Goal: Transaction & Acquisition: Purchase product/service

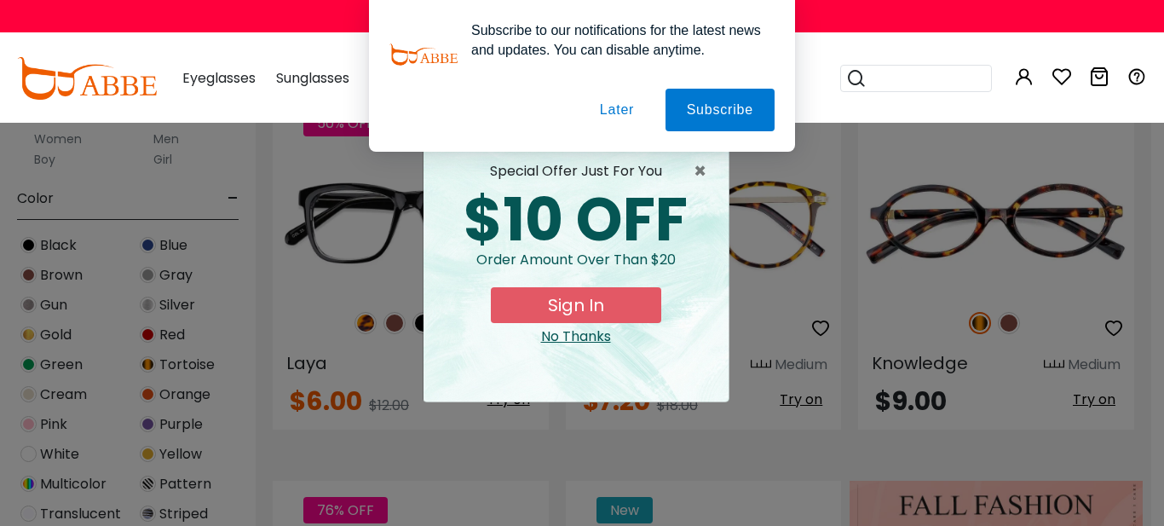
click at [576, 302] on button "Sign In" at bounding box center [576, 305] width 170 height 36
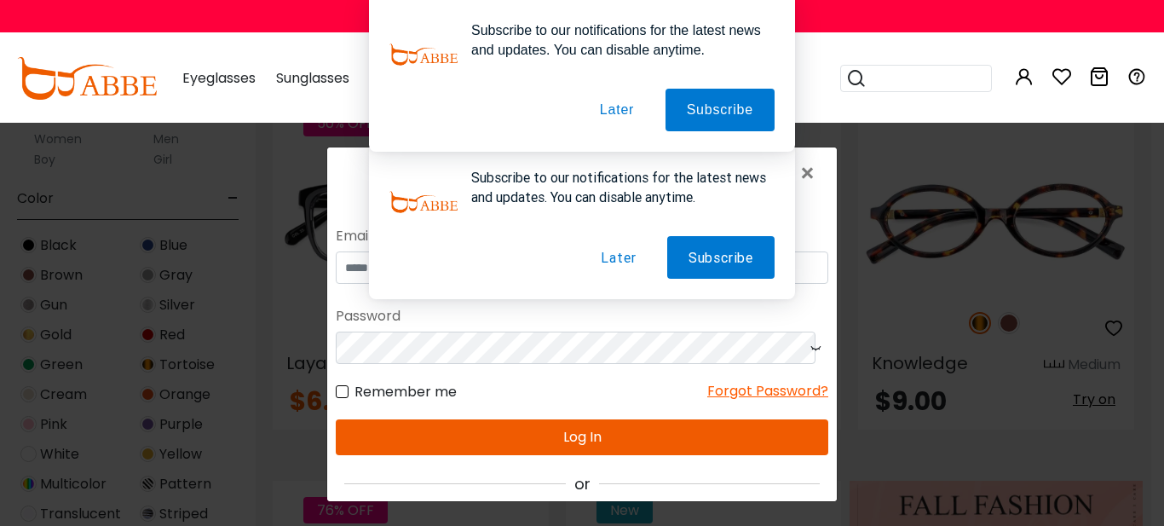
click at [613, 262] on button "Later" at bounding box center [618, 257] width 78 height 43
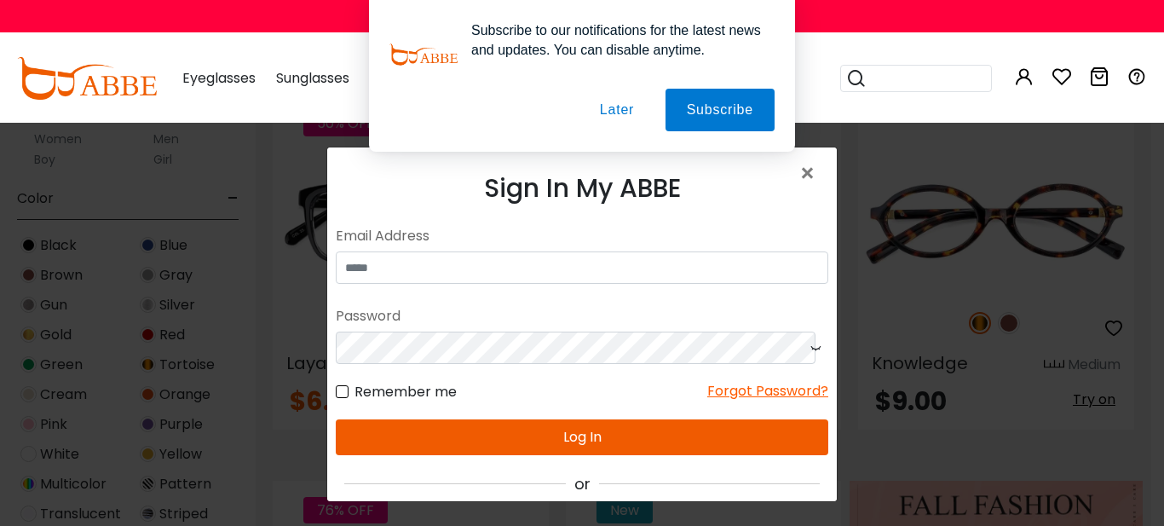
click at [616, 107] on button "Later" at bounding box center [617, 110] width 77 height 43
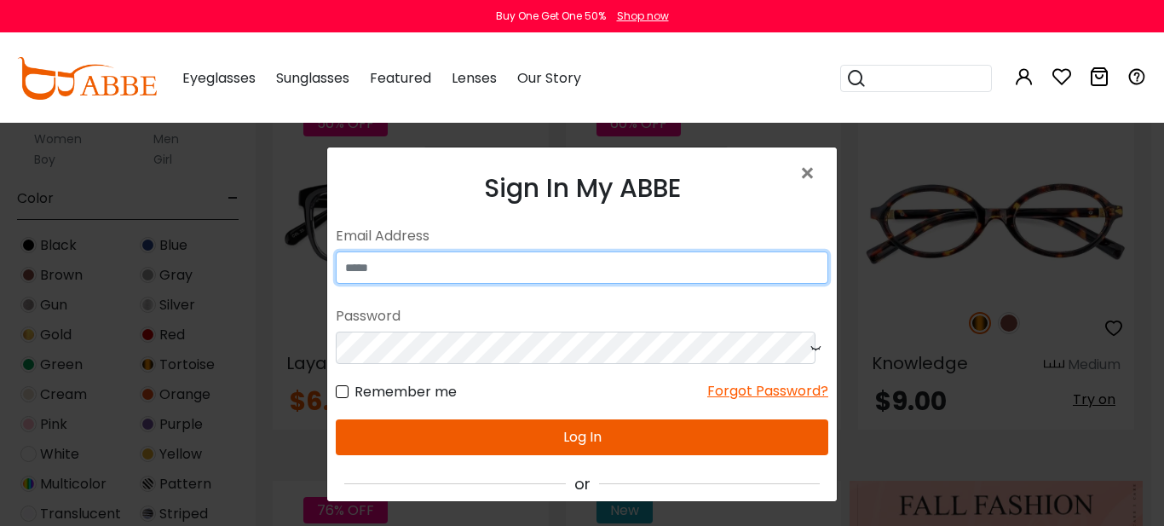
click at [431, 266] on input "email" at bounding box center [582, 267] width 493 height 32
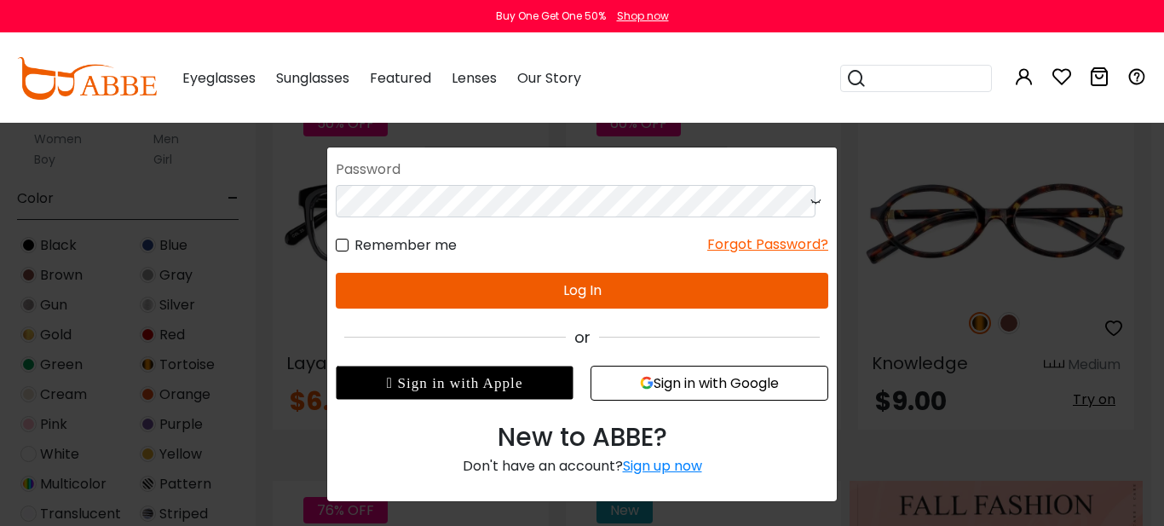
click at [657, 467] on div "Sign up now" at bounding box center [662, 466] width 79 height 20
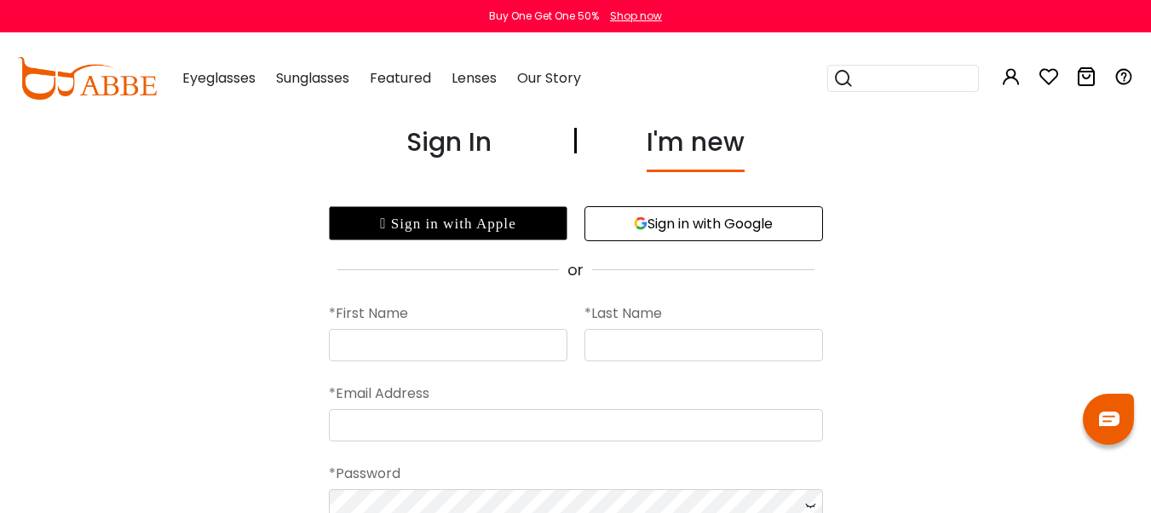
type input "*****"
click at [614, 337] on input "text" at bounding box center [704, 345] width 239 height 32
type input "**********"
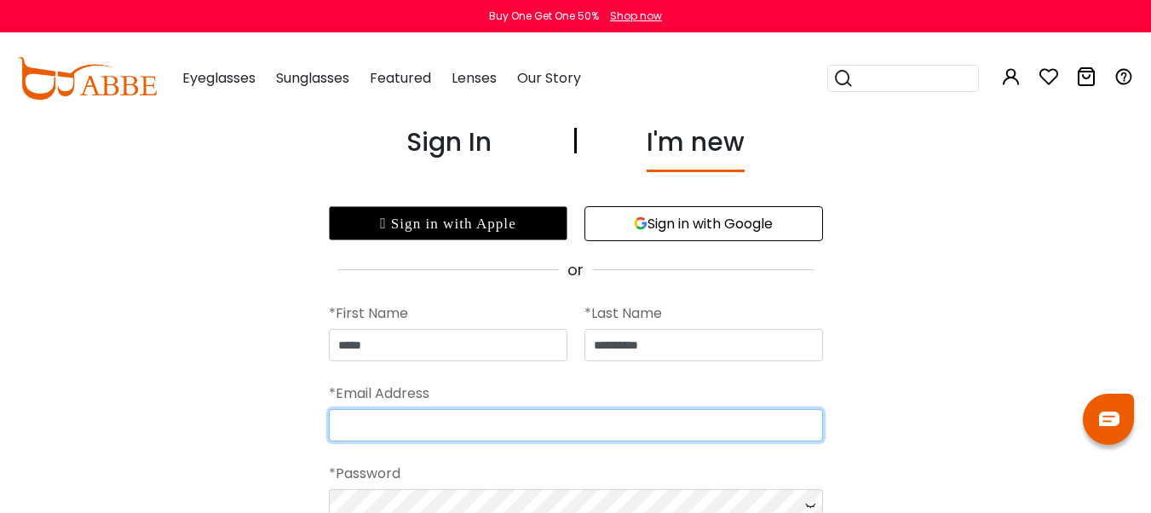
click at [437, 424] on input "email" at bounding box center [576, 425] width 494 height 32
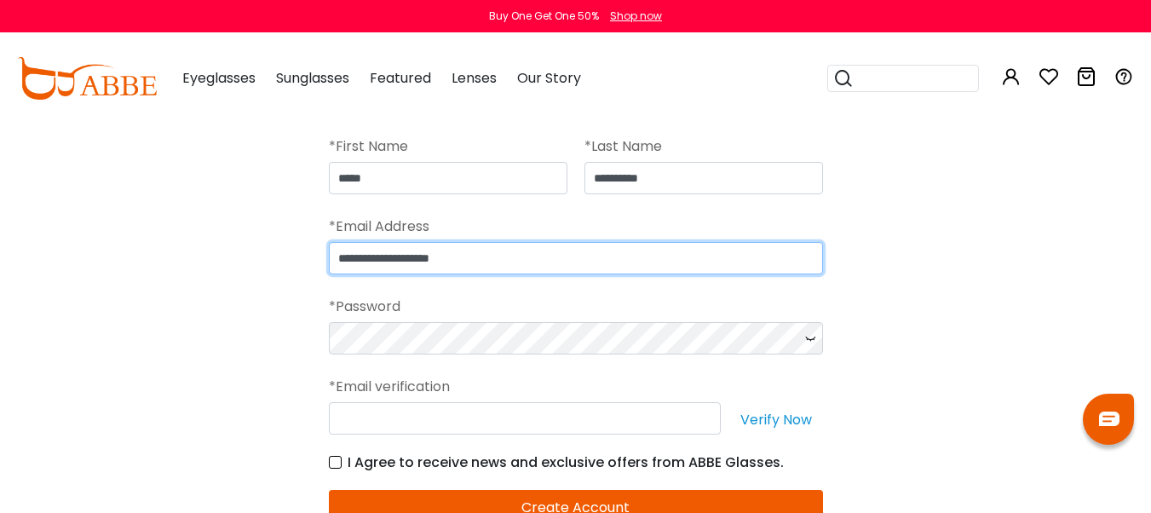
scroll to position [170, 0]
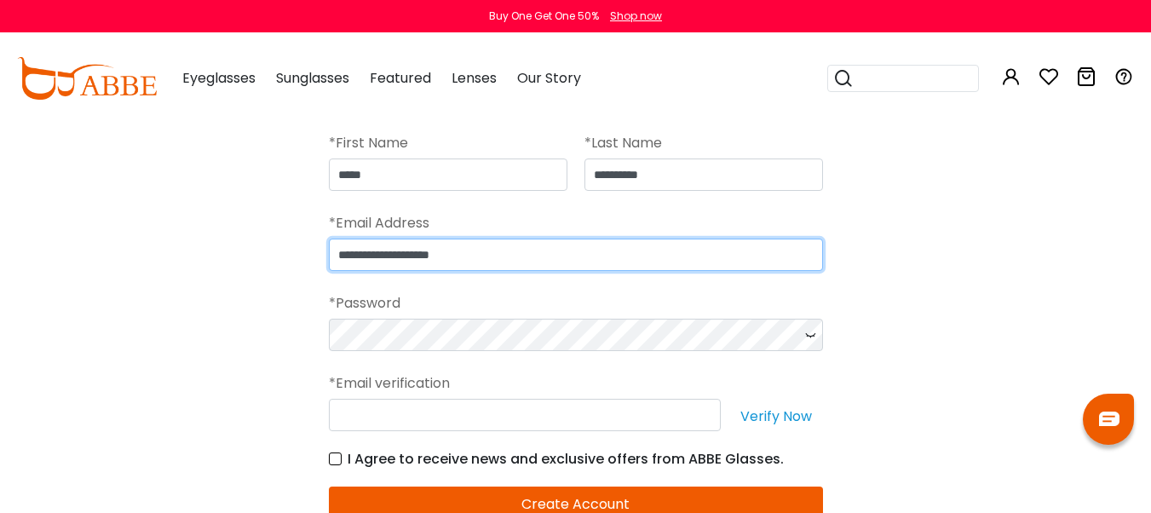
type input "**********"
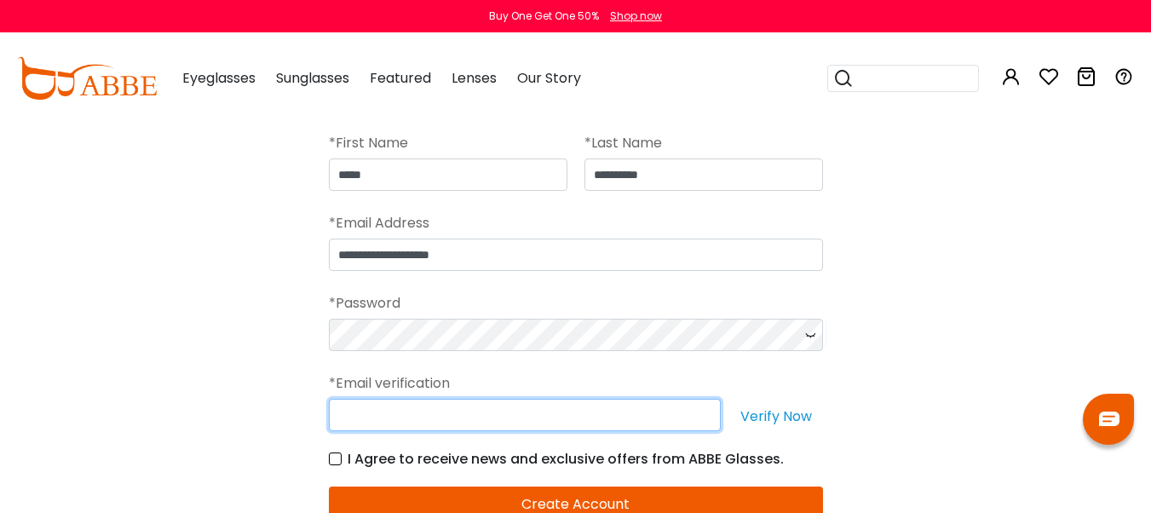
click at [418, 417] on input "text" at bounding box center [525, 415] width 392 height 32
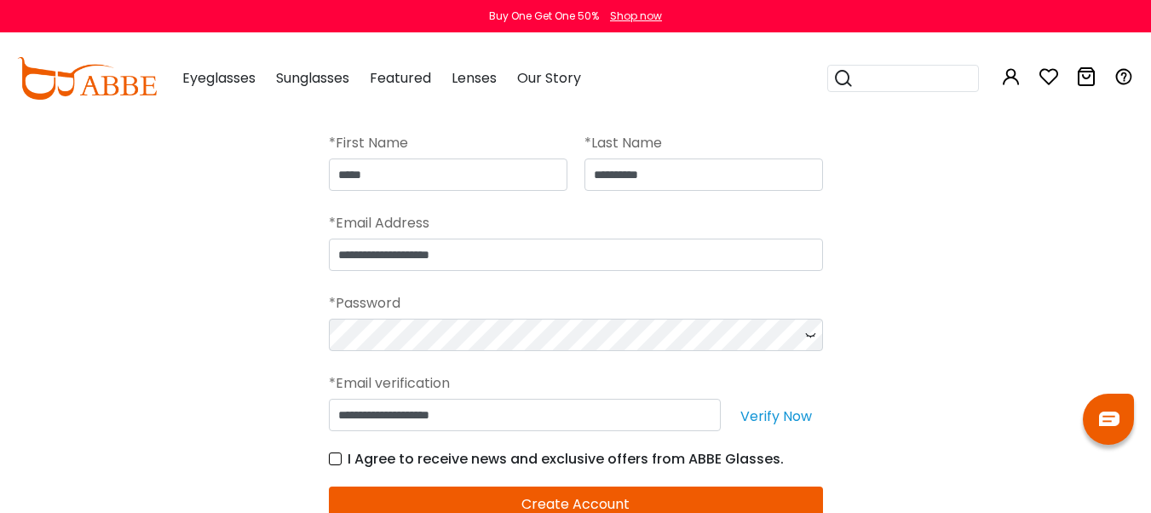
click at [333, 460] on label "I Agree to receive news and exclusive offers from ABBE Glasses." at bounding box center [556, 458] width 455 height 21
click at [772, 412] on button "Verify Now" at bounding box center [776, 415] width 94 height 32
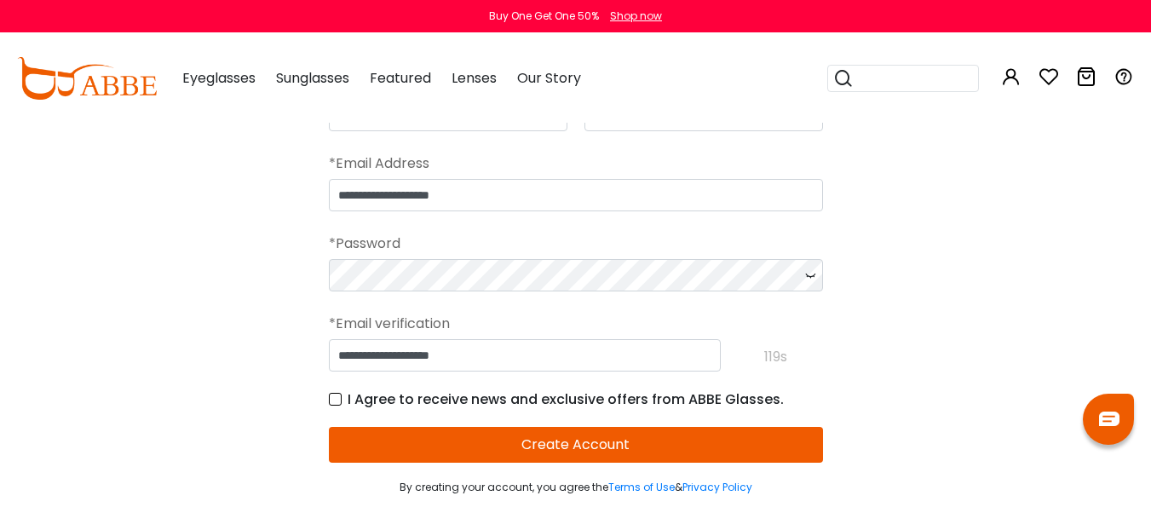
scroll to position [341, 0]
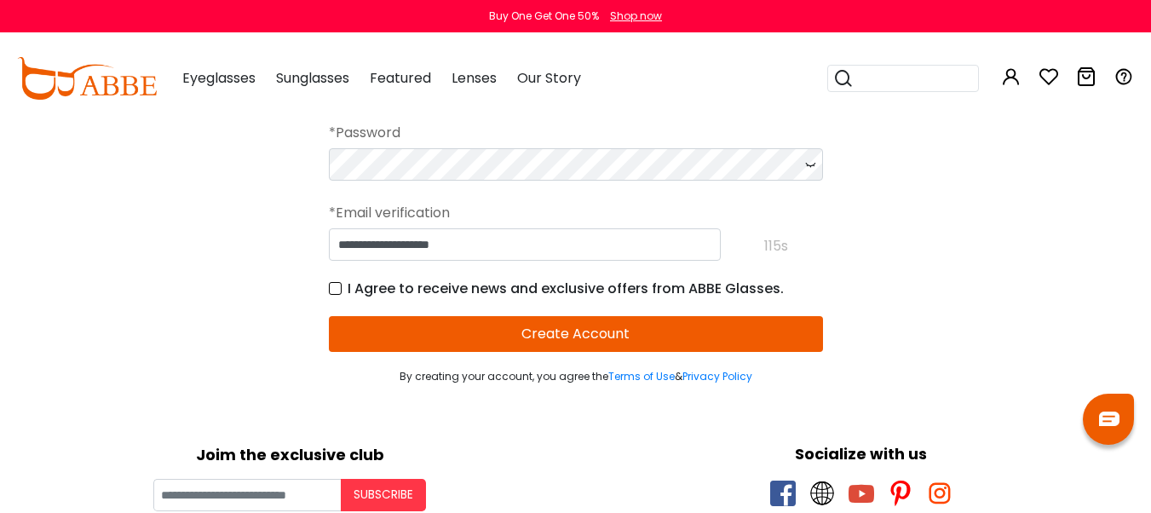
click at [572, 338] on button "Create Account" at bounding box center [576, 334] width 494 height 36
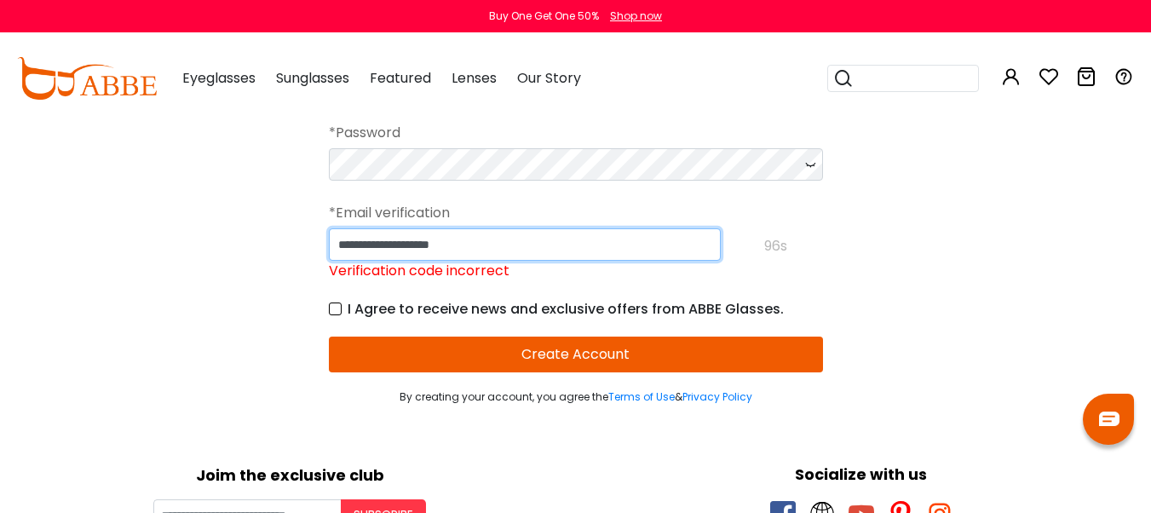
drag, startPoint x: 497, startPoint y: 246, endPoint x: 326, endPoint y: 245, distance: 171.3
click at [326, 245] on div "**********" at bounding box center [575, 93] width 1151 height 623
type input "******"
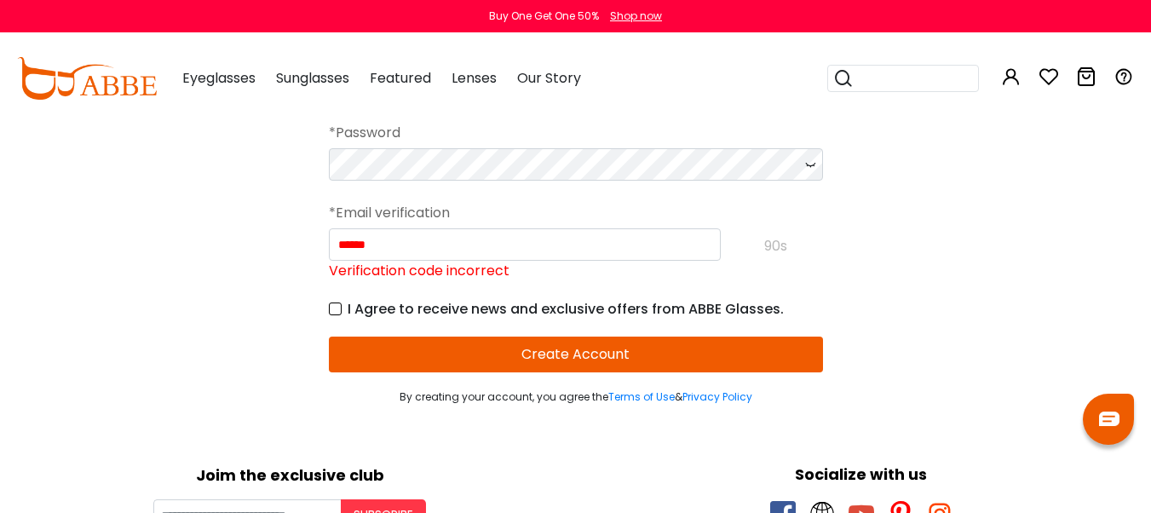
click at [553, 352] on form "**********" at bounding box center [576, 172] width 494 height 464
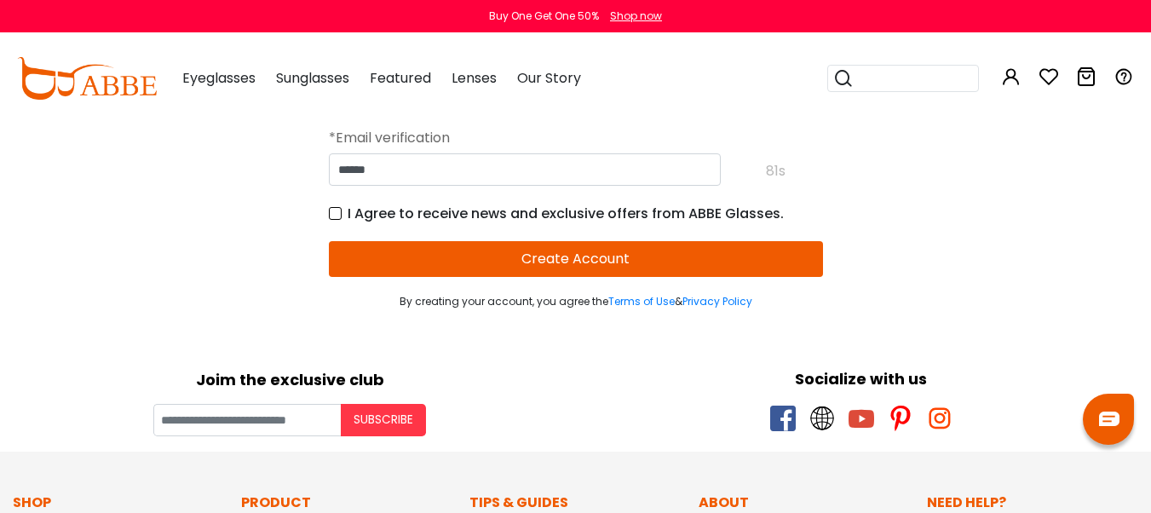
scroll to position [426, 0]
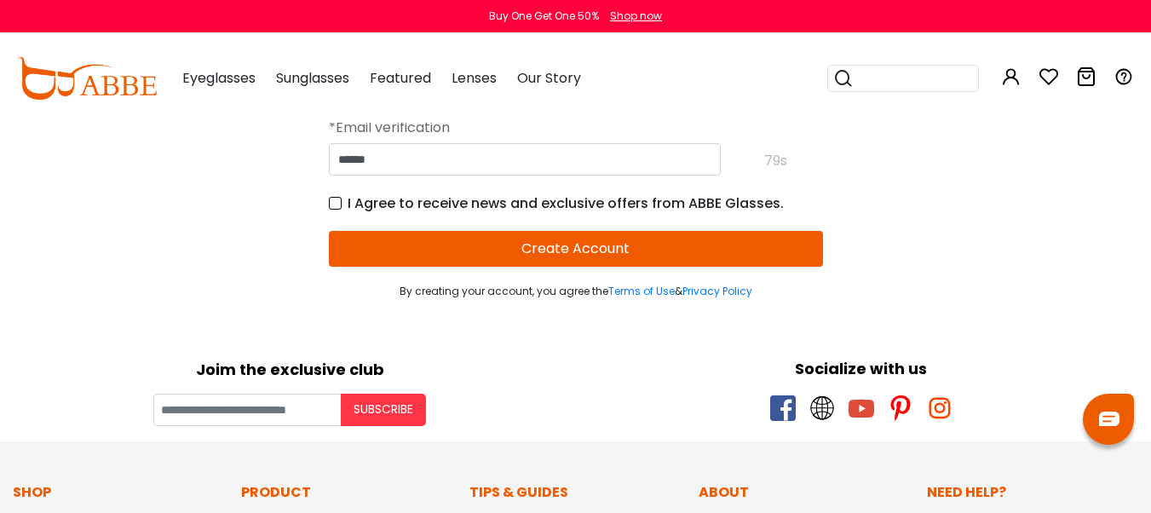
click at [563, 247] on button "Create Account" at bounding box center [576, 249] width 494 height 36
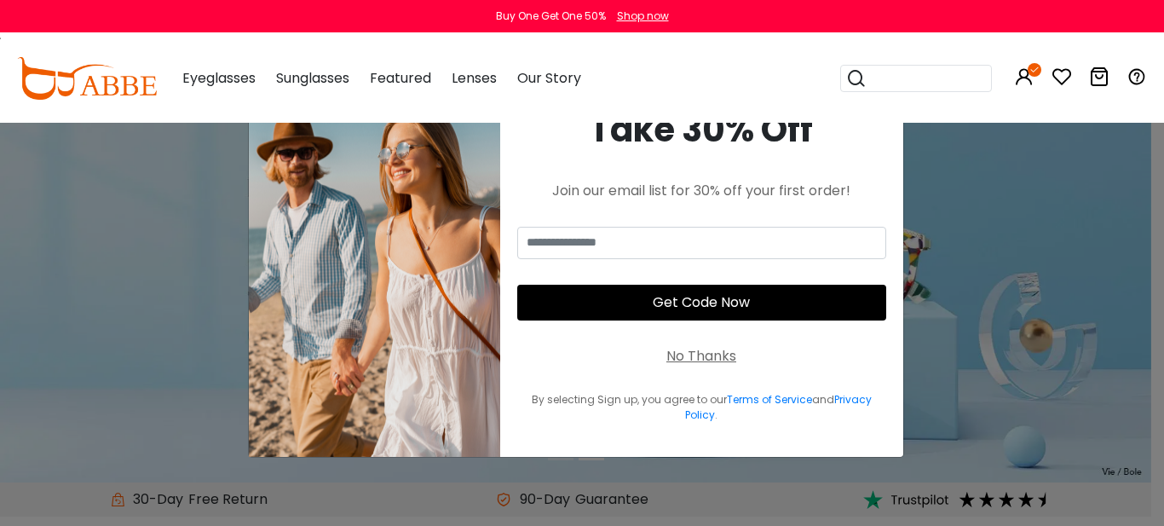
click at [692, 362] on div "No Thanks" at bounding box center [701, 356] width 70 height 20
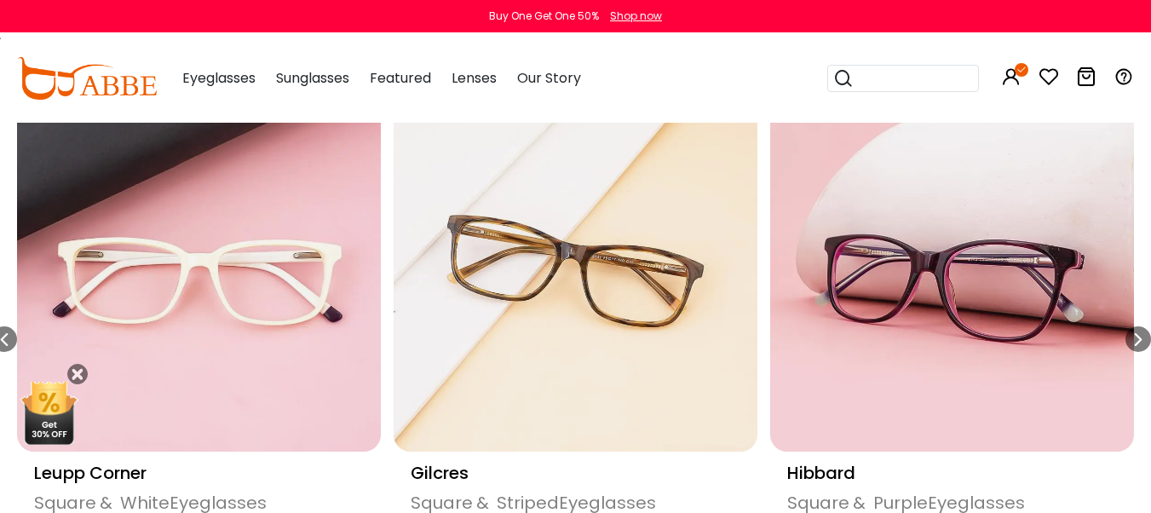
scroll to position [937, 0]
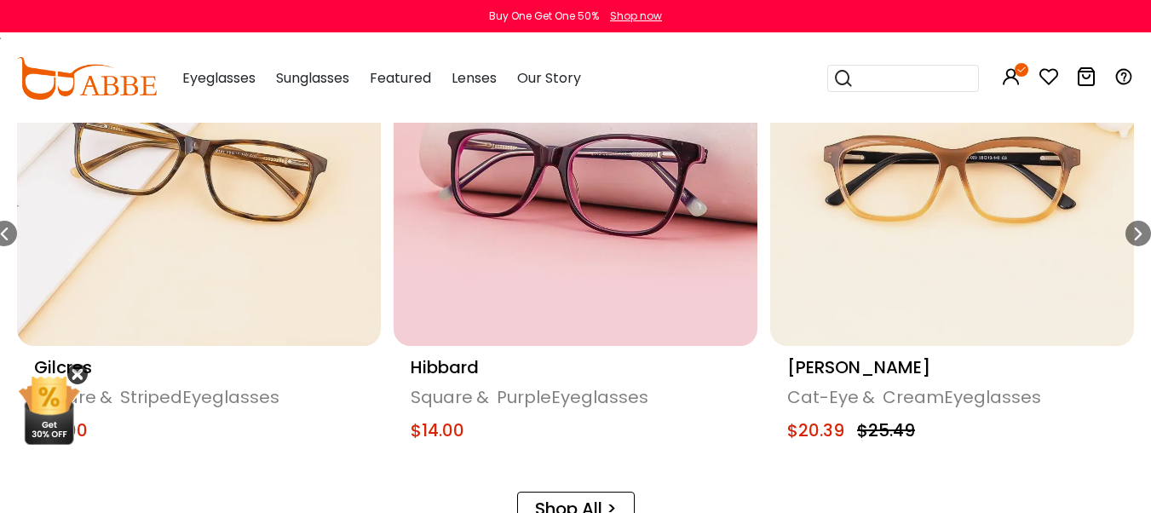
click at [77, 372] on icon at bounding box center [77, 374] width 20 height 20
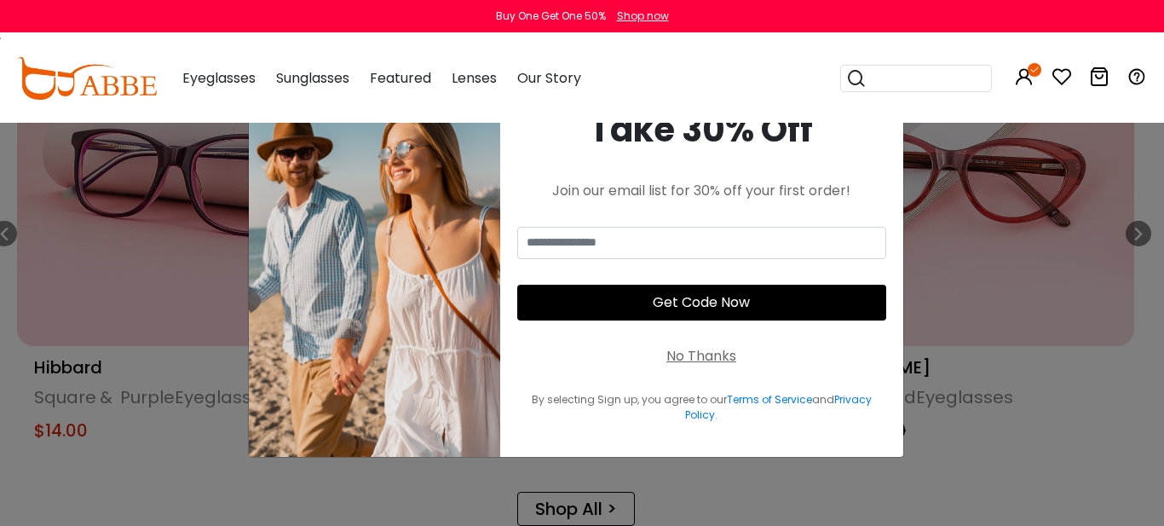
click at [1066, 395] on div "× Take 30% Off Join our email list for 30% off your first order! Get Code Now N…" at bounding box center [582, 263] width 1164 height 526
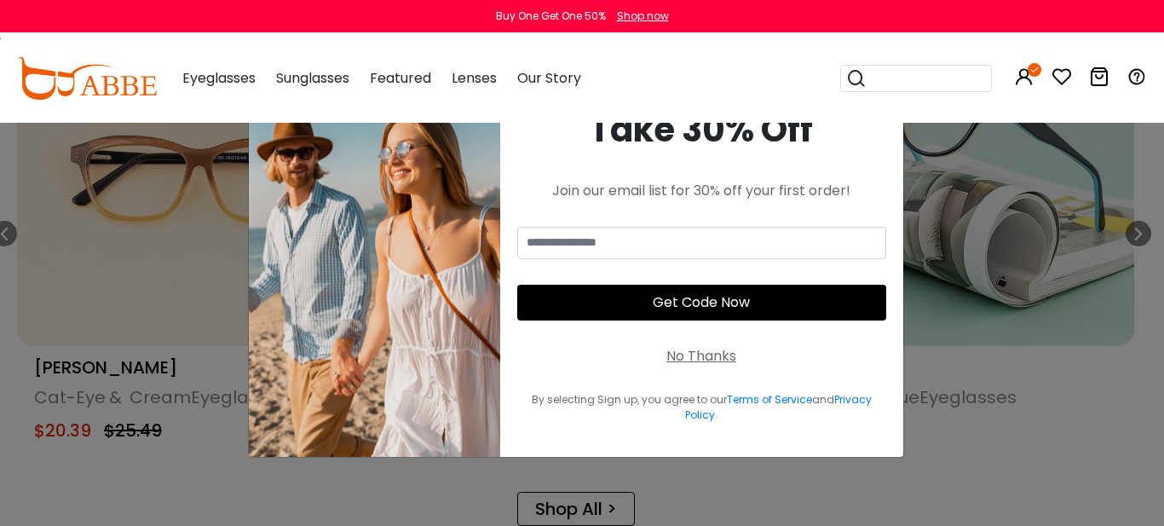
click at [686, 355] on div "No Thanks" at bounding box center [701, 356] width 70 height 20
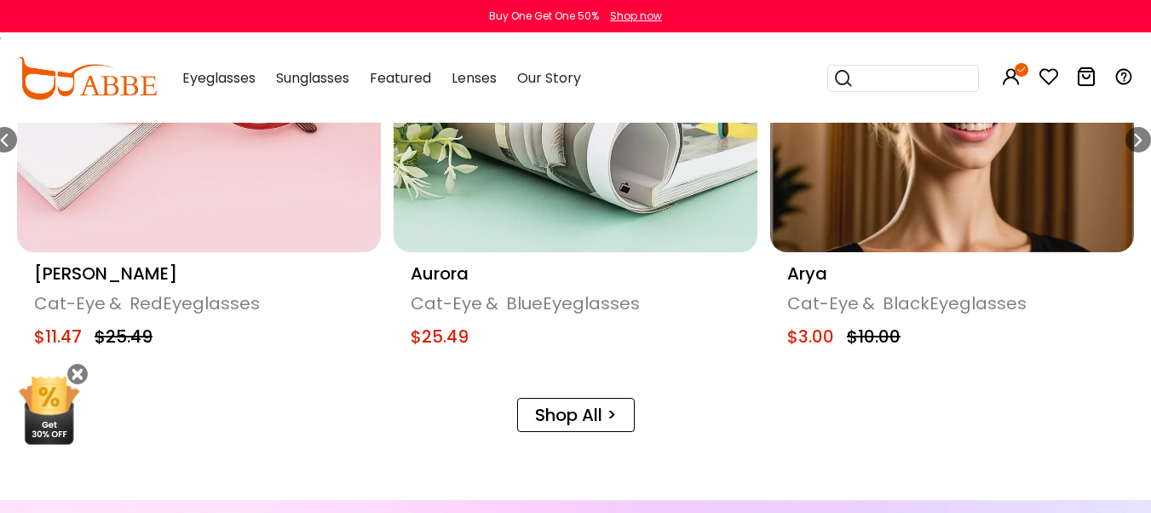
scroll to position [1193, 0]
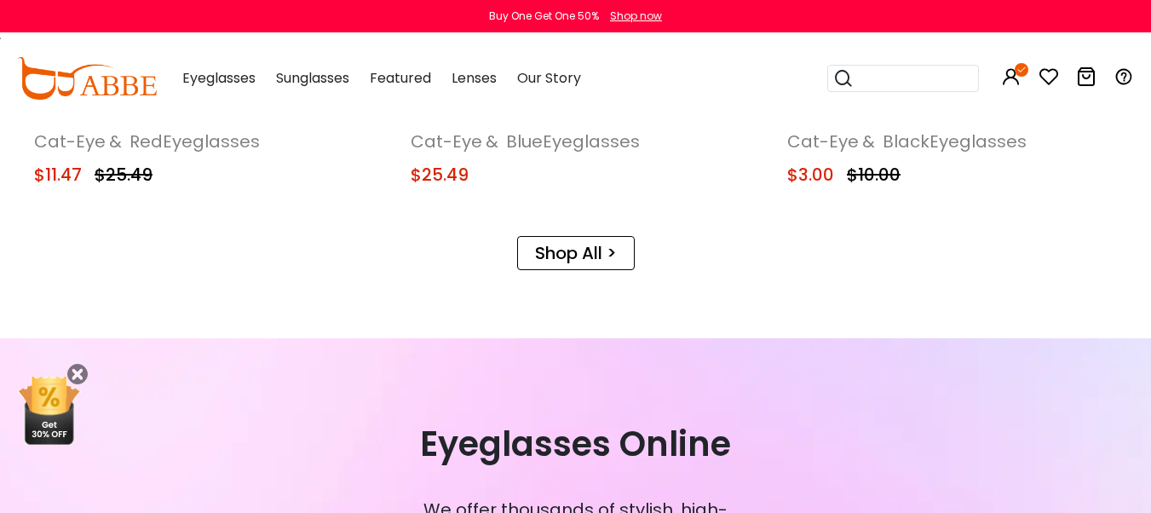
click at [573, 253] on link "Shop All >" at bounding box center [576, 253] width 118 height 34
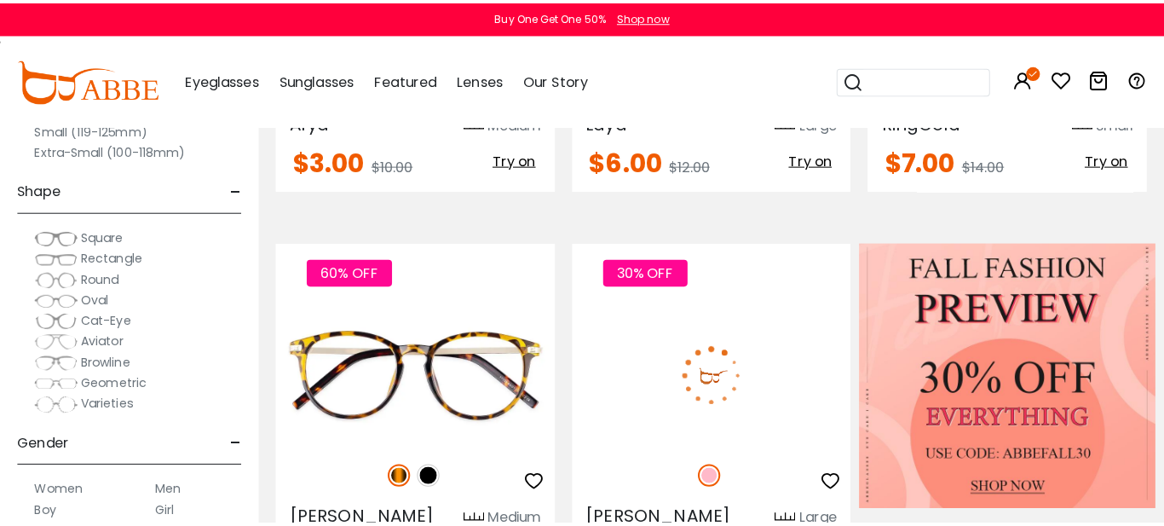
scroll to position [682, 0]
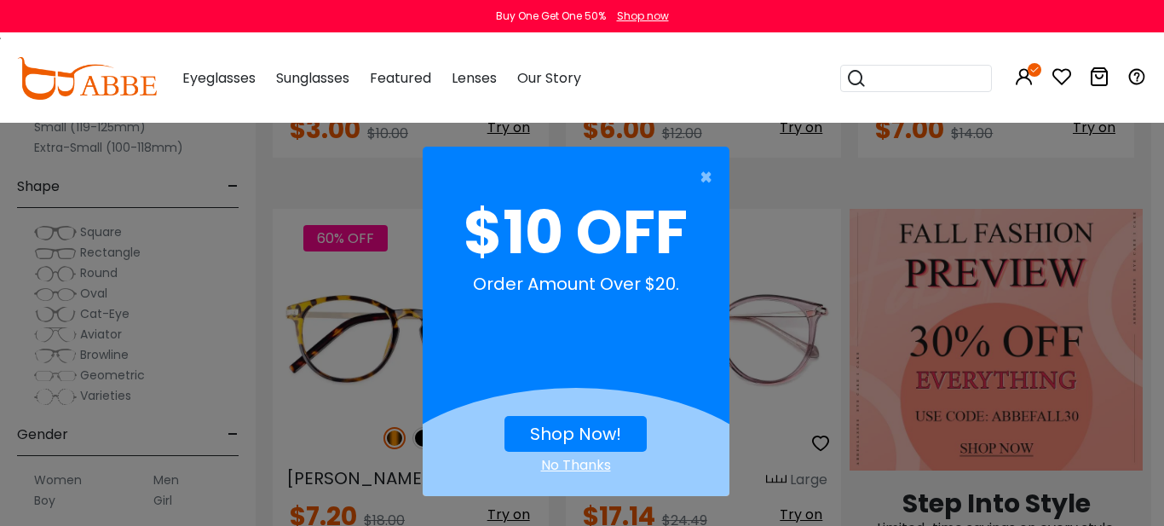
click at [568, 432] on link "Shop Now!" at bounding box center [575, 434] width 91 height 24
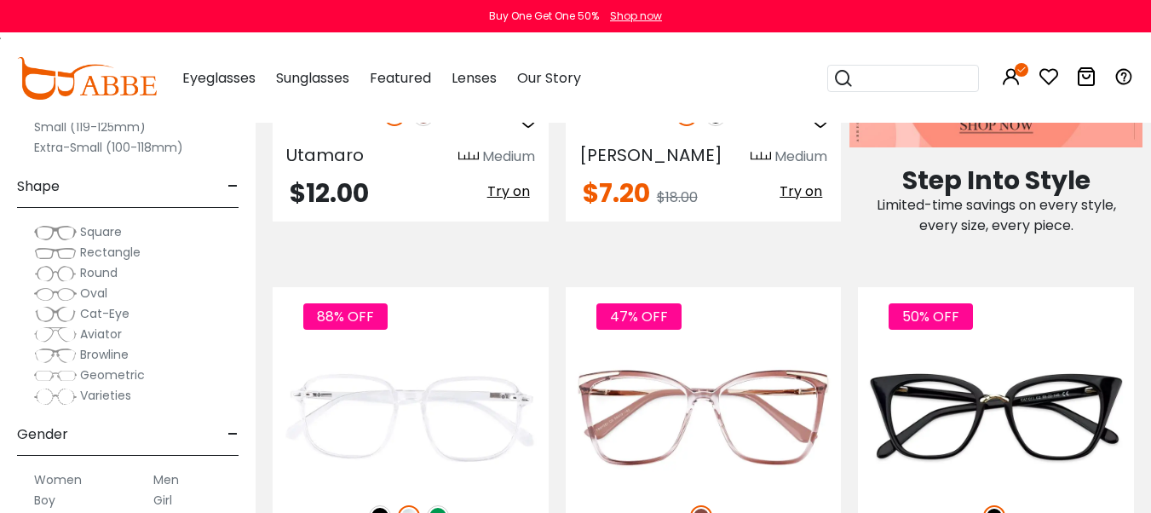
scroll to position [1193, 0]
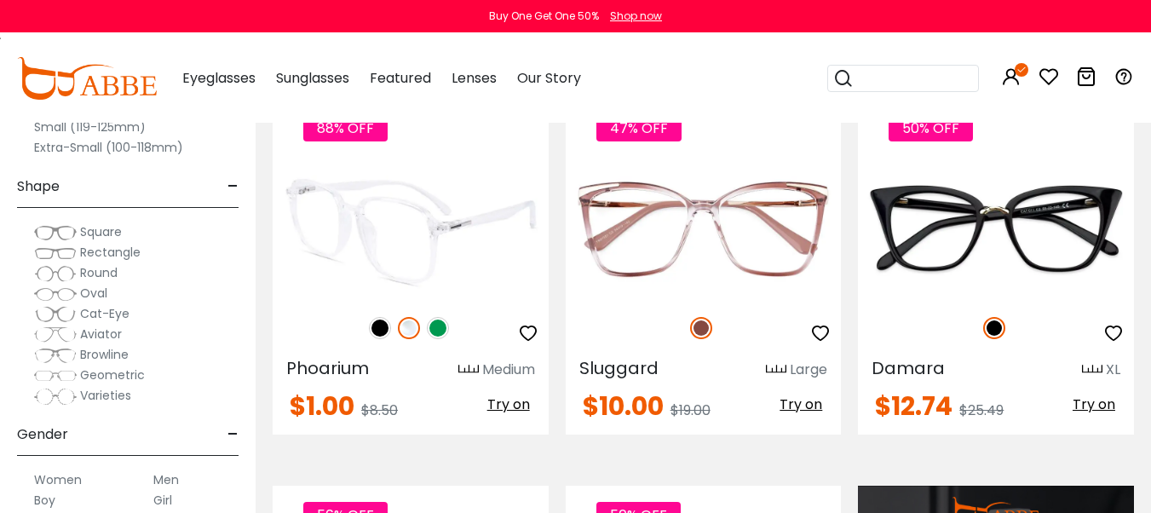
click at [436, 330] on img at bounding box center [438, 328] width 22 height 22
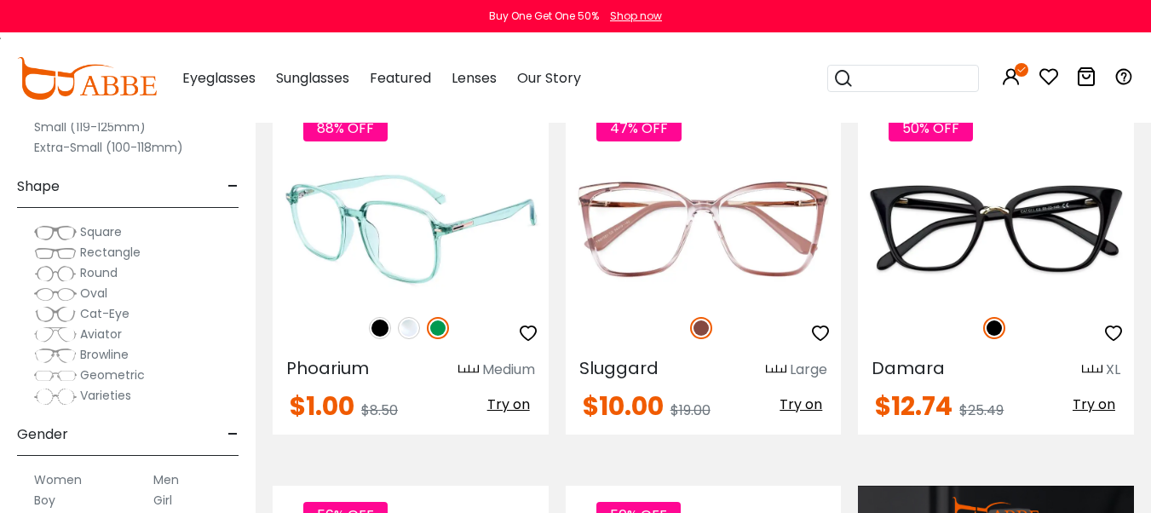
click at [377, 325] on img at bounding box center [380, 328] width 22 height 22
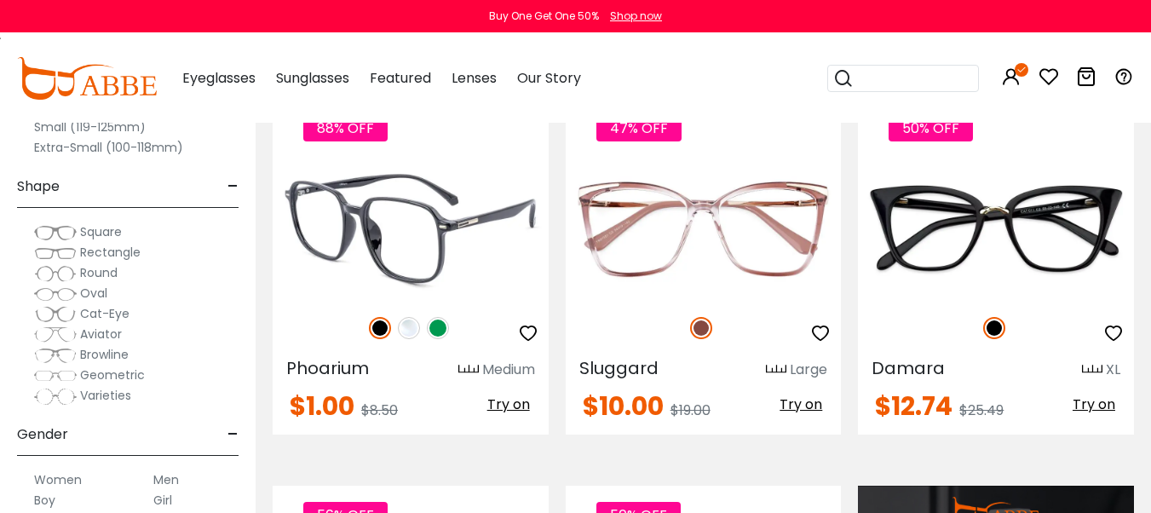
click at [439, 329] on img at bounding box center [438, 328] width 22 height 22
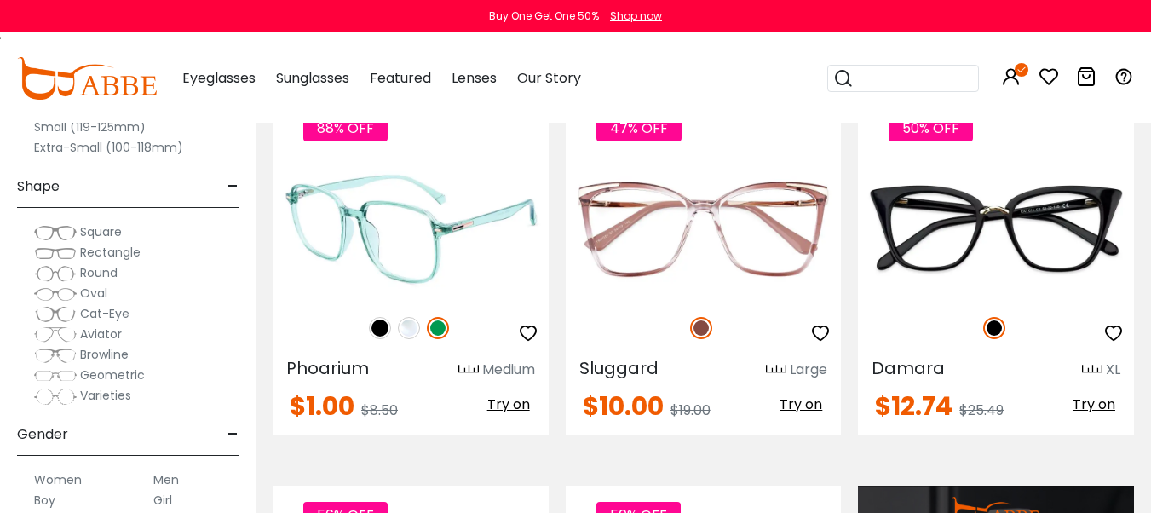
click at [527, 335] on icon "button" at bounding box center [528, 333] width 20 height 20
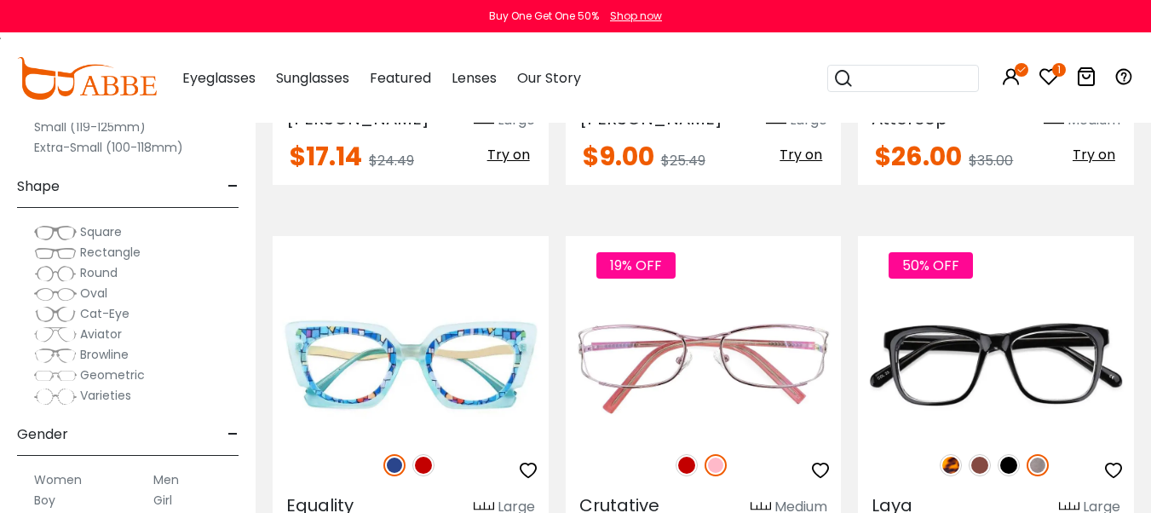
scroll to position [2301, 0]
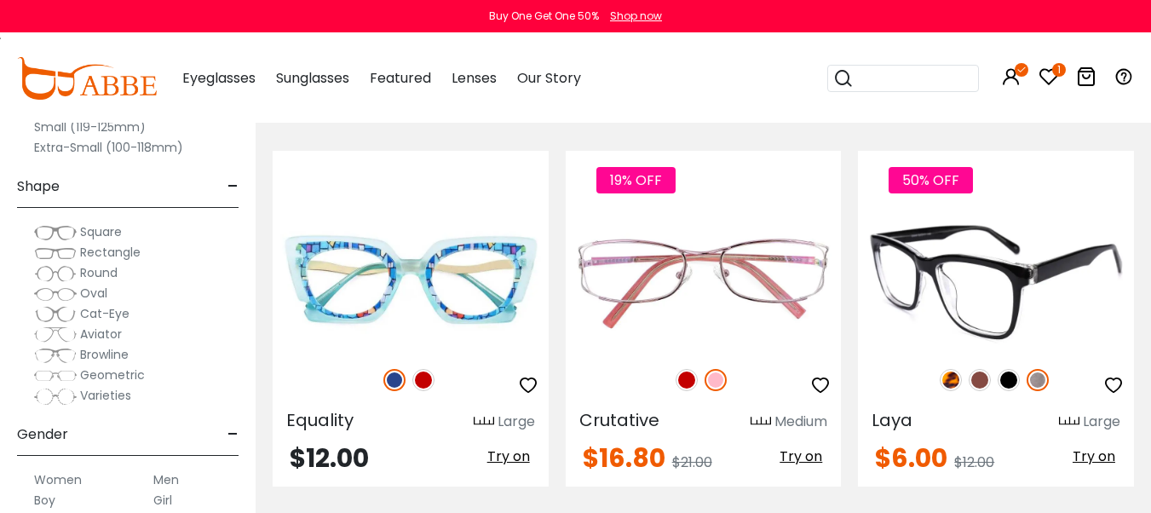
click at [952, 382] on img at bounding box center [951, 380] width 22 height 22
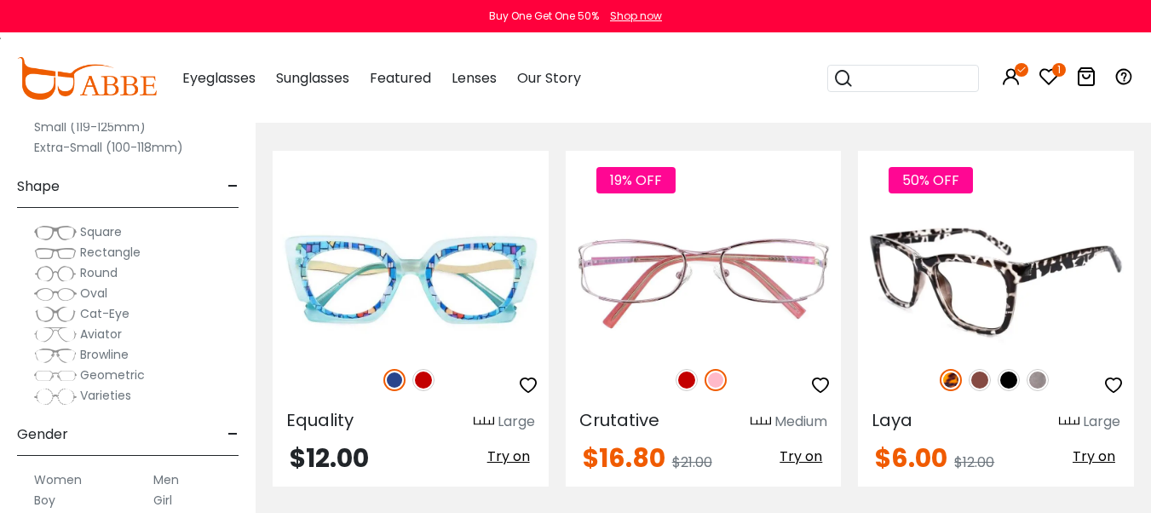
click at [980, 381] on img at bounding box center [980, 380] width 22 height 22
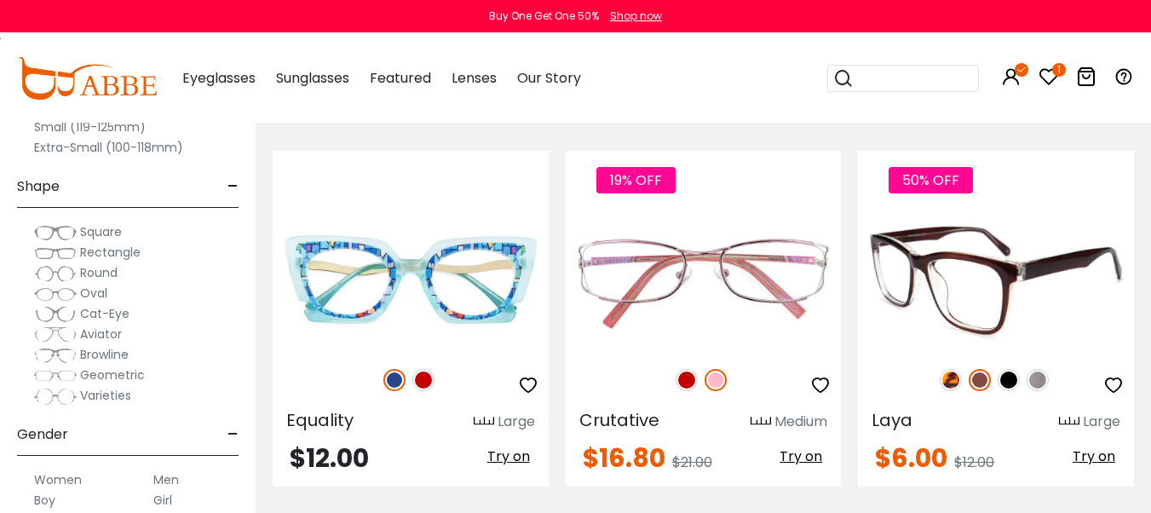
click at [1039, 376] on img at bounding box center [1038, 380] width 22 height 22
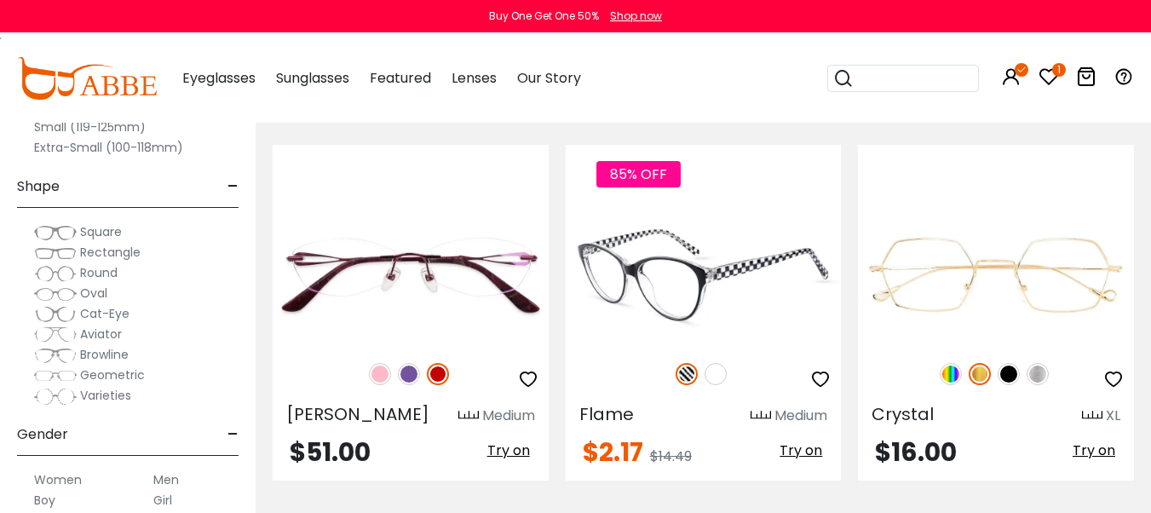
scroll to position [4601, 0]
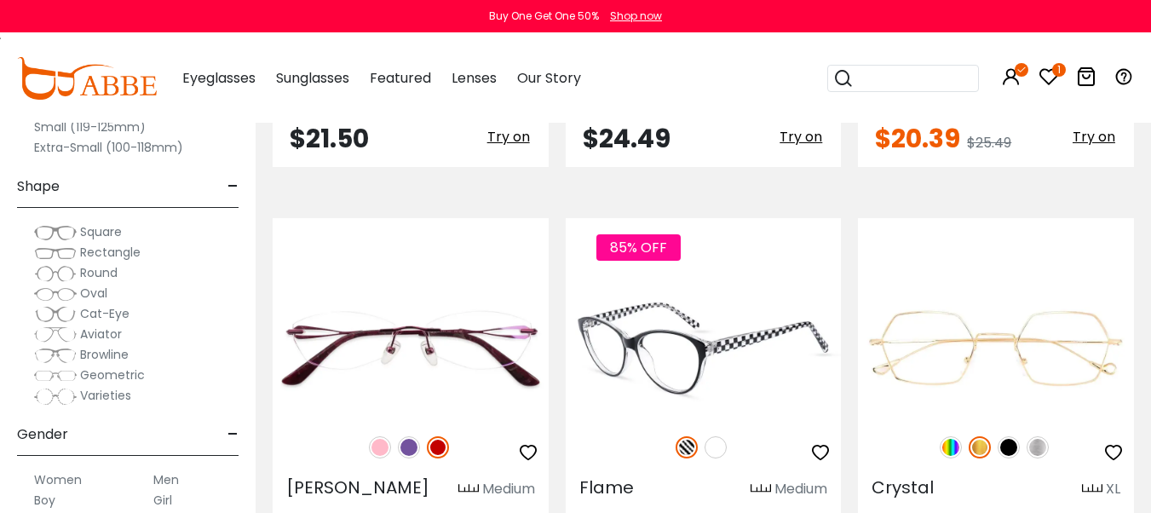
click at [715, 436] on img at bounding box center [716, 447] width 22 height 22
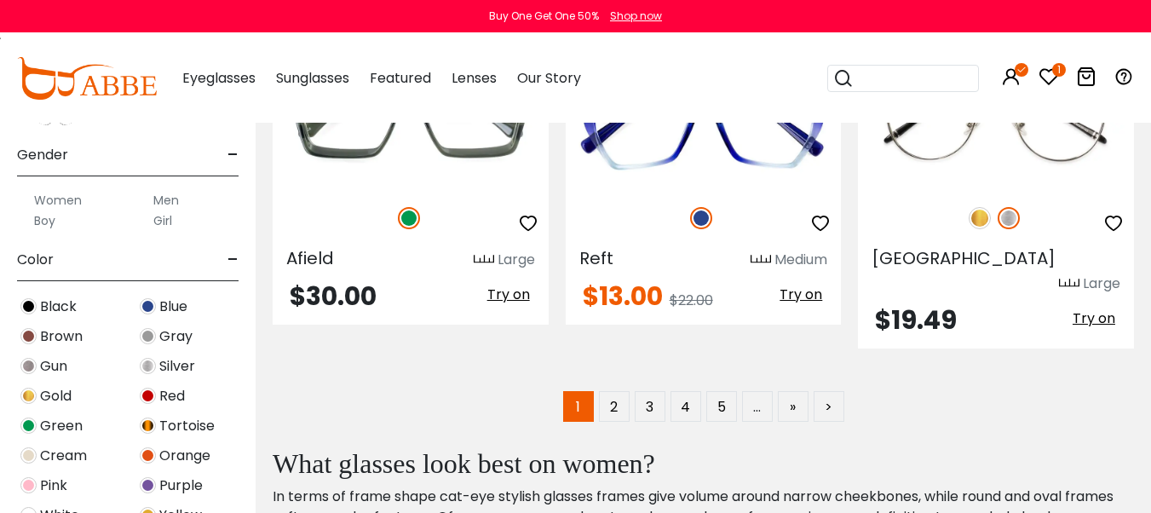
scroll to position [198, 0]
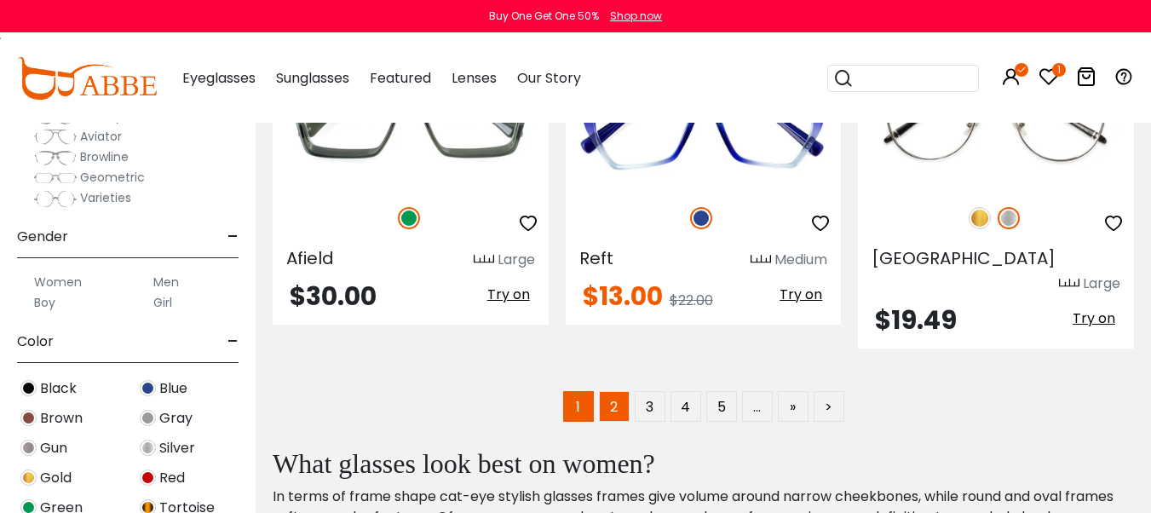
click at [612, 391] on link "2" at bounding box center [614, 406] width 31 height 31
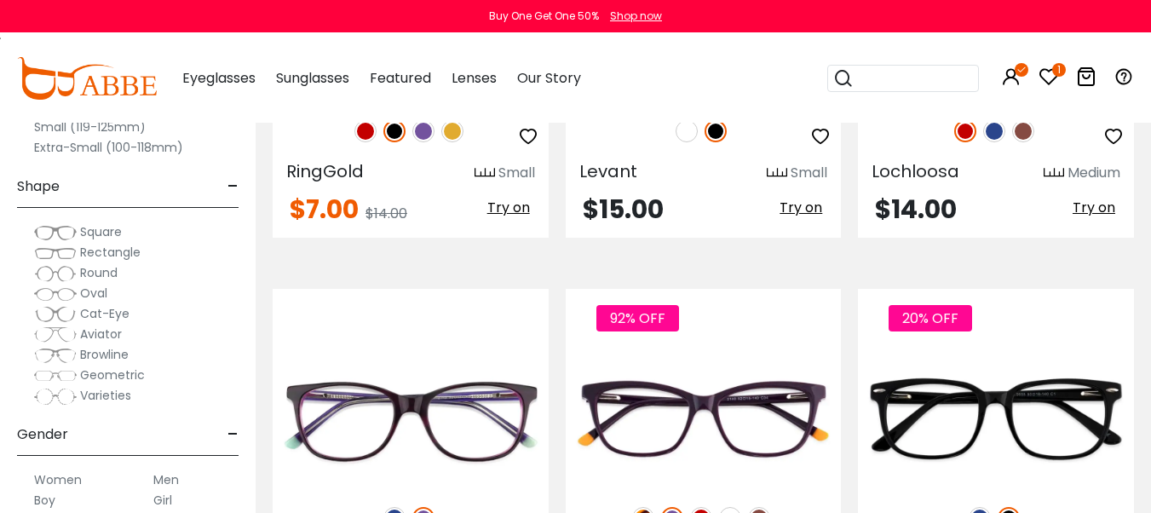
scroll to position [3838, 0]
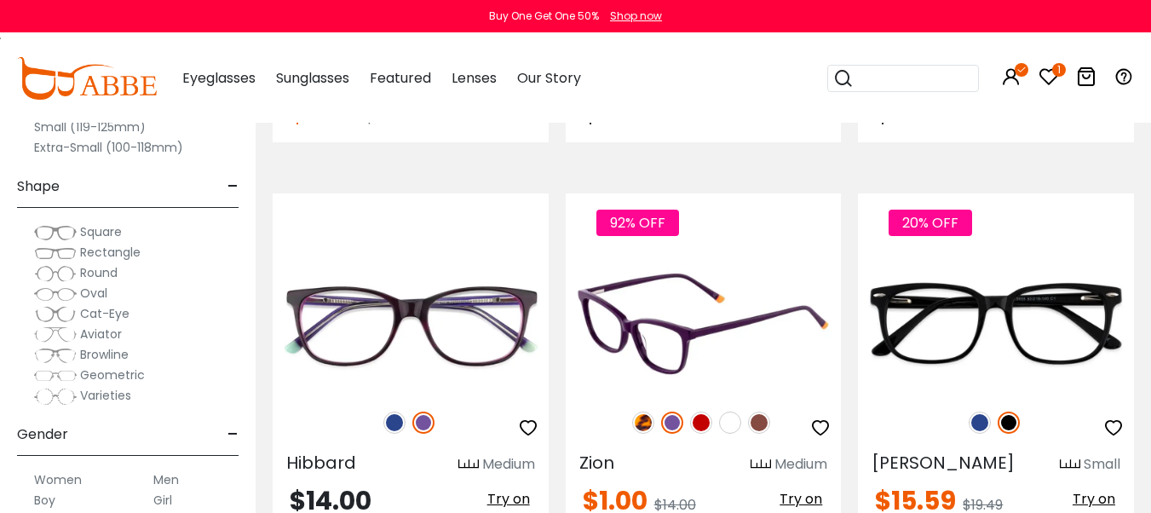
click at [700, 412] on img at bounding box center [701, 423] width 22 height 22
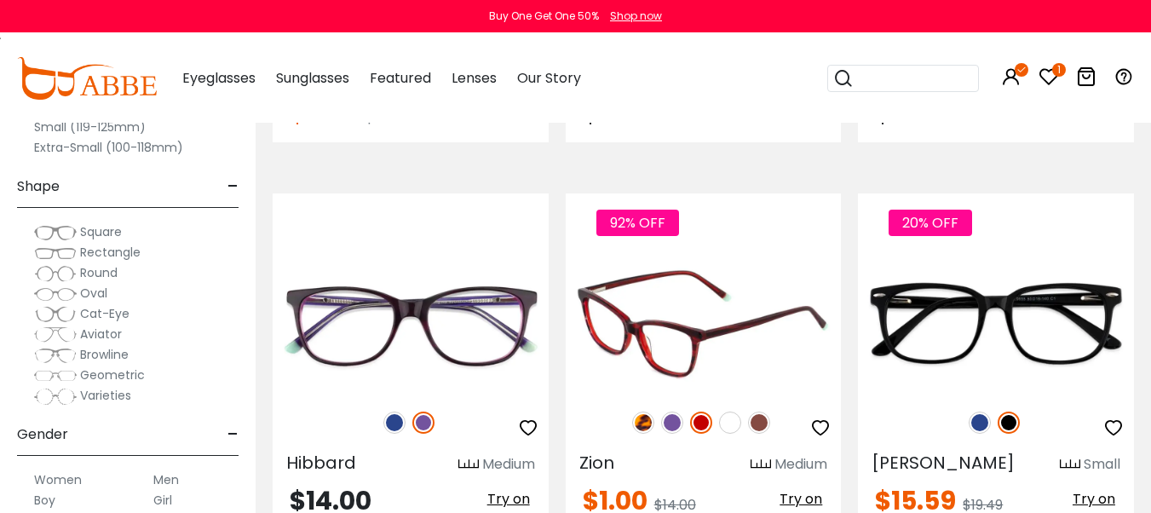
click at [759, 412] on img at bounding box center [759, 423] width 22 height 22
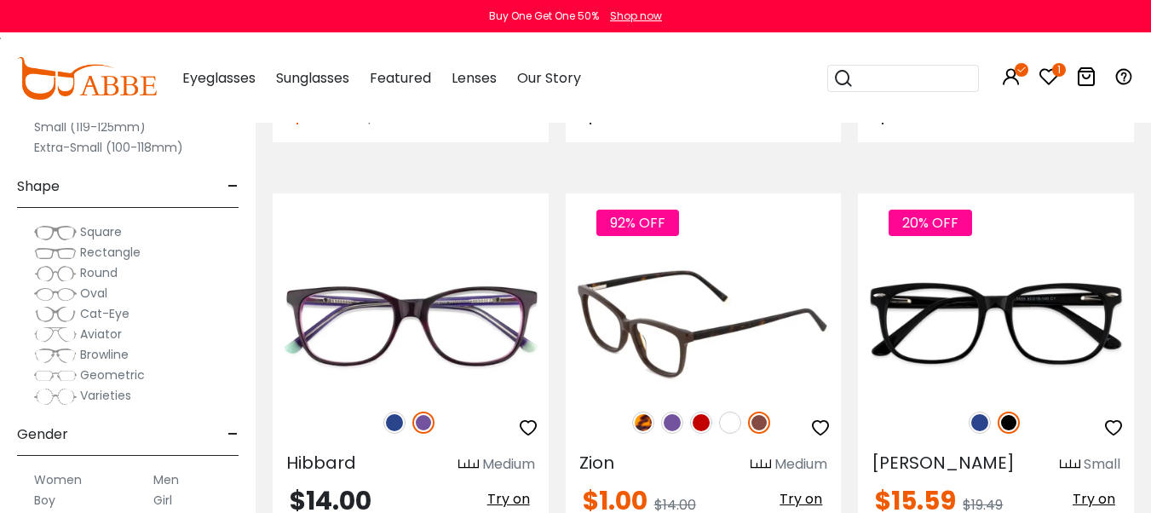
click at [730, 412] on img at bounding box center [730, 423] width 22 height 22
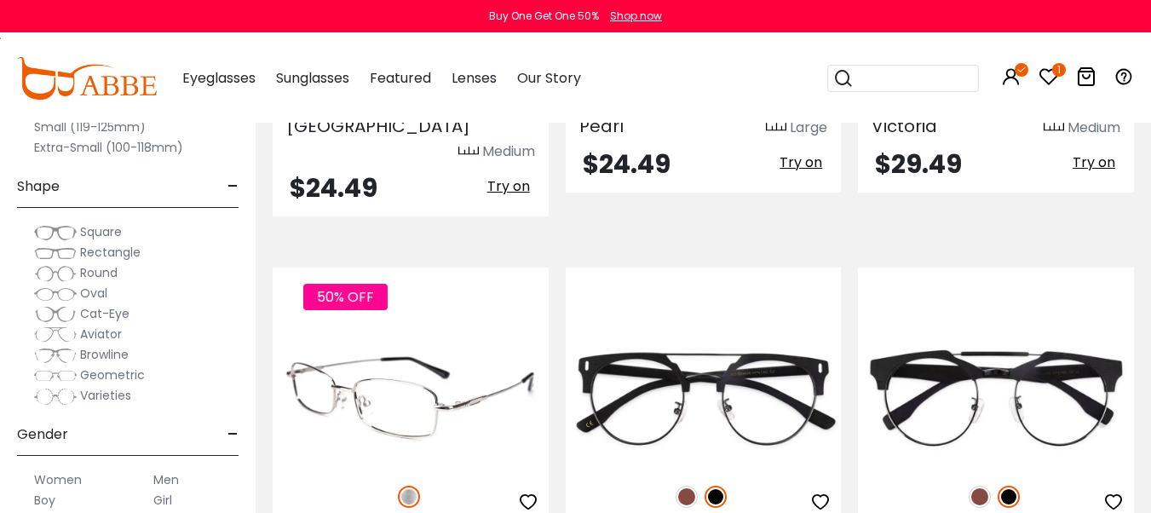
scroll to position [7076, 0]
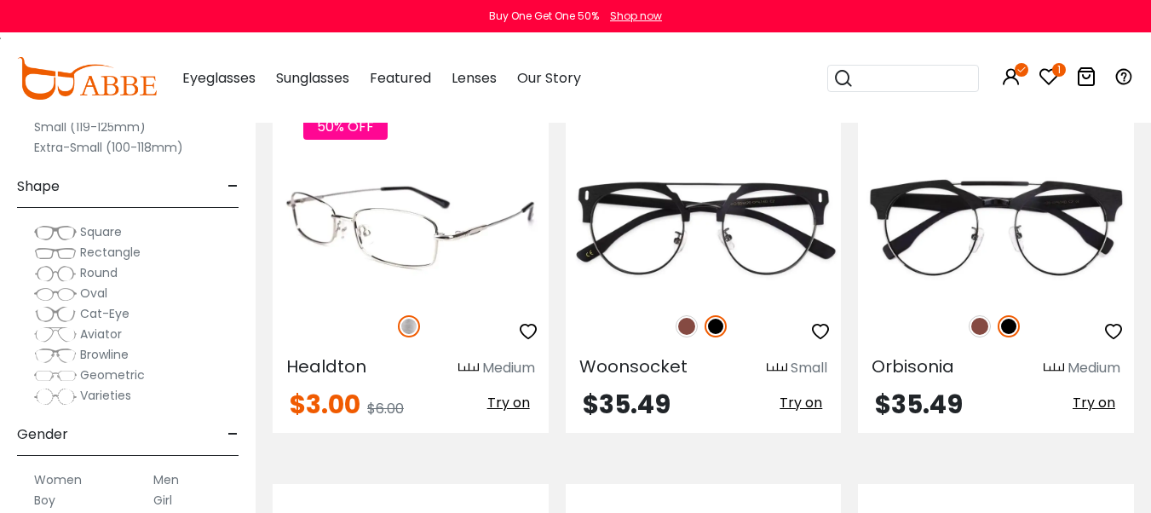
click at [528, 321] on icon "button" at bounding box center [528, 331] width 20 height 20
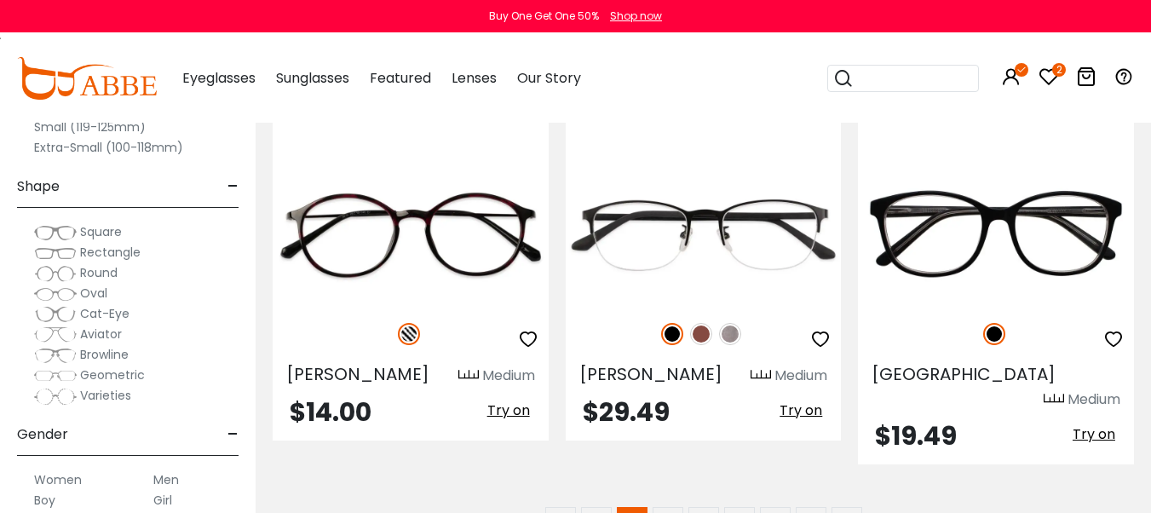
scroll to position [7928, 0]
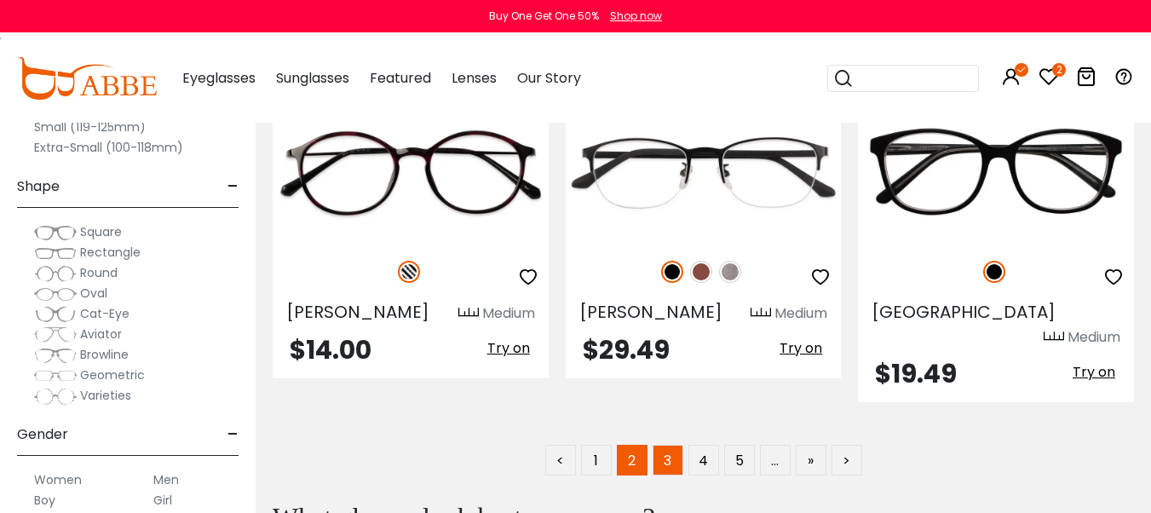
click at [665, 445] on link "3" at bounding box center [668, 460] width 31 height 31
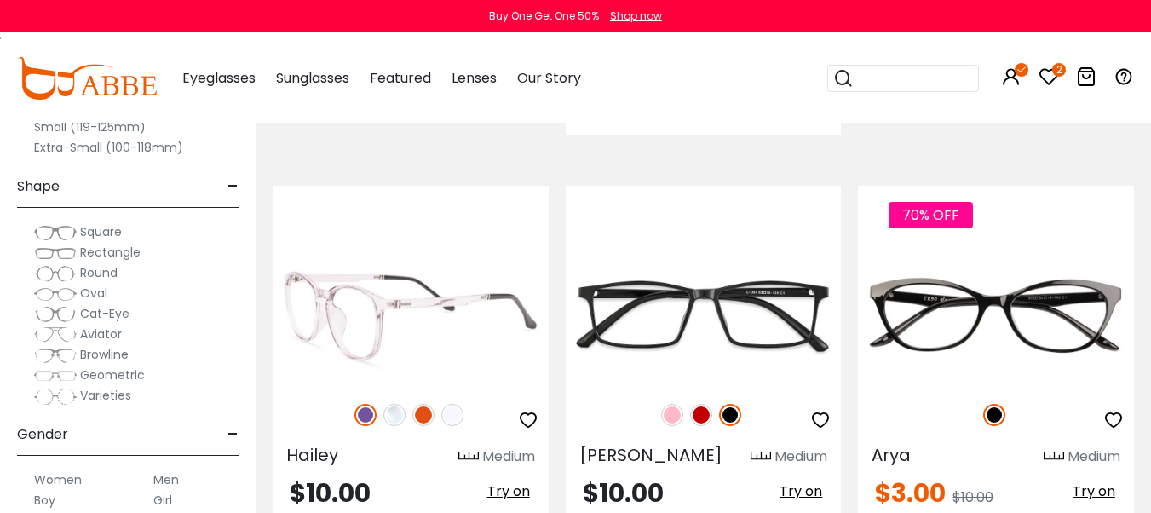
click at [394, 404] on img at bounding box center [394, 415] width 22 height 22
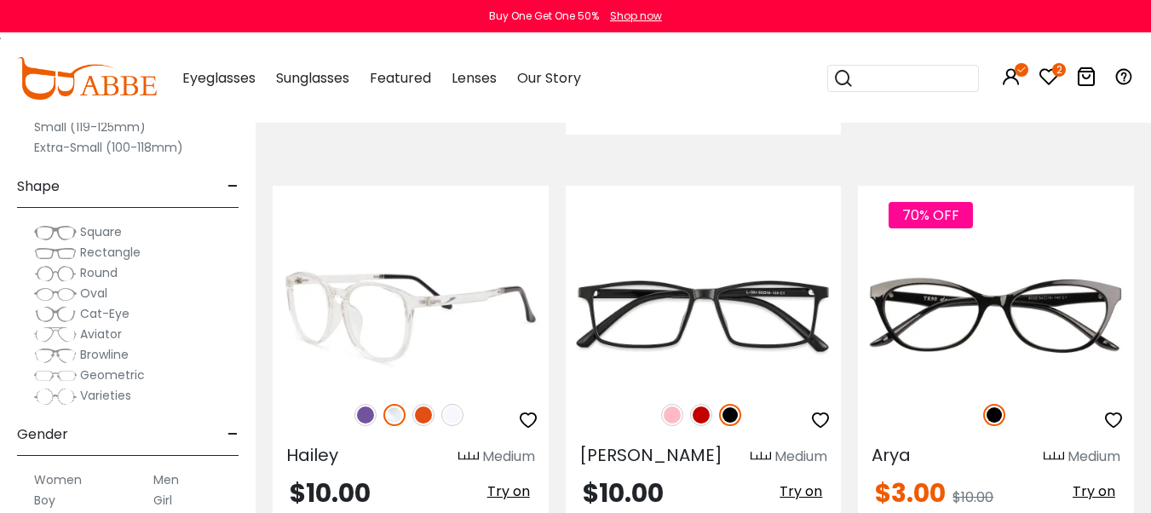
click at [448, 404] on img at bounding box center [452, 415] width 22 height 22
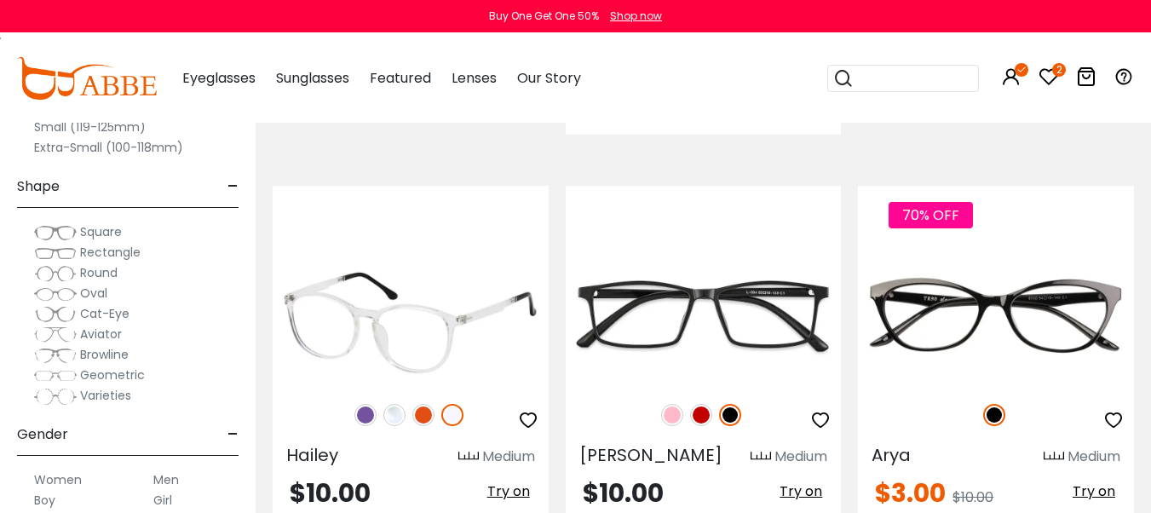
click at [364, 404] on img at bounding box center [365, 415] width 22 height 22
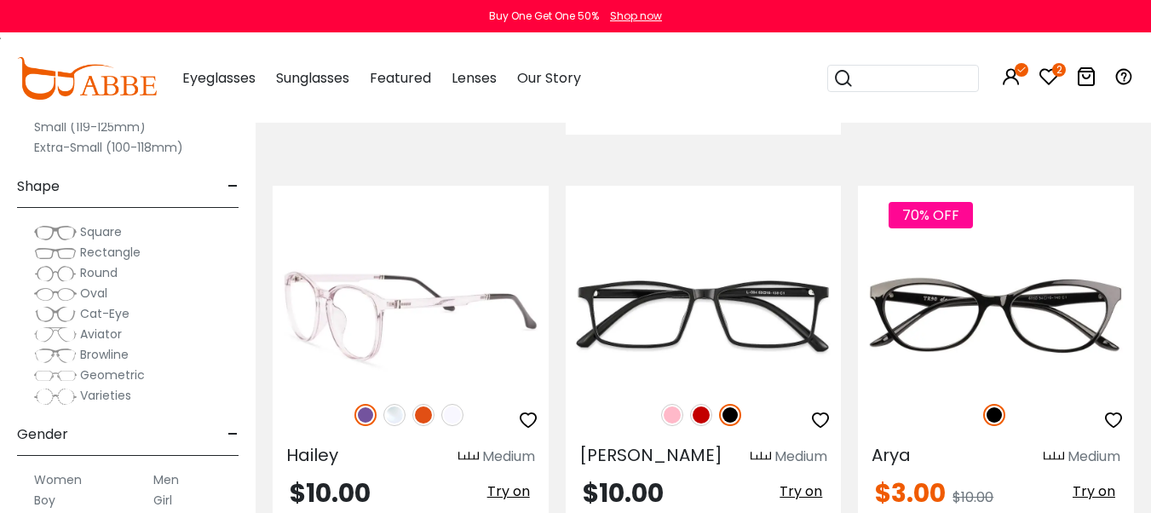
click at [529, 410] on icon "button" at bounding box center [528, 420] width 20 height 20
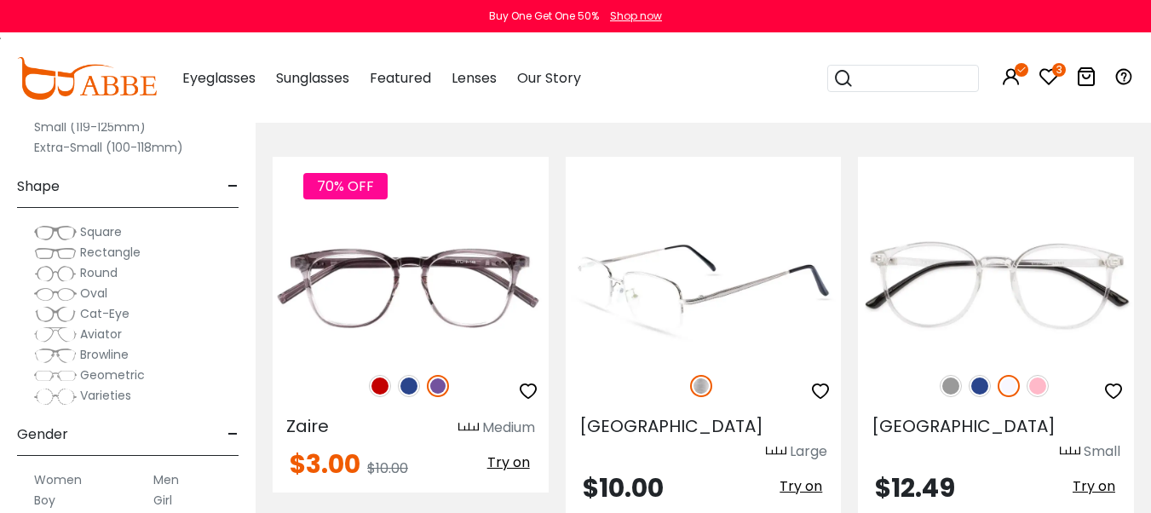
scroll to position [2386, 0]
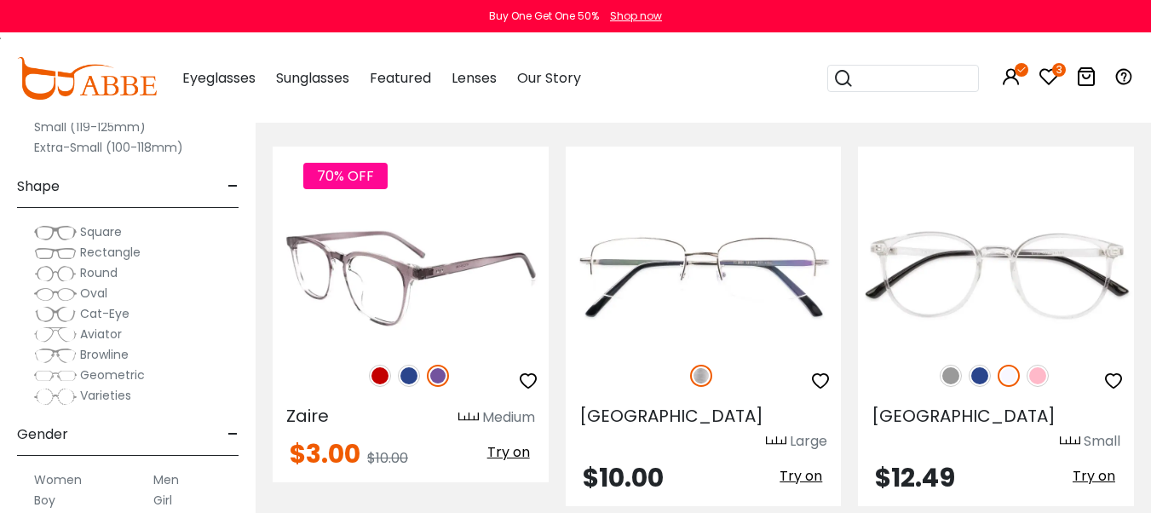
click at [529, 371] on icon "button" at bounding box center [528, 381] width 20 height 20
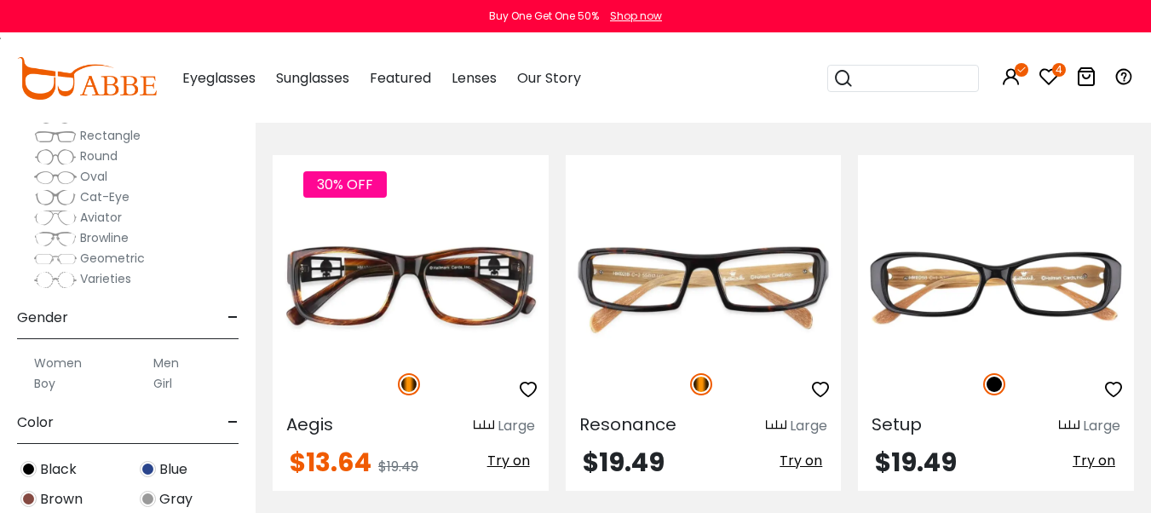
scroll to position [341, 0]
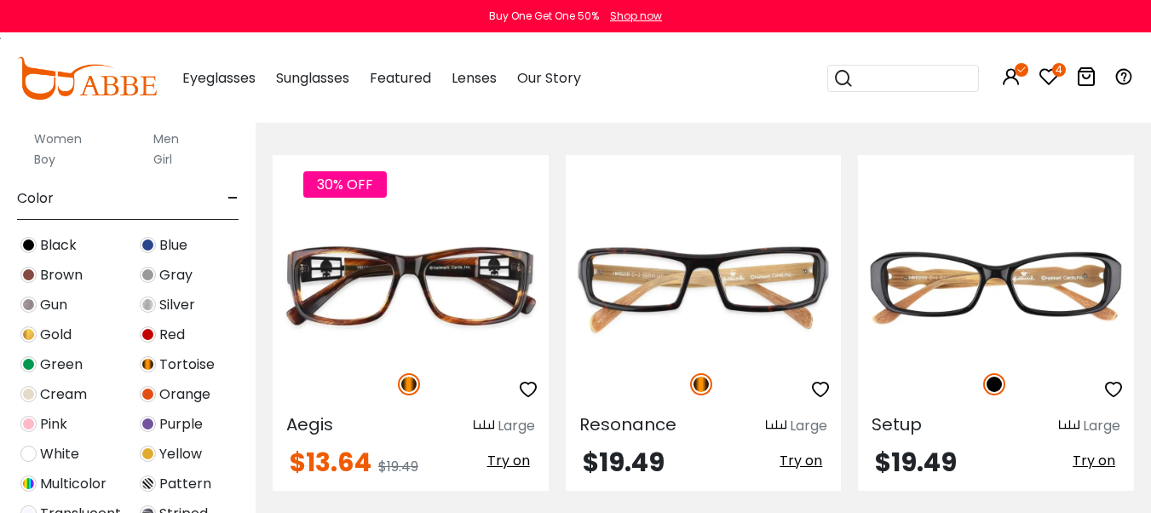
click at [28, 421] on img at bounding box center [28, 424] width 16 height 16
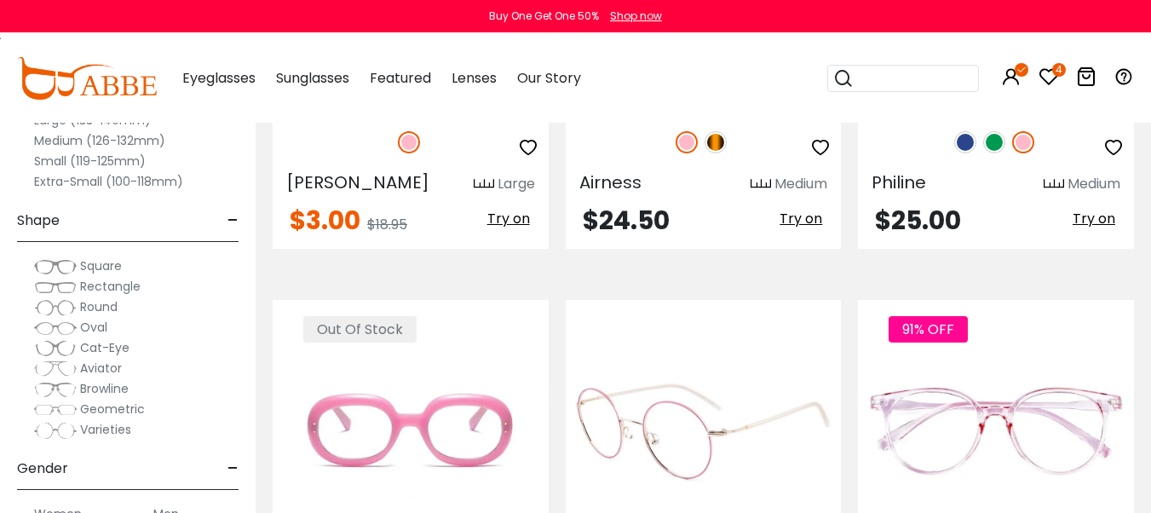
scroll to position [4605, 0]
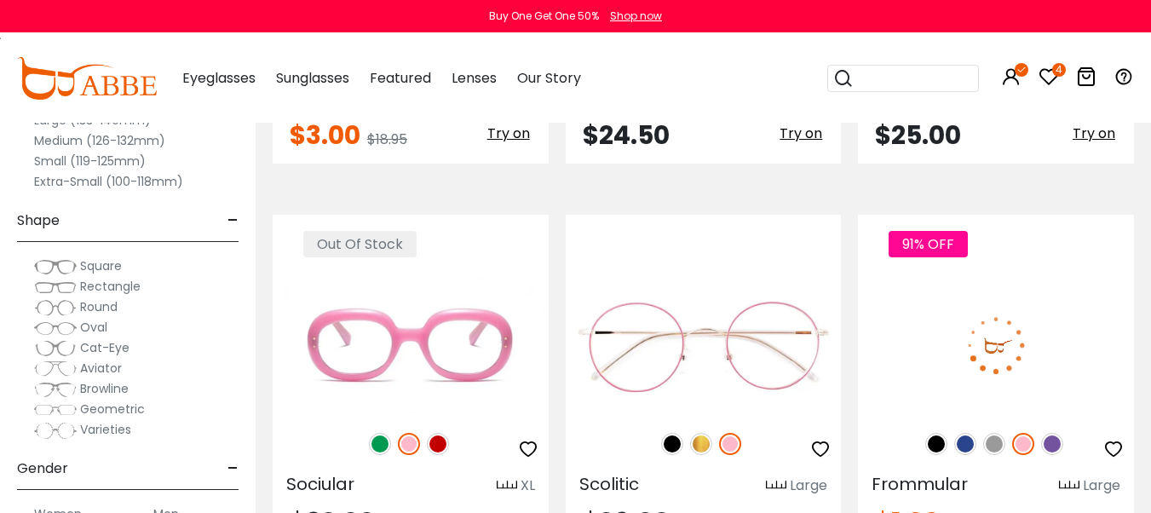
click at [1110, 439] on icon "button" at bounding box center [1113, 449] width 20 height 20
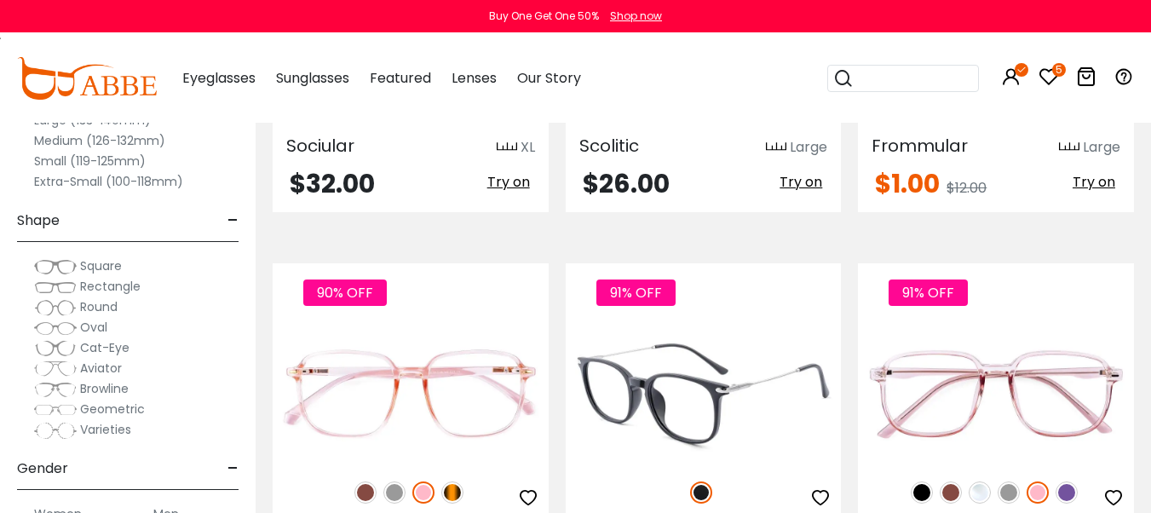
scroll to position [4946, 0]
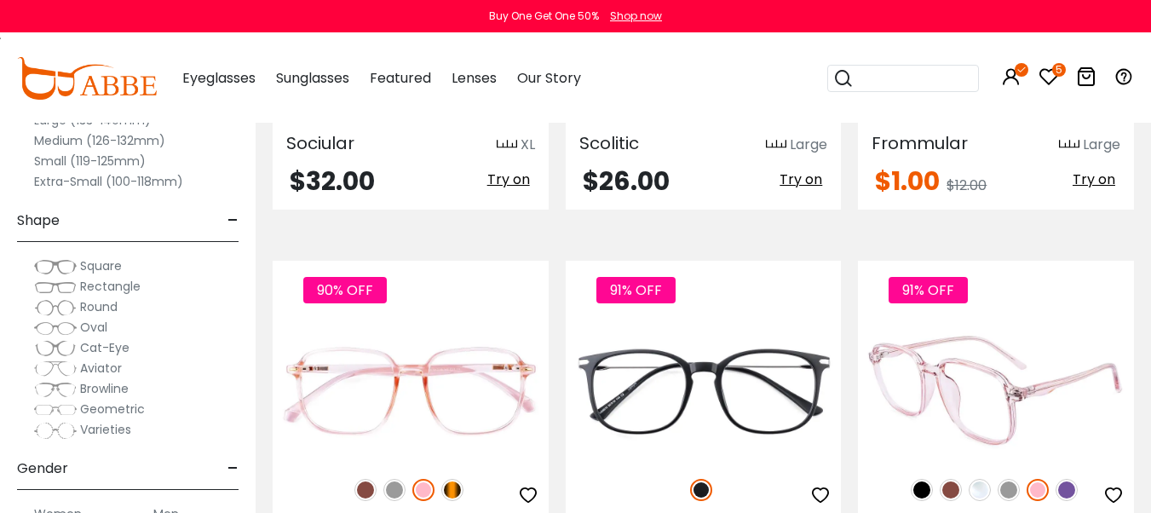
click at [1110, 485] on icon "button" at bounding box center [1113, 495] width 20 height 20
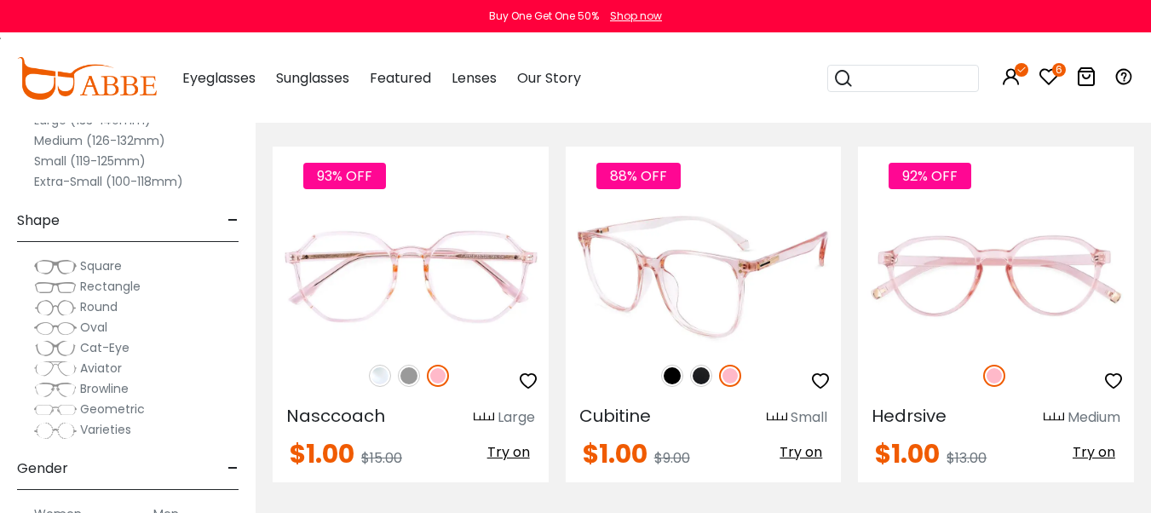
scroll to position [5457, 0]
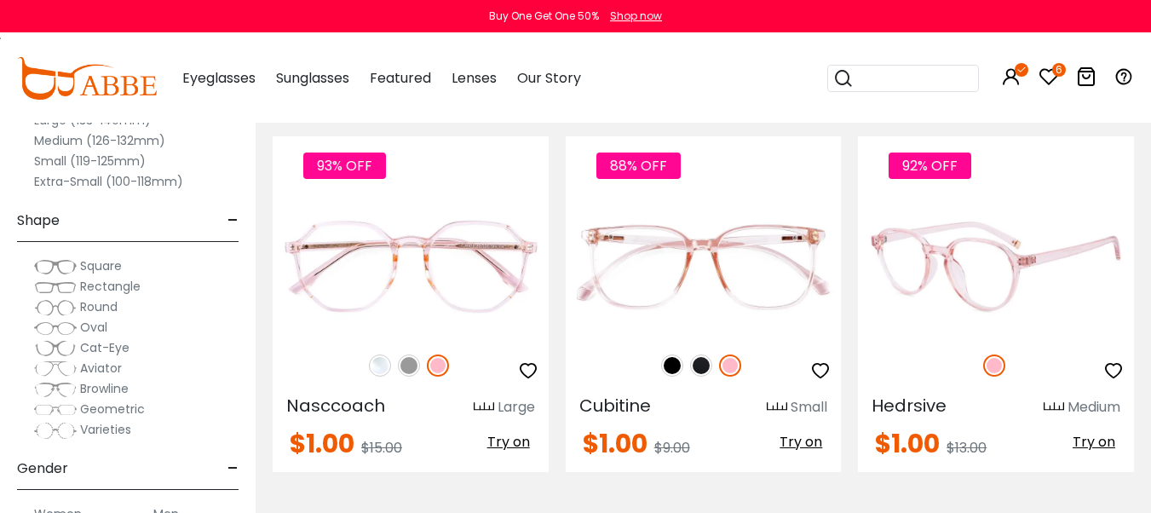
click at [1114, 360] on icon "button" at bounding box center [1113, 370] width 20 height 20
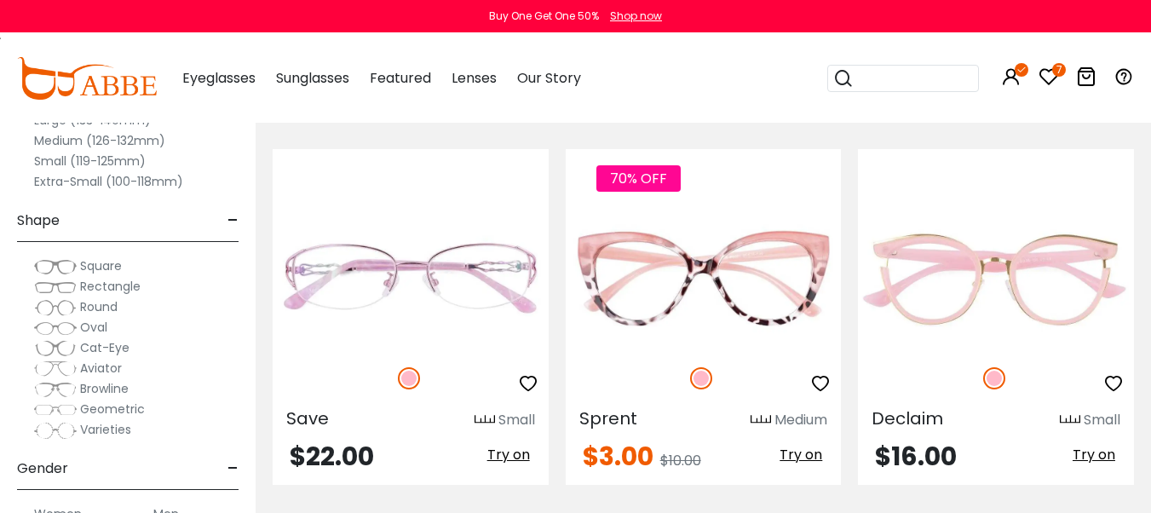
scroll to position [6650, 0]
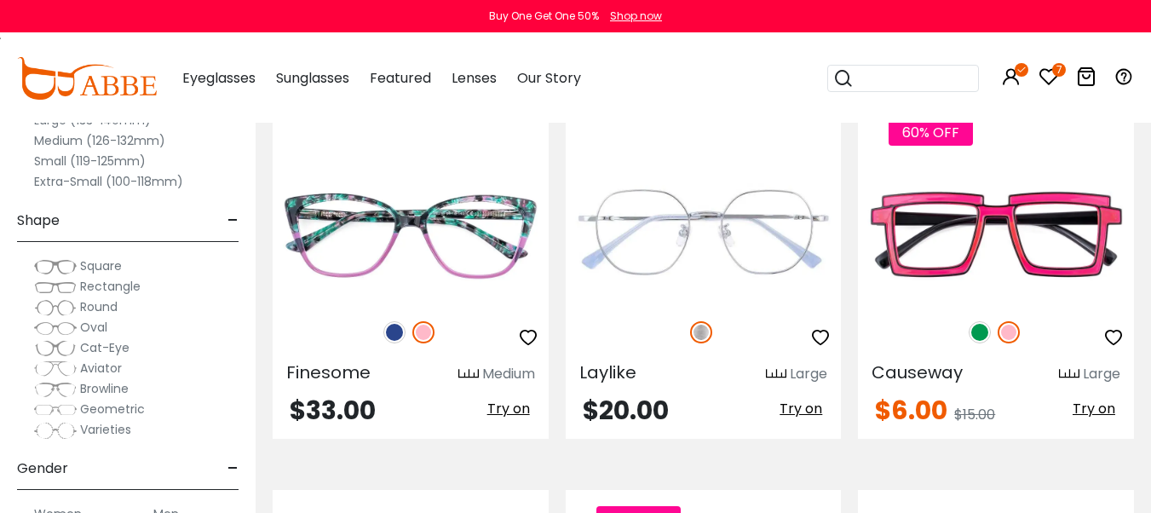
click at [1051, 69] on icon at bounding box center [1049, 76] width 20 height 20
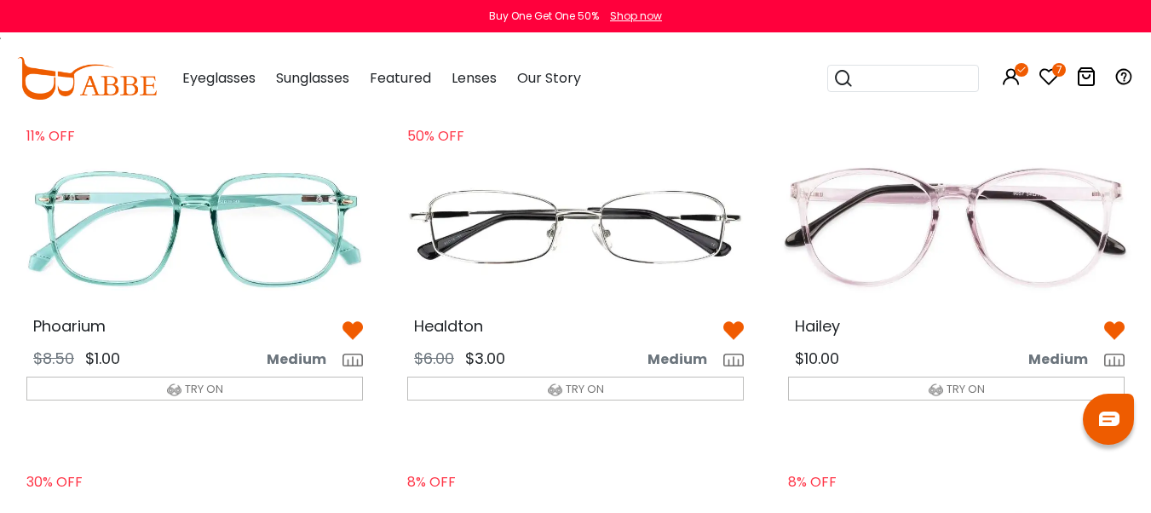
scroll to position [85, 0]
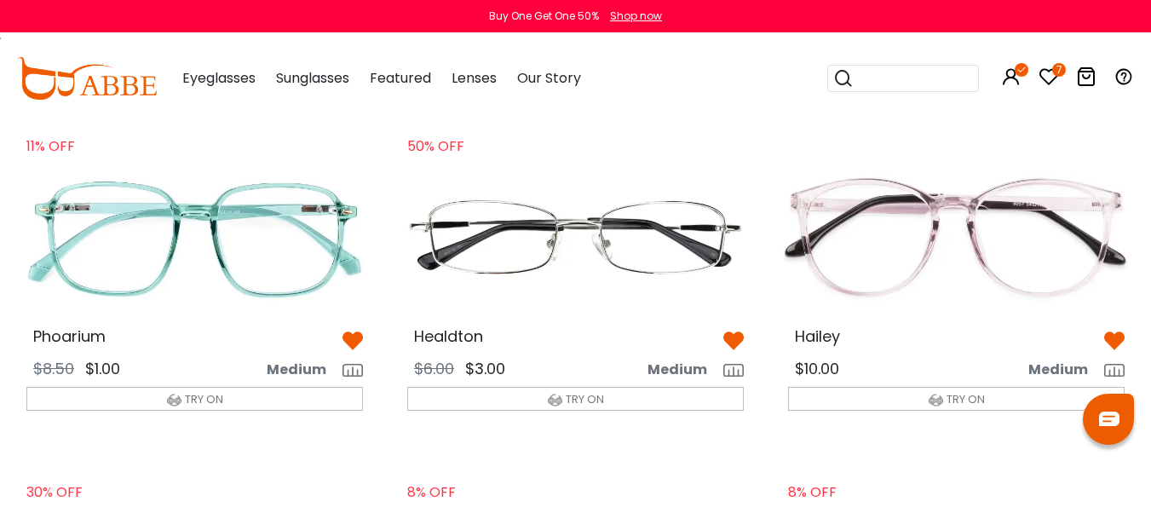
click at [193, 397] on span "TRY ON" at bounding box center [204, 399] width 38 height 16
click at [197, 400] on span "TRY ON" at bounding box center [204, 399] width 38 height 16
click at [228, 228] on img at bounding box center [195, 238] width 364 height 182
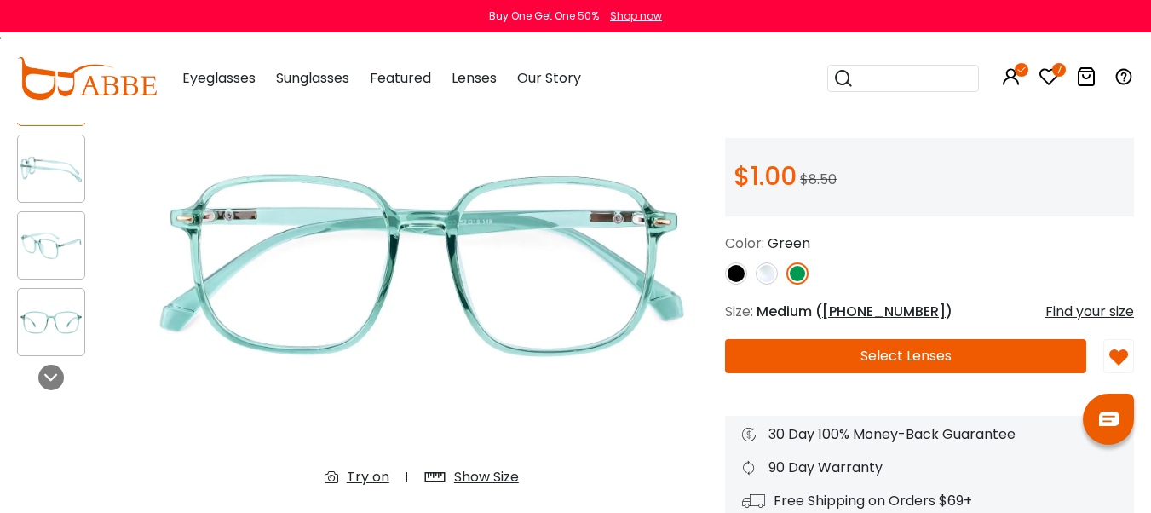
scroll to position [341, 0]
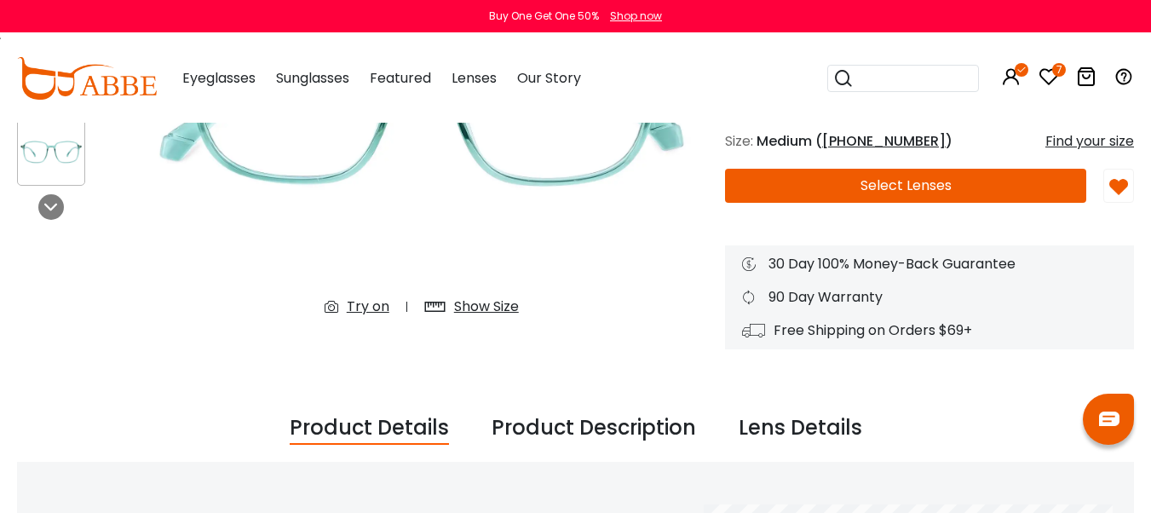
click at [366, 307] on div "Try on" at bounding box center [368, 307] width 43 height 20
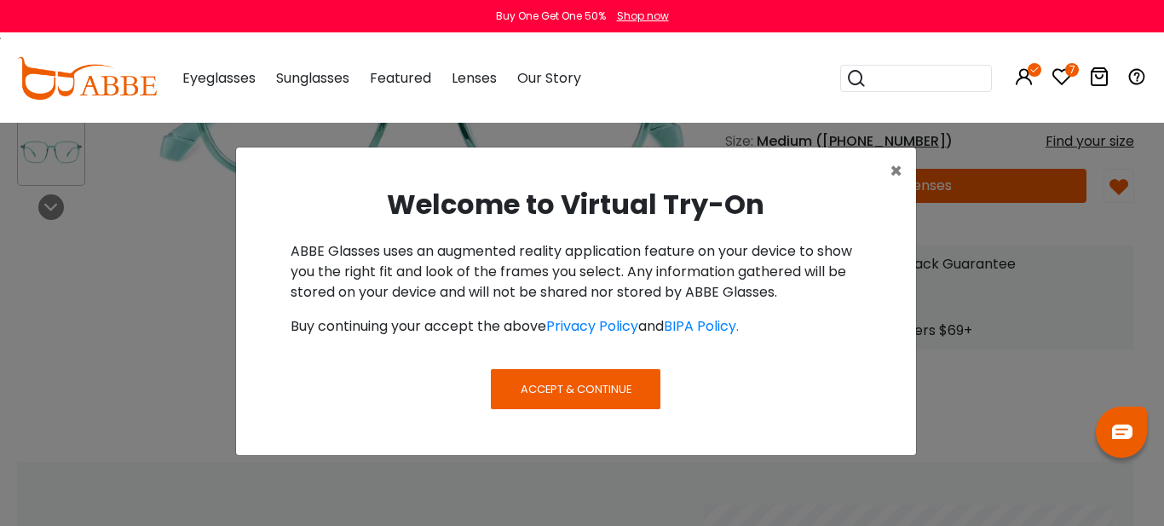
click at [573, 384] on span "Accept & Continue" at bounding box center [576, 389] width 111 height 16
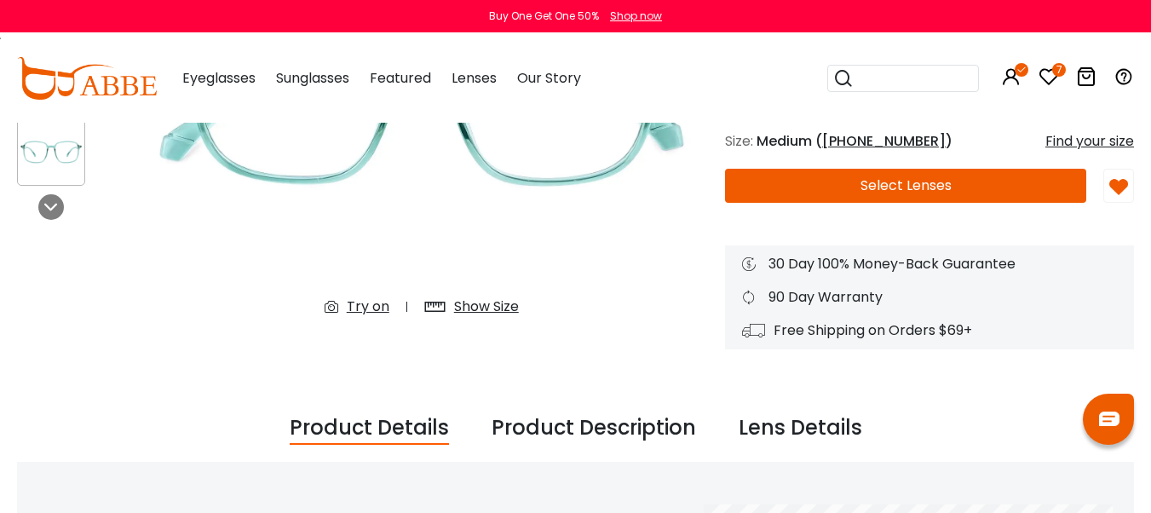
click at [359, 304] on div "Try on" at bounding box center [368, 307] width 43 height 20
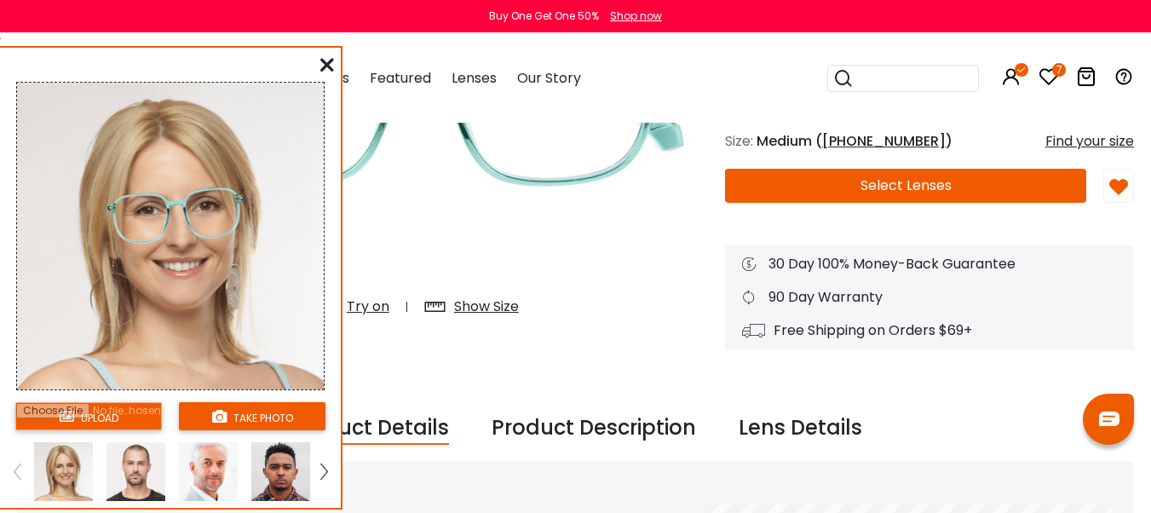
click at [97, 417] on input "file" at bounding box center [88, 416] width 147 height 28
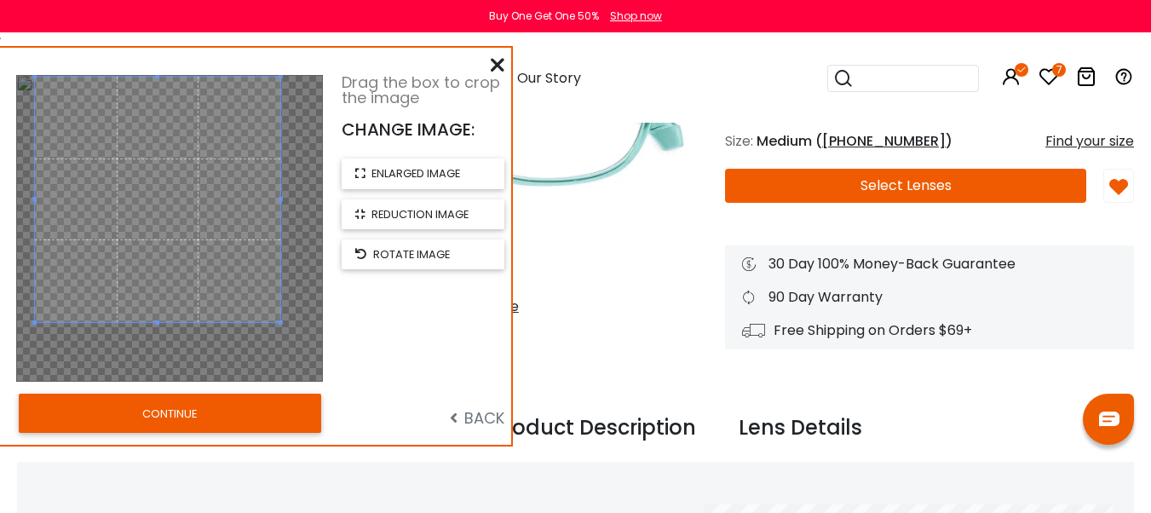
drag, startPoint x: 164, startPoint y: 202, endPoint x: 153, endPoint y: 173, distance: 31.3
click at [153, 173] on span at bounding box center [157, 199] width 245 height 245
click at [200, 417] on button "CONTINUE" at bounding box center [170, 413] width 302 height 39
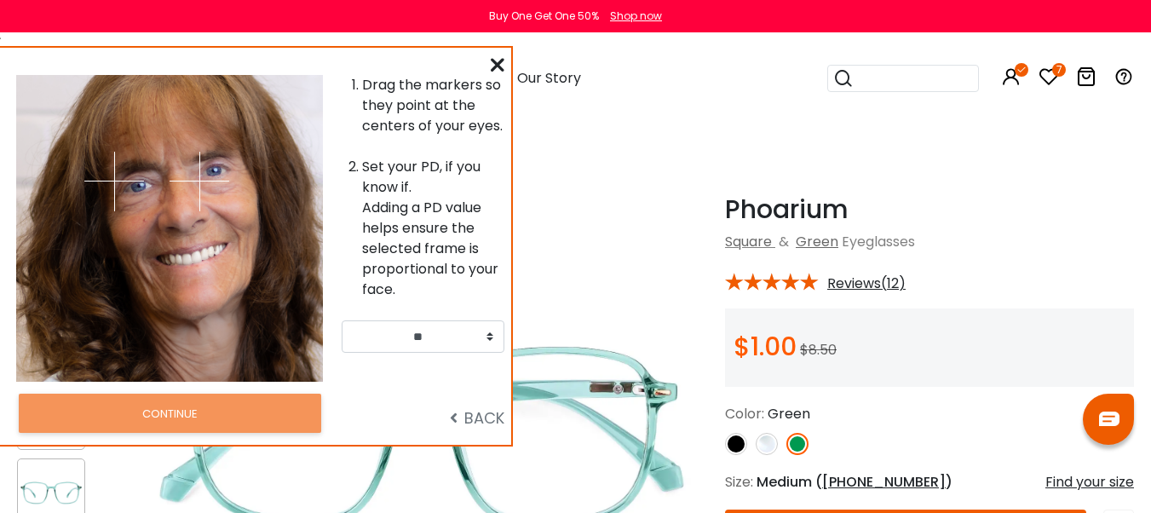
select select "**"
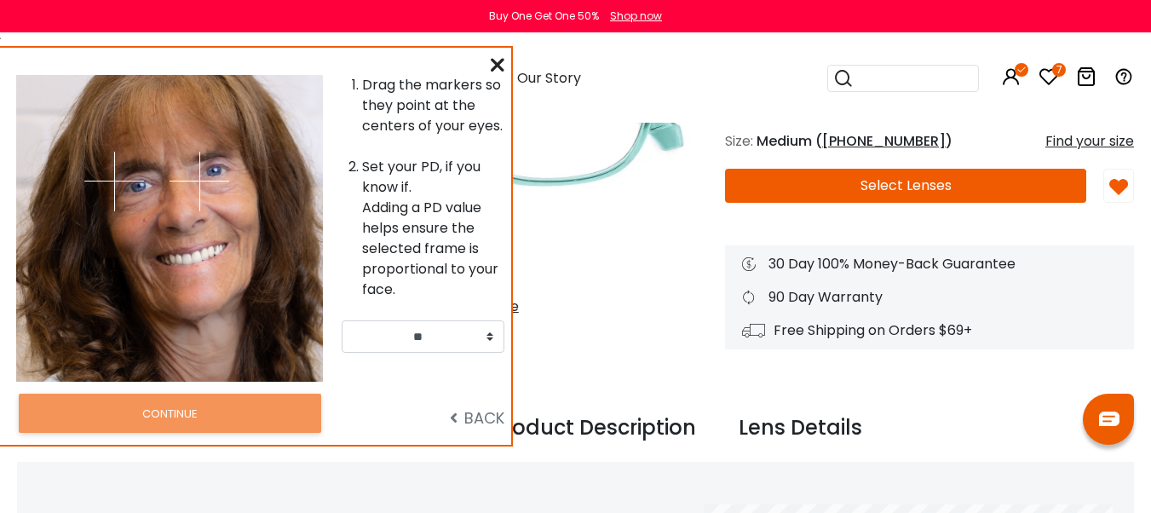
click at [222, 164] on img at bounding box center [200, 182] width 60 height 60
click at [229, 158] on img at bounding box center [200, 182] width 60 height 60
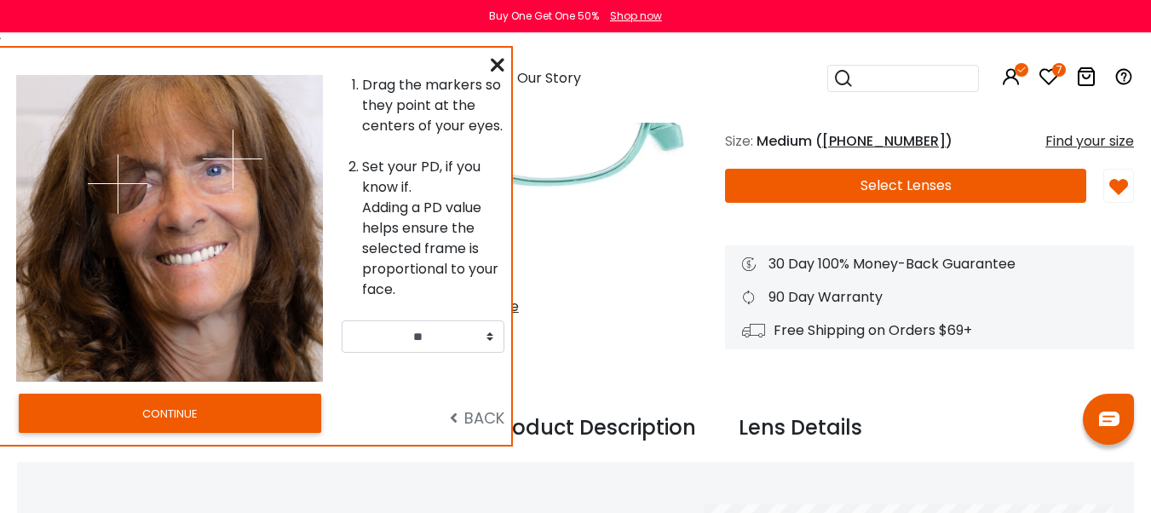
drag, startPoint x: 112, startPoint y: 180, endPoint x: 147, endPoint y: 183, distance: 34.3
click at [147, 183] on img at bounding box center [118, 184] width 60 height 60
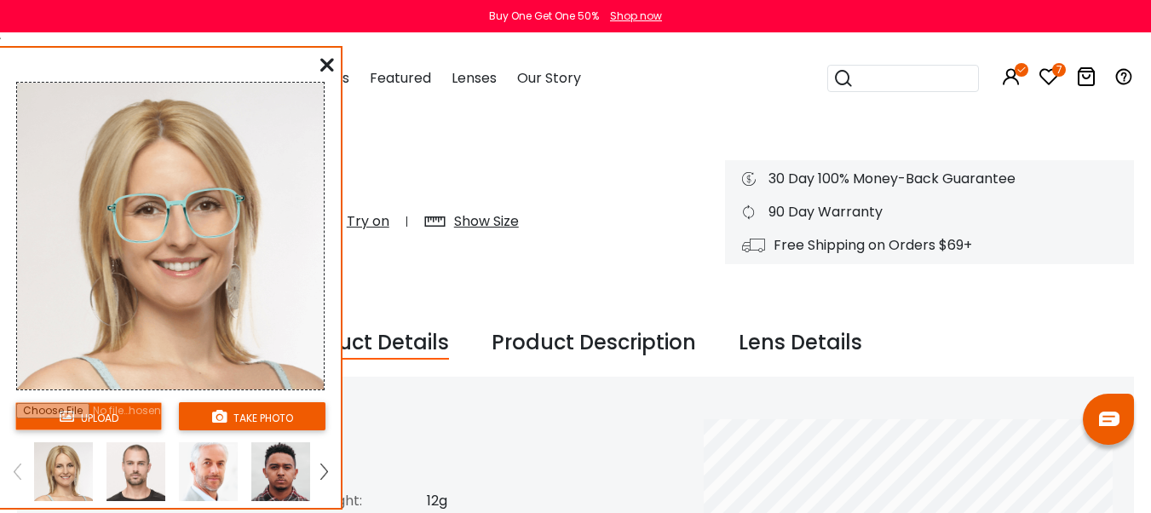
click at [87, 413] on input "file" at bounding box center [88, 416] width 147 height 28
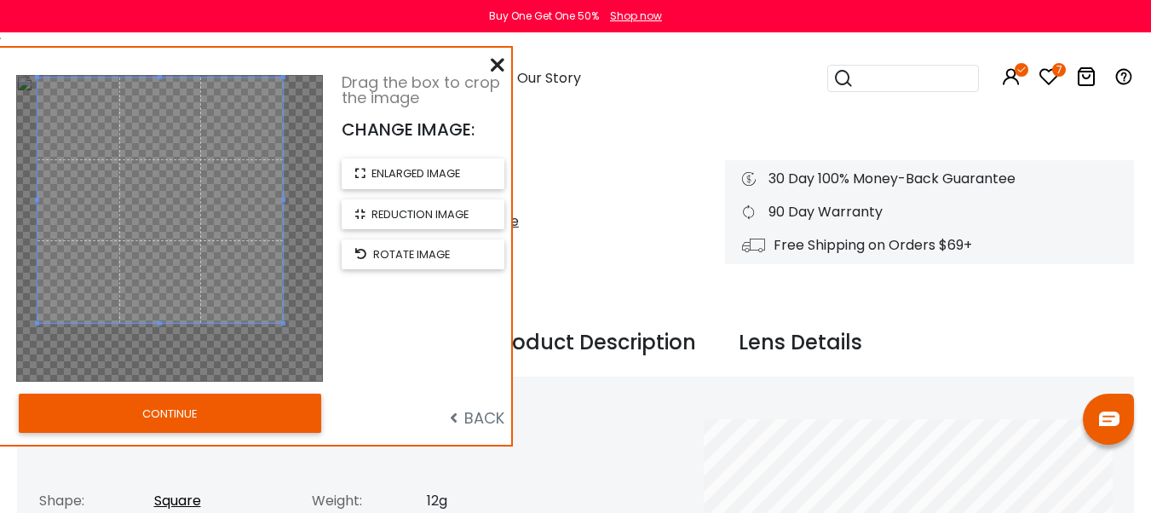
drag, startPoint x: 167, startPoint y: 189, endPoint x: 158, endPoint y: 161, distance: 29.6
click at [158, 161] on span at bounding box center [159, 200] width 245 height 245
drag, startPoint x: 190, startPoint y: 409, endPoint x: 390, endPoint y: 354, distance: 207.8
click at [190, 410] on button "CONTINUE" at bounding box center [170, 413] width 302 height 39
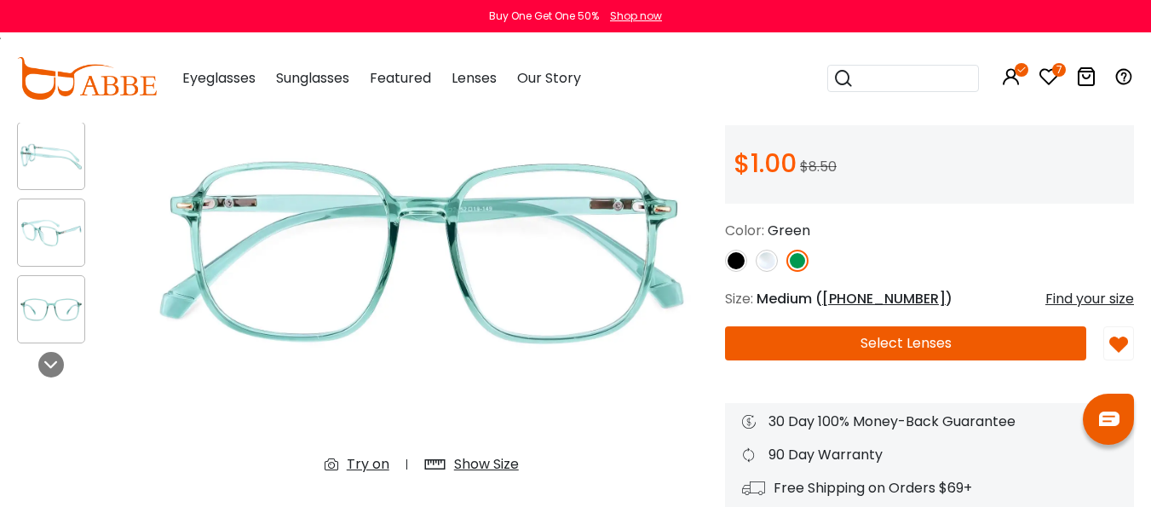
scroll to position [341, 0]
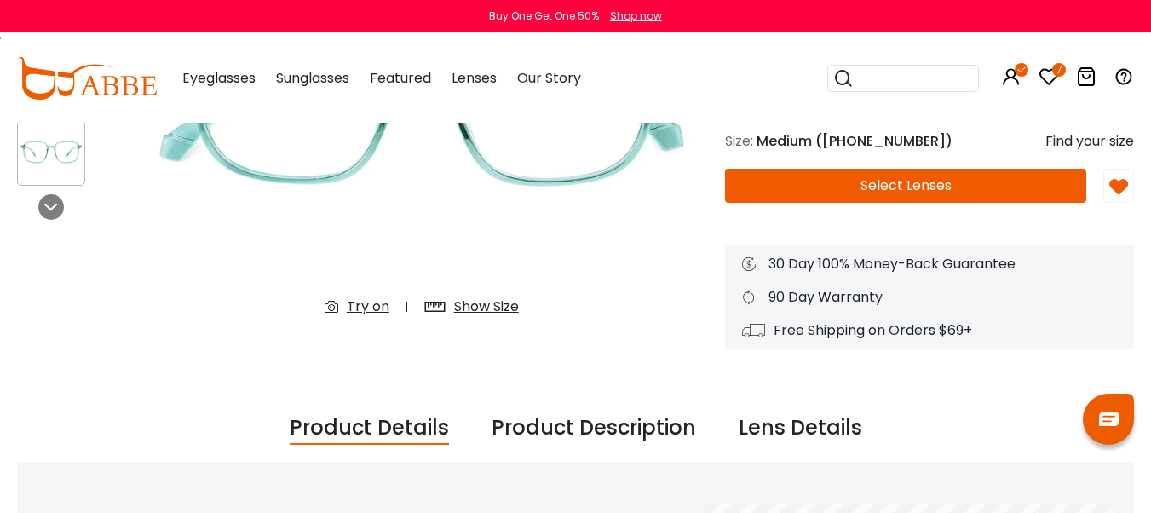
click at [360, 302] on div "Try on" at bounding box center [368, 307] width 43 height 20
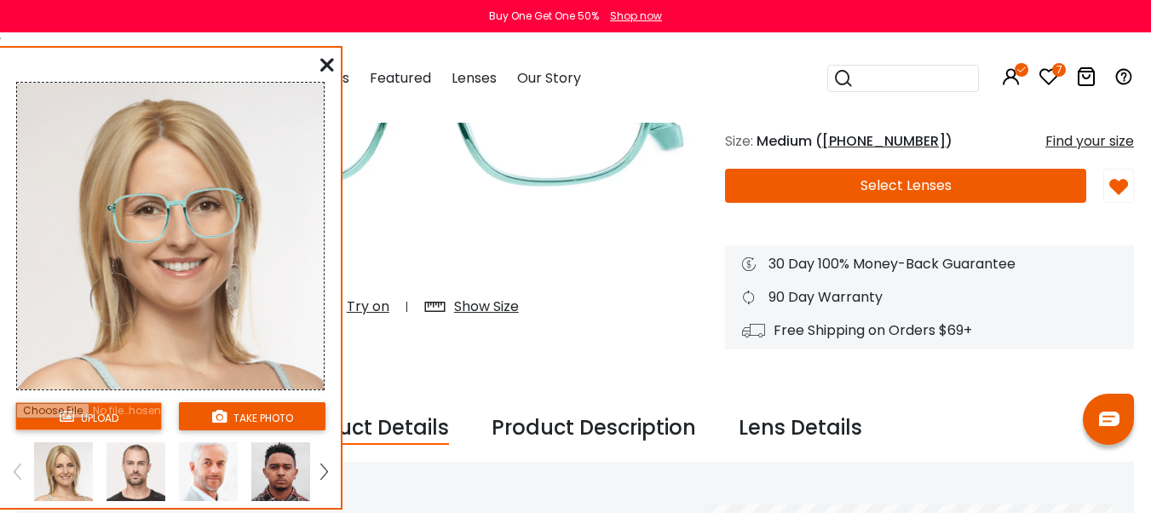
click at [324, 469] on img at bounding box center [323, 471] width 7 height 15
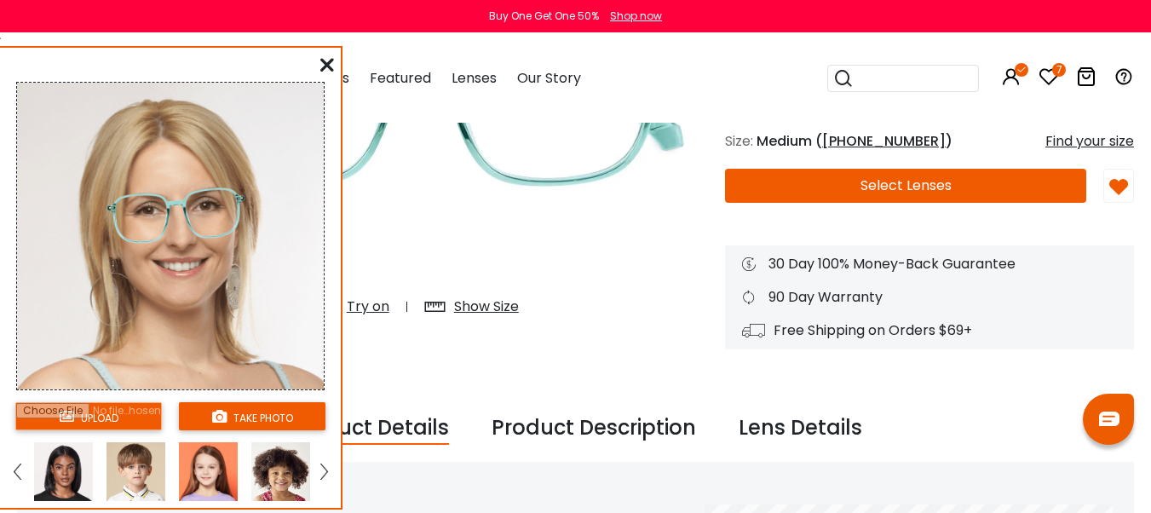
click at [324, 469] on img at bounding box center [323, 471] width 7 height 15
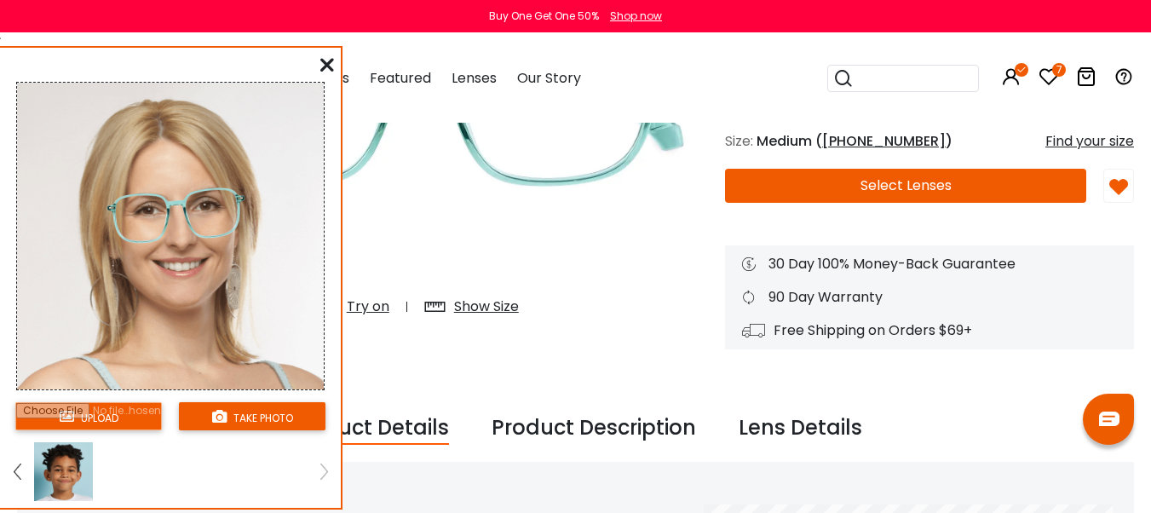
click at [13, 473] on link at bounding box center [17, 471] width 21 height 59
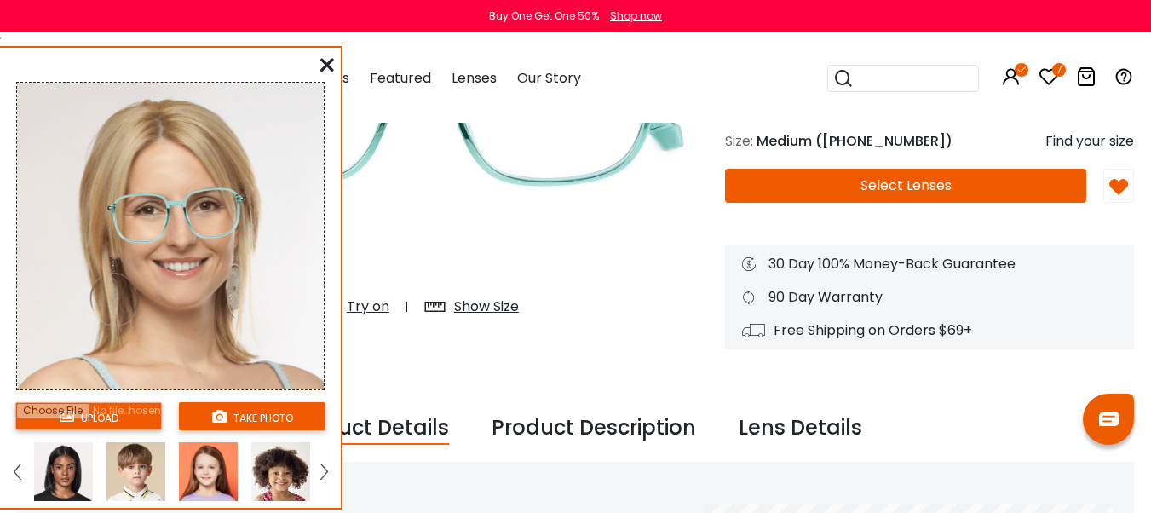
click at [66, 470] on img at bounding box center [63, 471] width 59 height 59
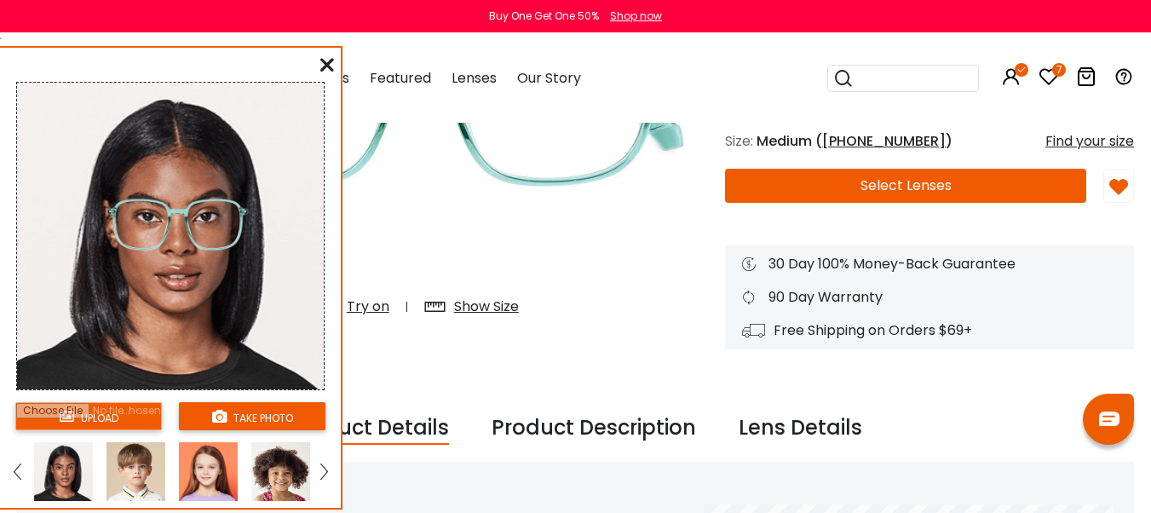
click at [14, 470] on img at bounding box center [17, 471] width 7 height 15
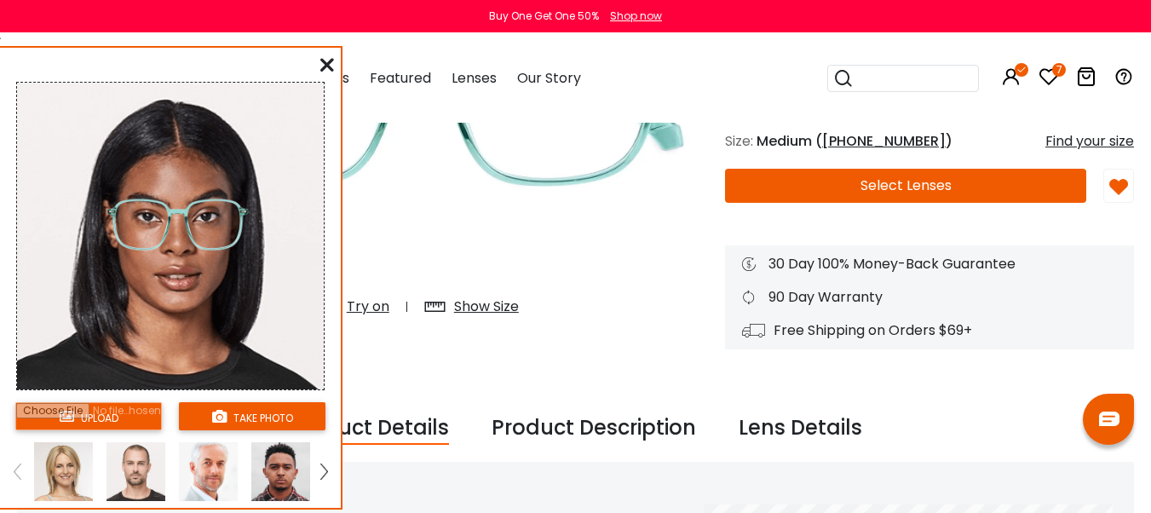
click at [55, 470] on img at bounding box center [63, 471] width 59 height 59
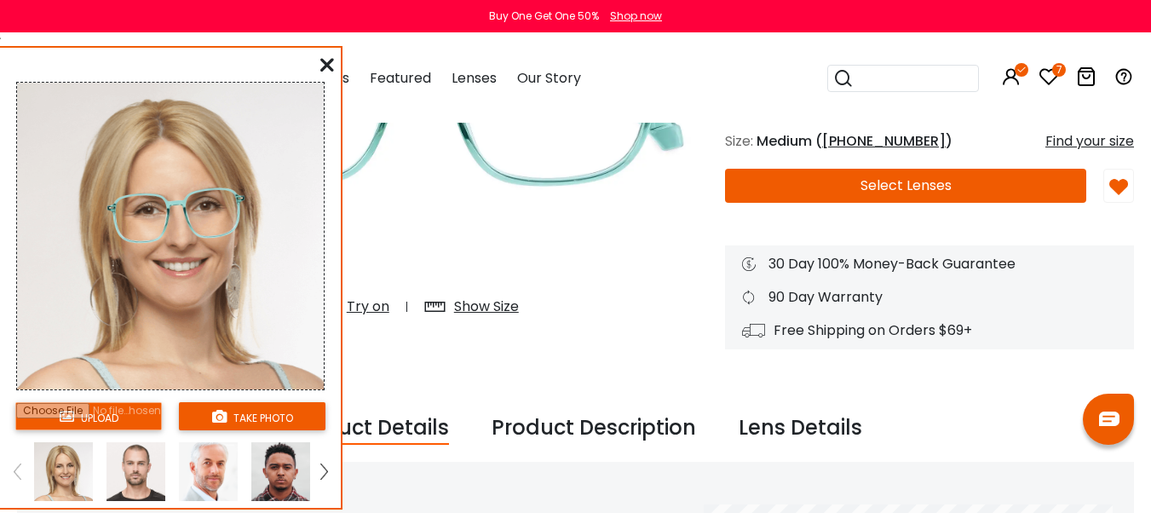
click at [329, 65] on icon at bounding box center [327, 65] width 14 height 14
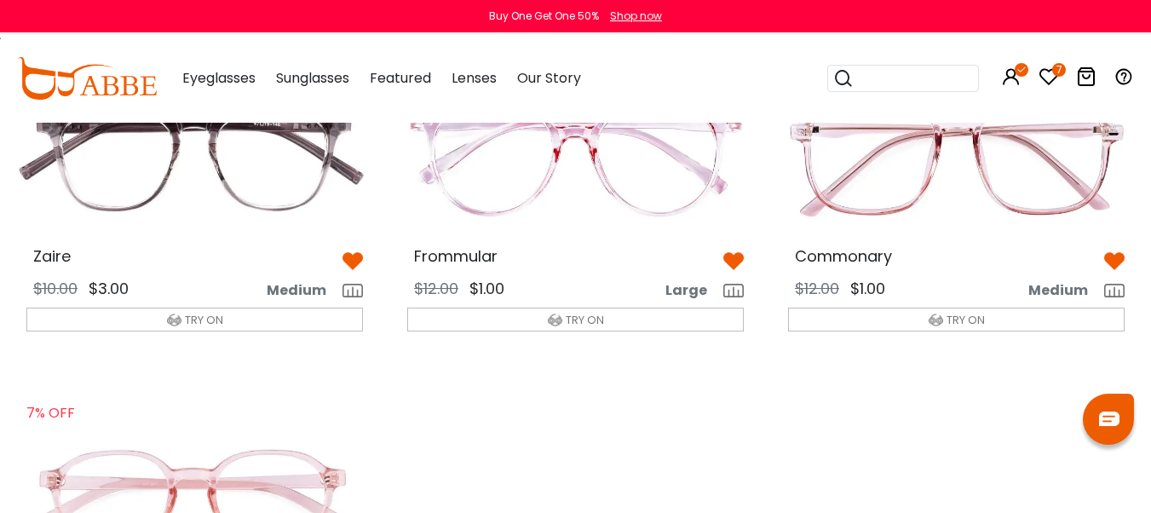
click at [561, 143] on img at bounding box center [576, 157] width 364 height 182
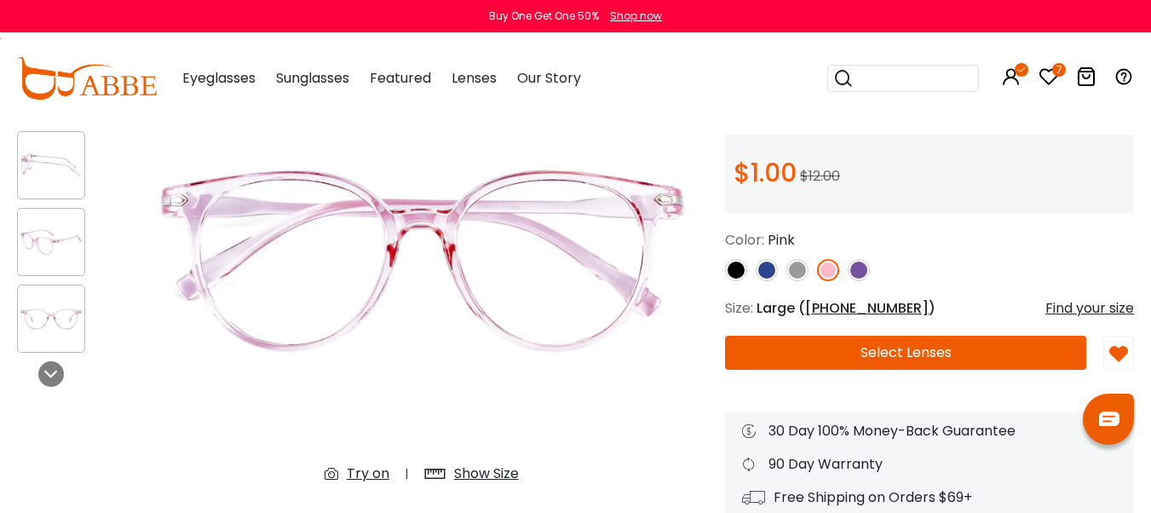
click at [363, 472] on div "Try on" at bounding box center [368, 474] width 43 height 20
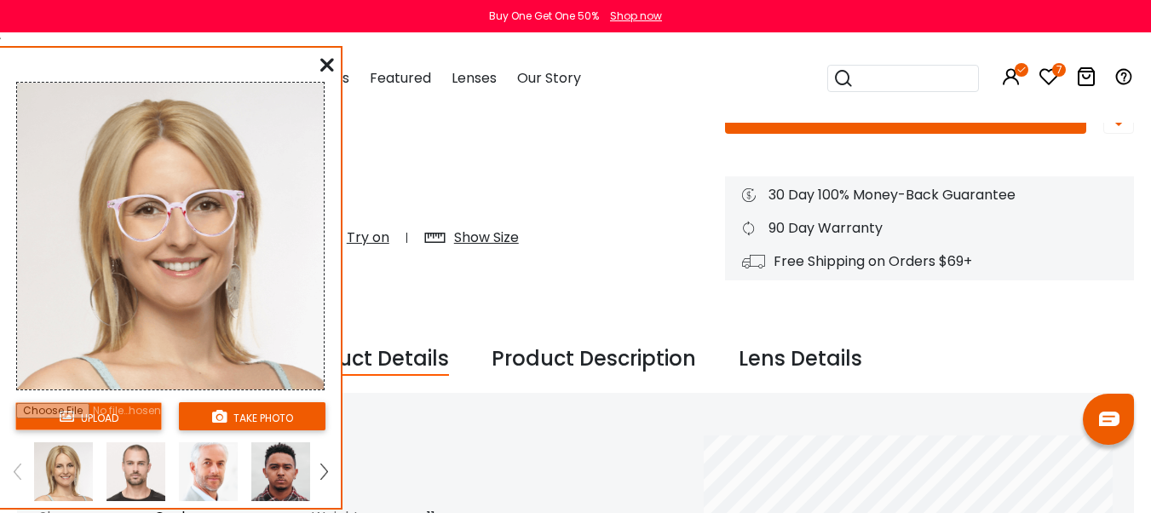
scroll to position [429, 0]
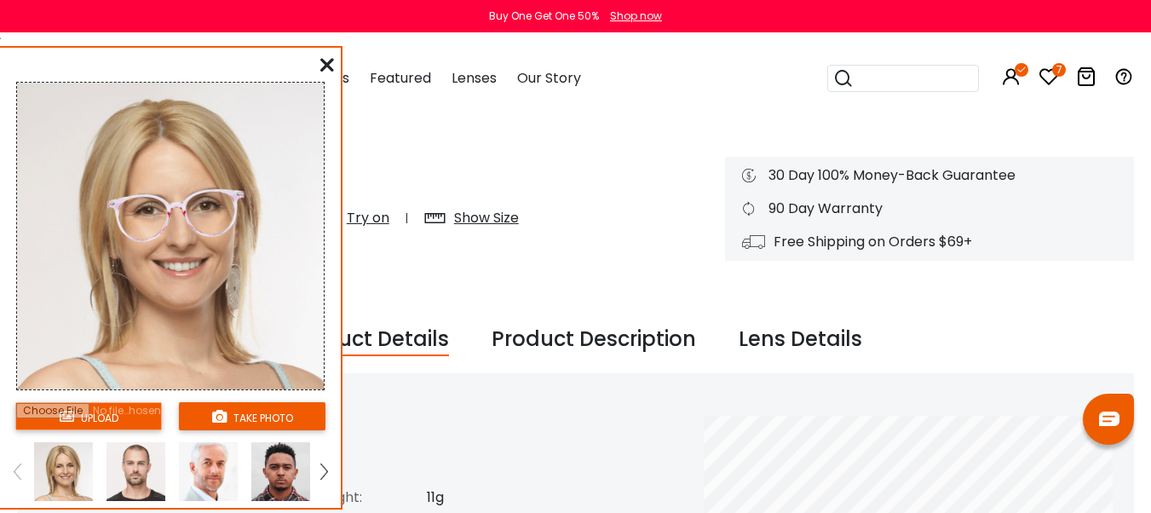
click at [324, 469] on img at bounding box center [323, 471] width 7 height 15
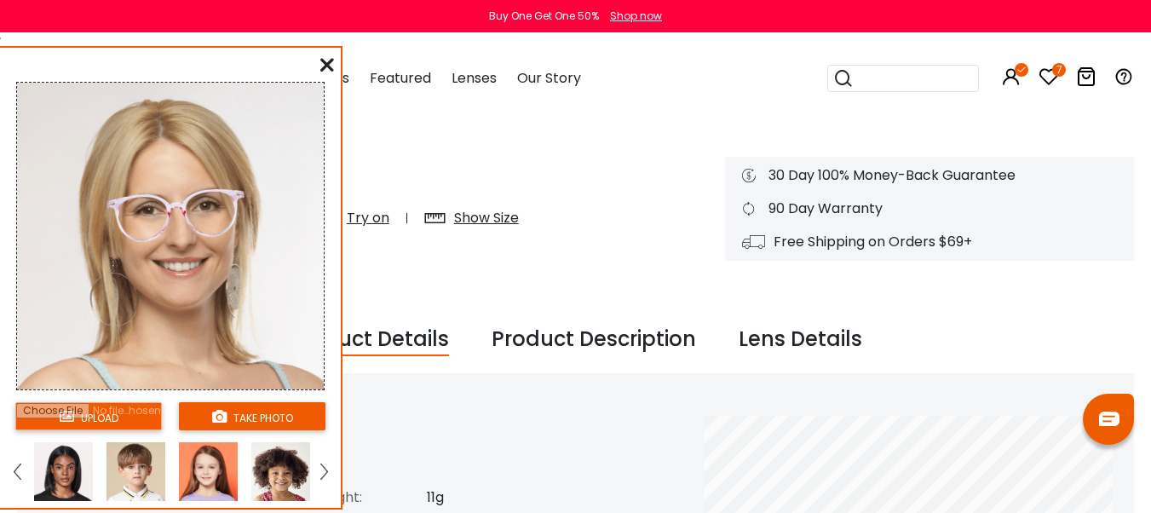
click at [199, 478] on img at bounding box center [208, 471] width 59 height 59
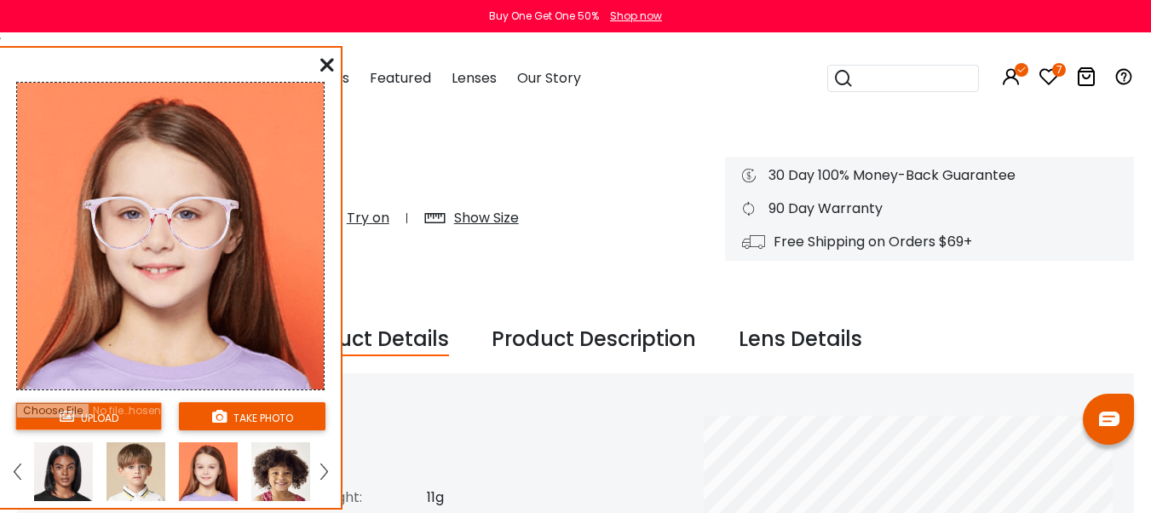
click at [66, 475] on img at bounding box center [63, 471] width 59 height 59
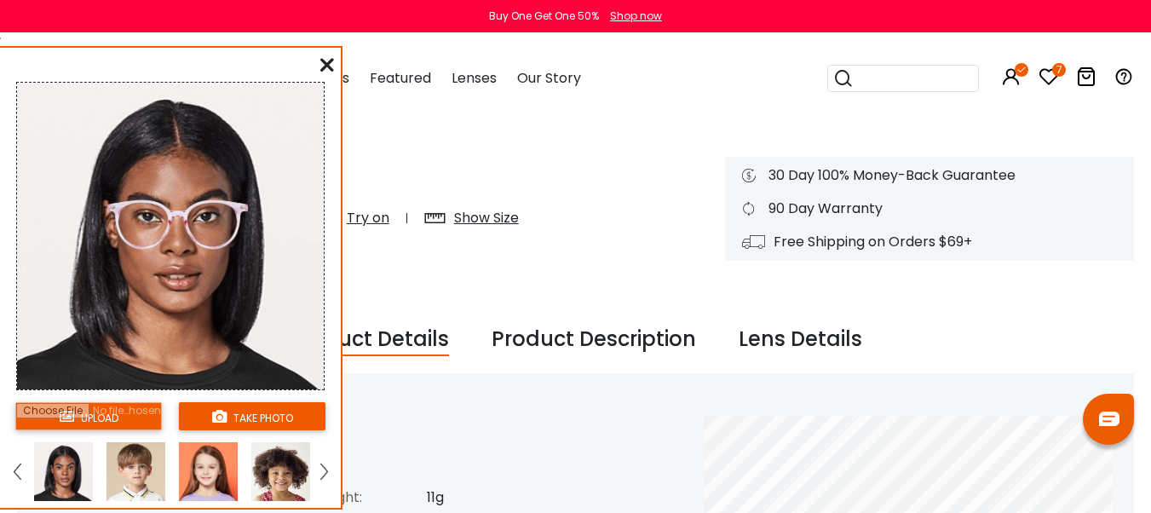
click at [15, 469] on img at bounding box center [17, 471] width 7 height 15
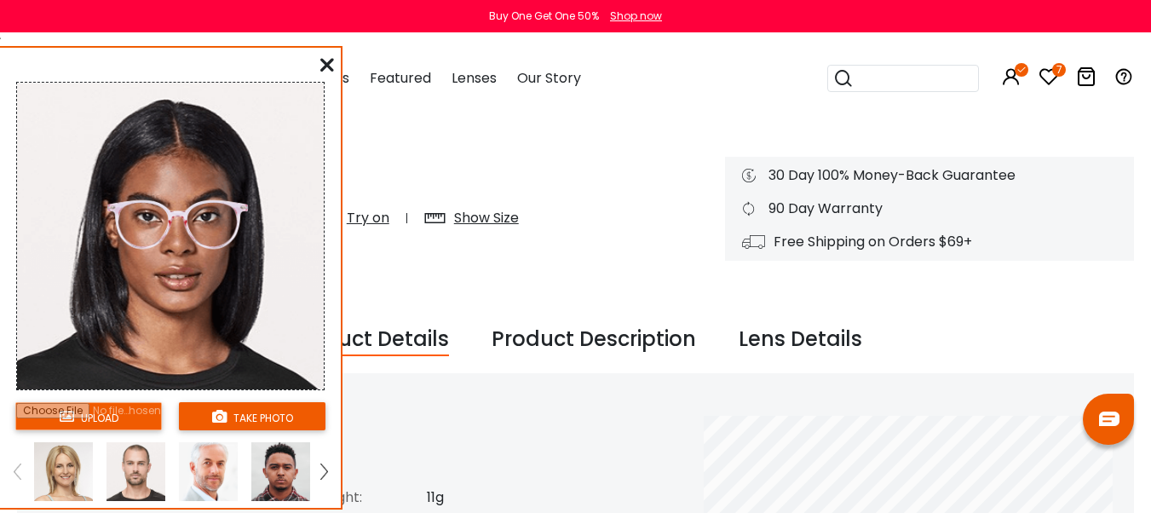
click at [133, 468] on img at bounding box center [136, 471] width 59 height 59
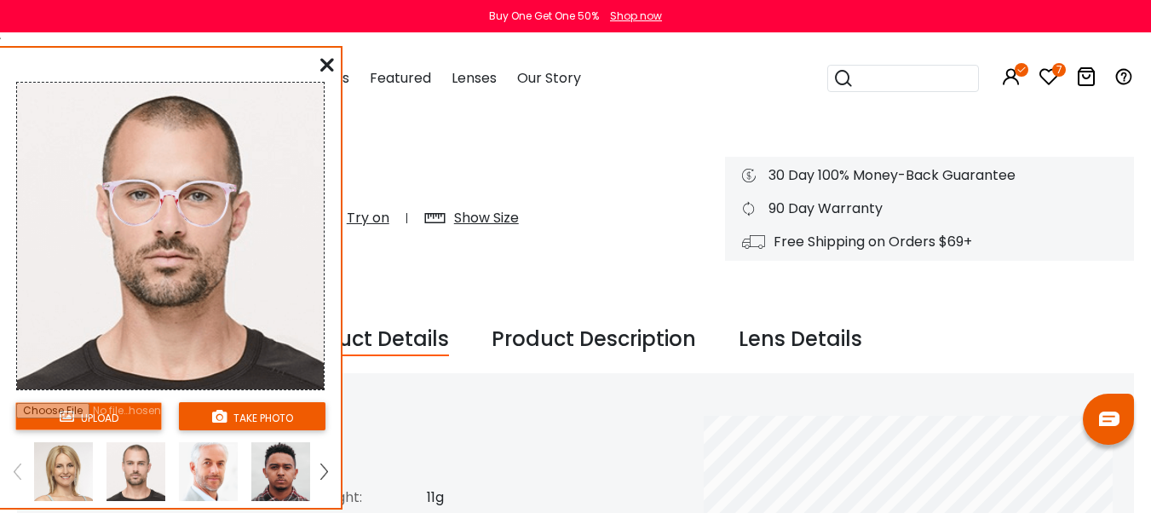
click at [214, 464] on img at bounding box center [208, 471] width 59 height 59
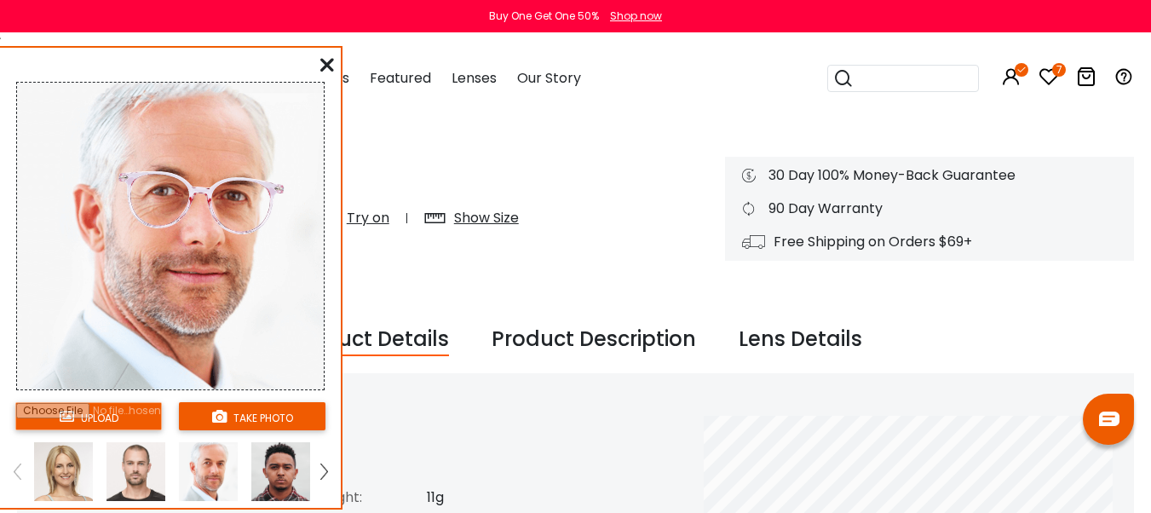
click at [277, 470] on img at bounding box center [280, 471] width 59 height 59
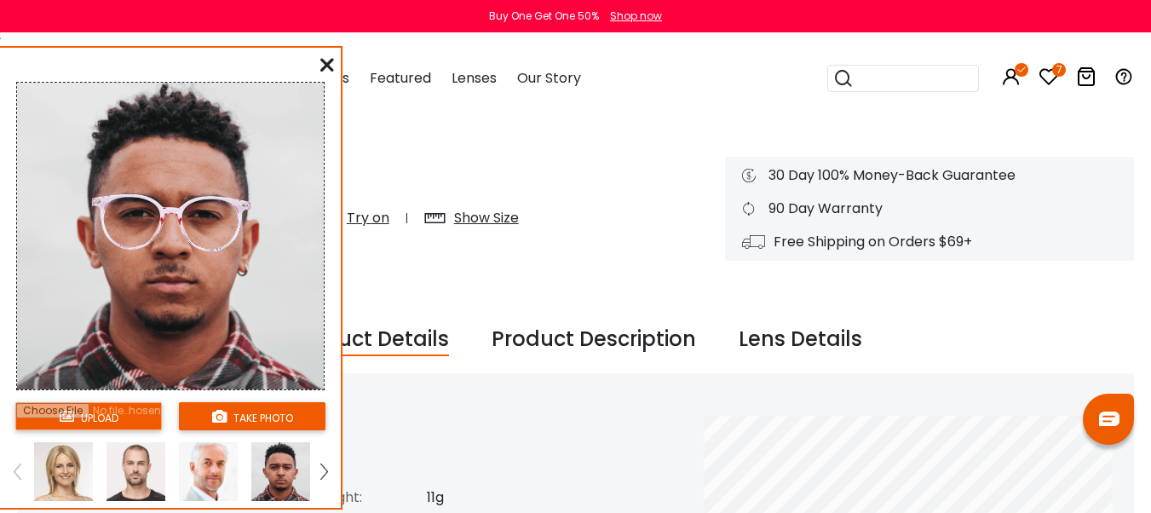
click at [324, 65] on icon at bounding box center [327, 65] width 14 height 14
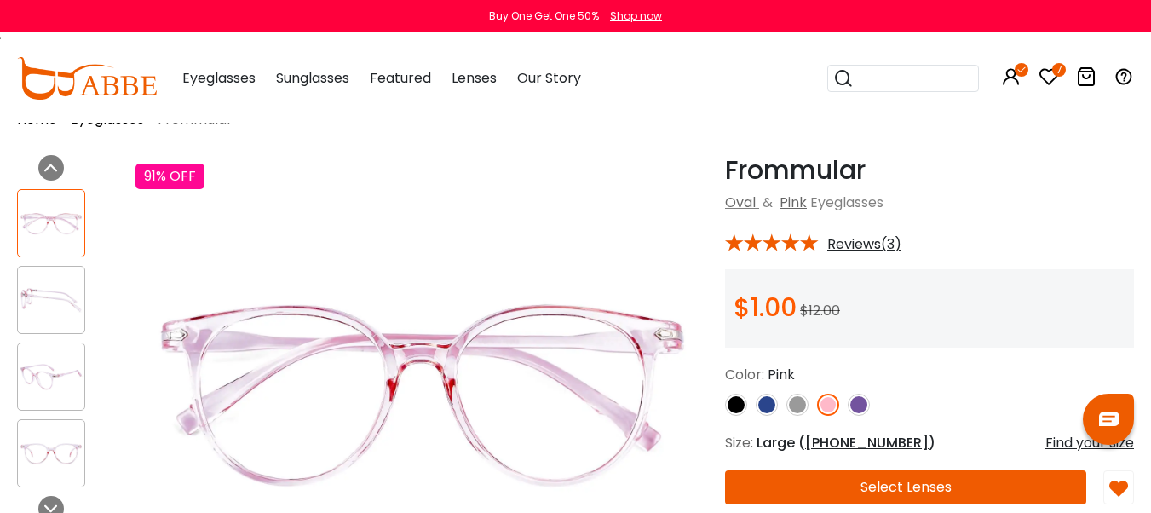
scroll to position [0, 0]
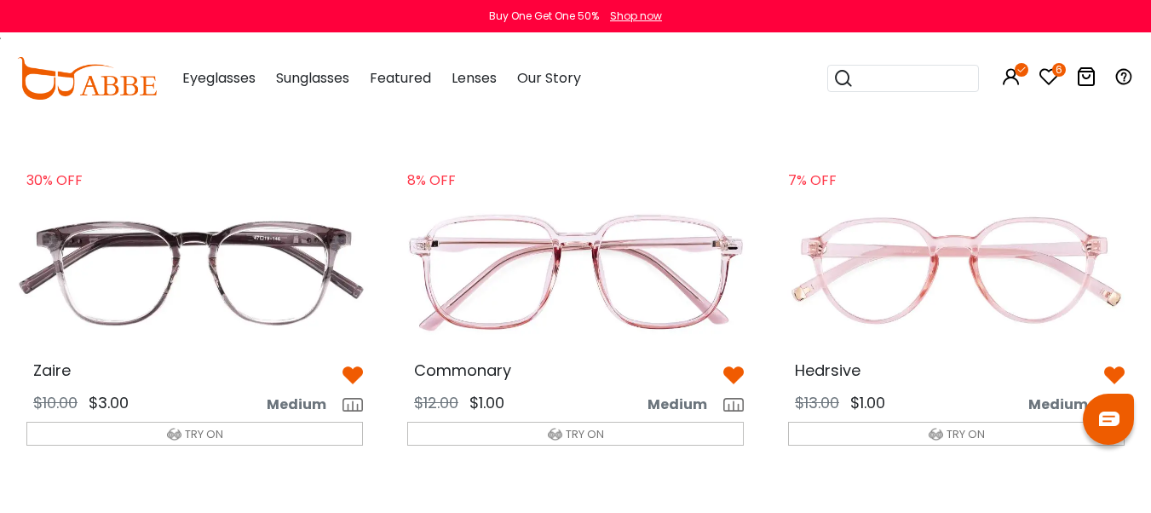
scroll to position [426, 0]
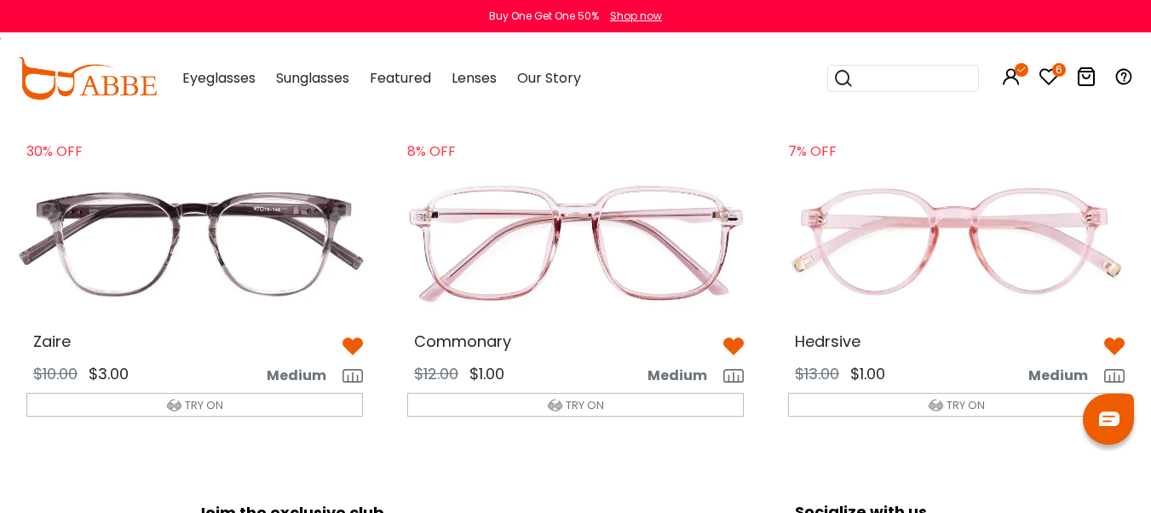
click at [955, 235] on img at bounding box center [957, 243] width 364 height 182
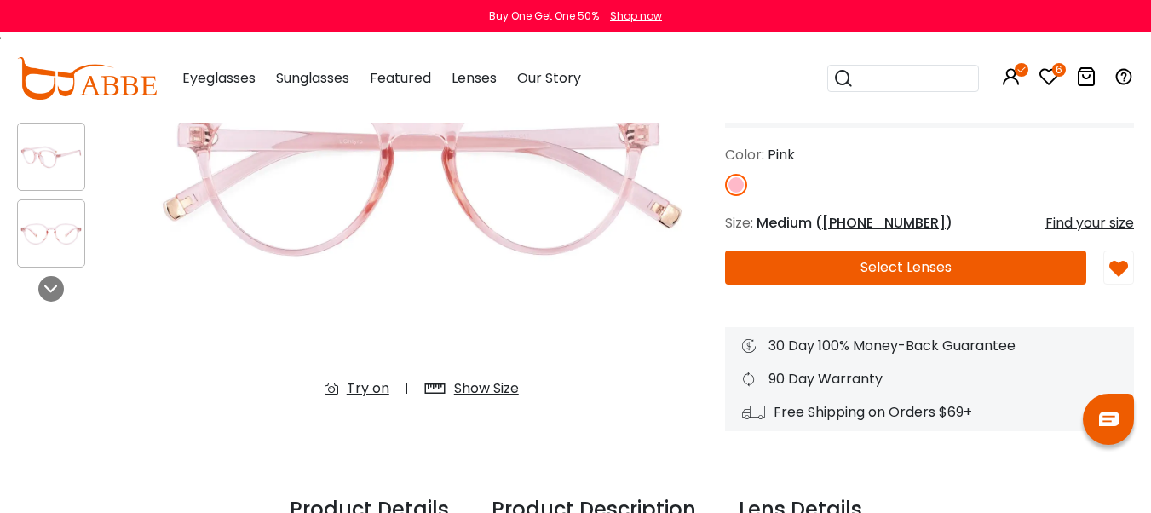
click at [361, 388] on div "Try on" at bounding box center [368, 388] width 43 height 20
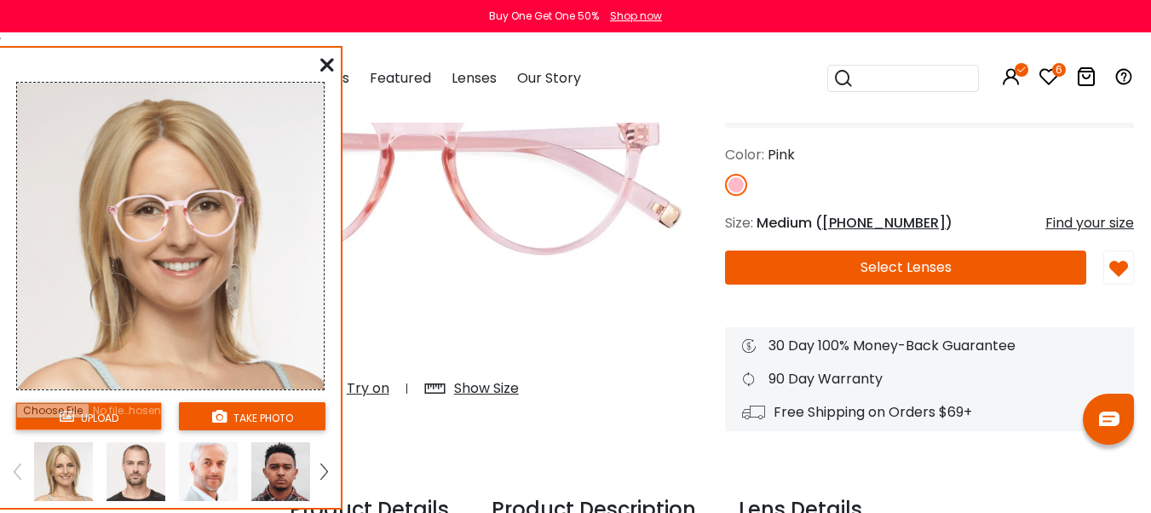
click at [130, 468] on img at bounding box center [136, 471] width 59 height 59
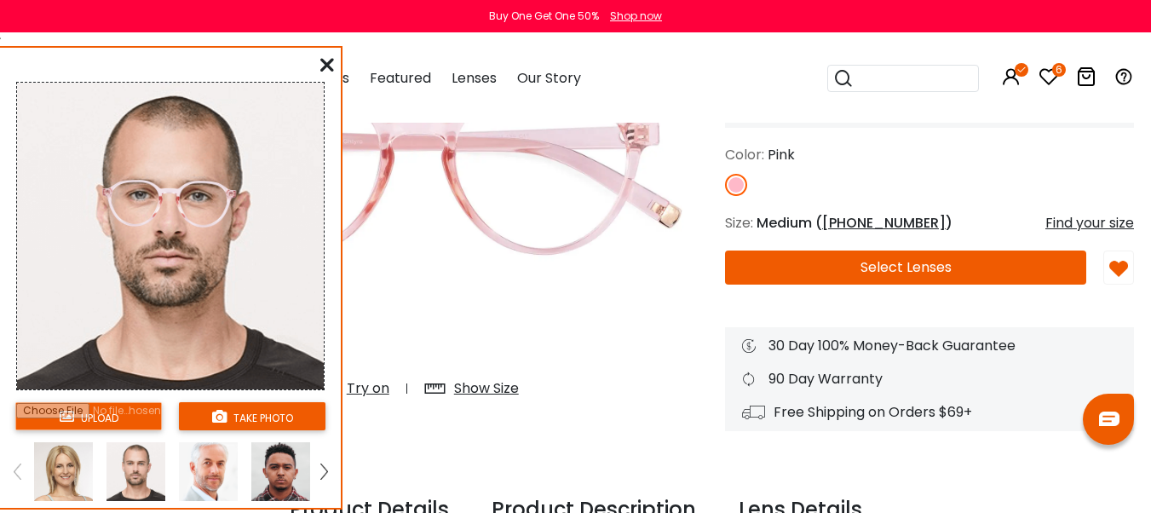
click at [201, 465] on img at bounding box center [208, 471] width 59 height 59
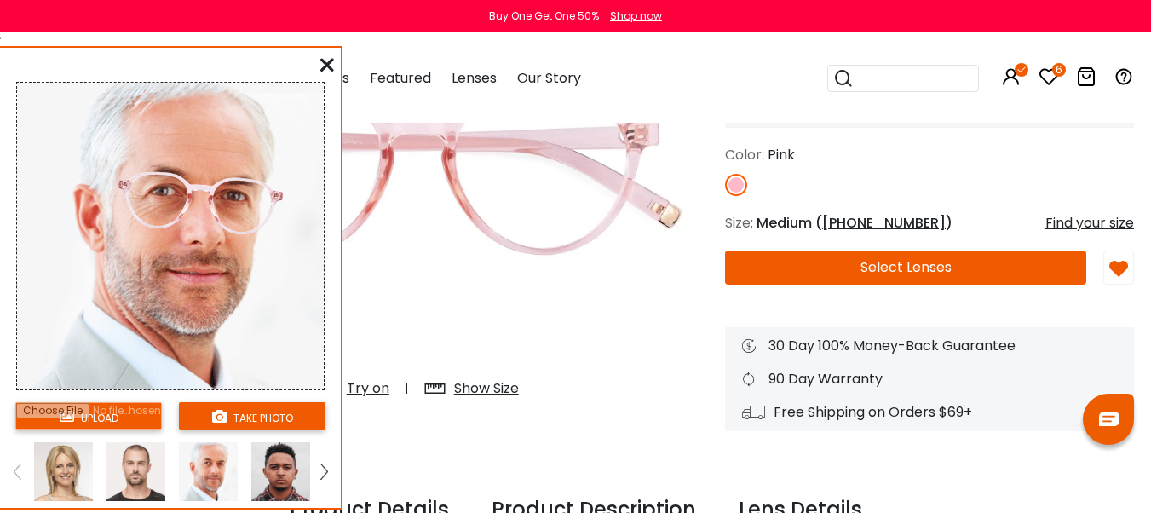
click at [328, 63] on icon at bounding box center [327, 65] width 14 height 14
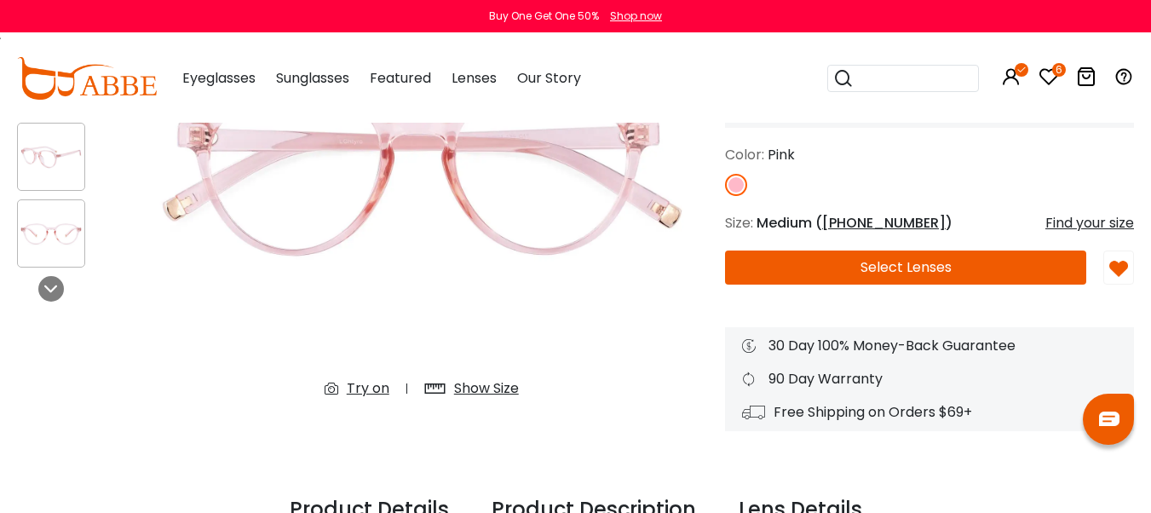
scroll to position [3, 0]
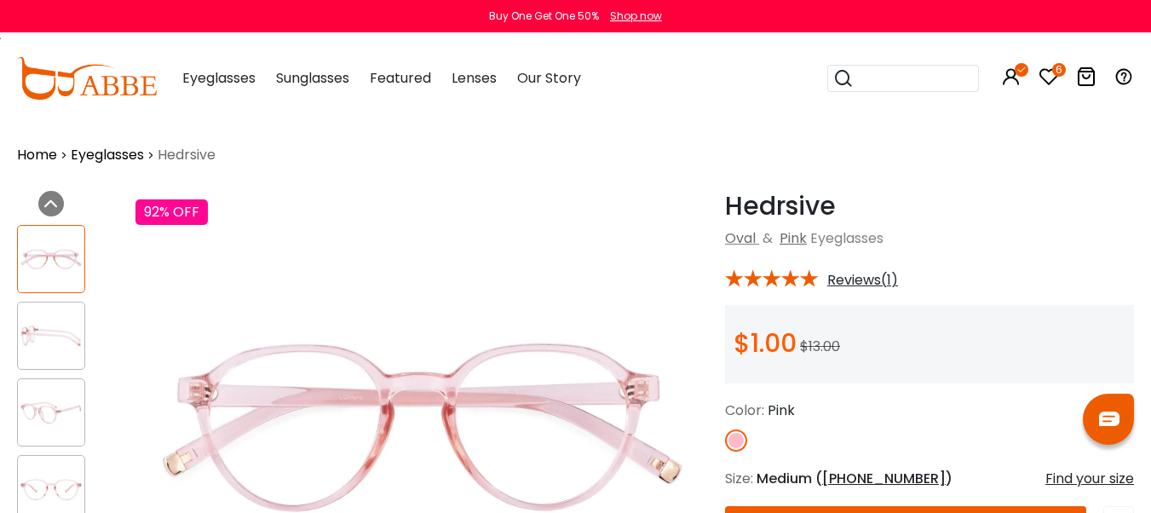
click at [55, 341] on img at bounding box center [51, 336] width 66 height 33
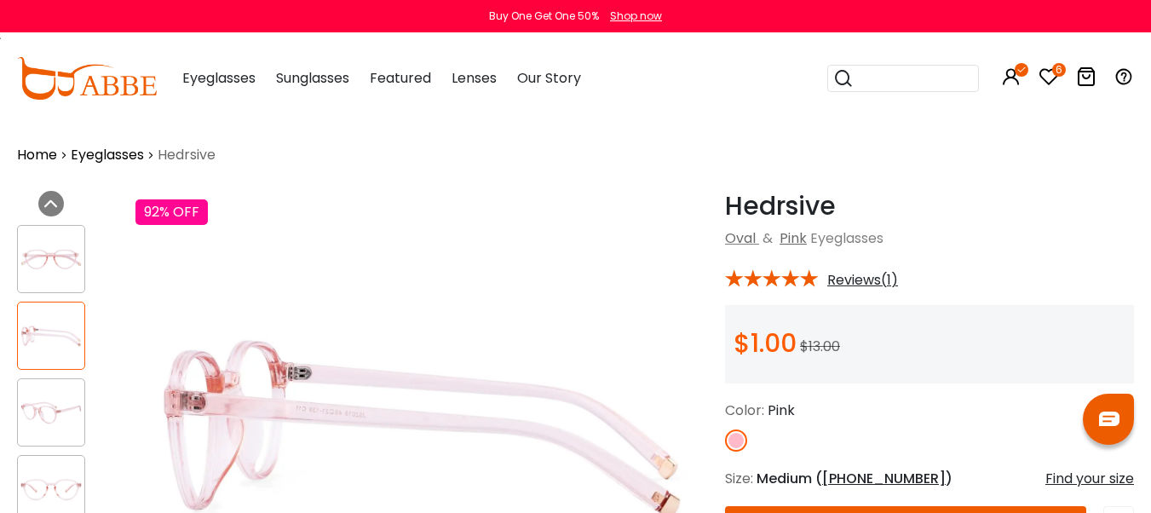
click at [46, 397] on img at bounding box center [51, 412] width 66 height 33
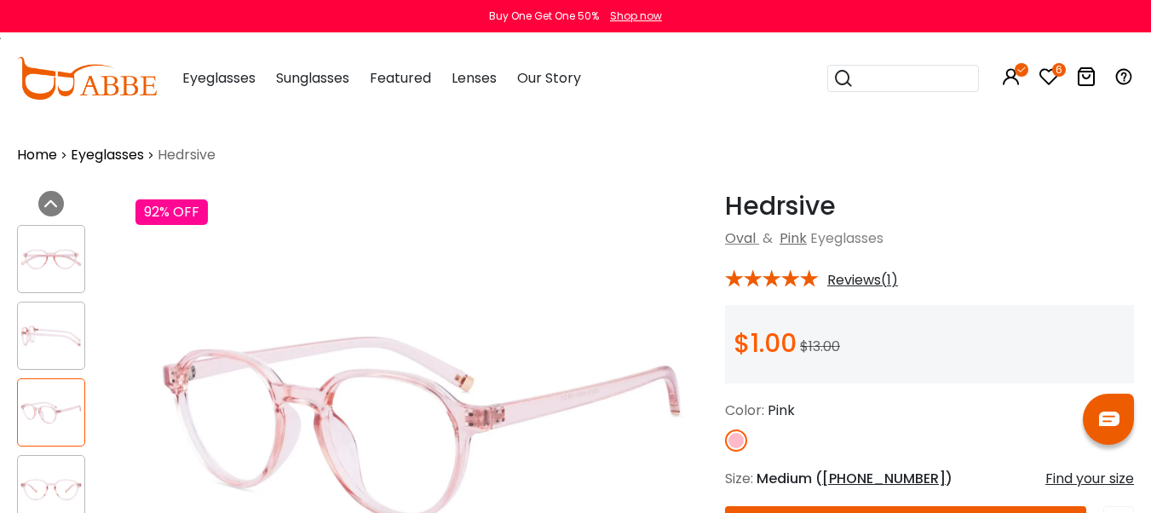
click at [1049, 76] on icon at bounding box center [1049, 76] width 20 height 20
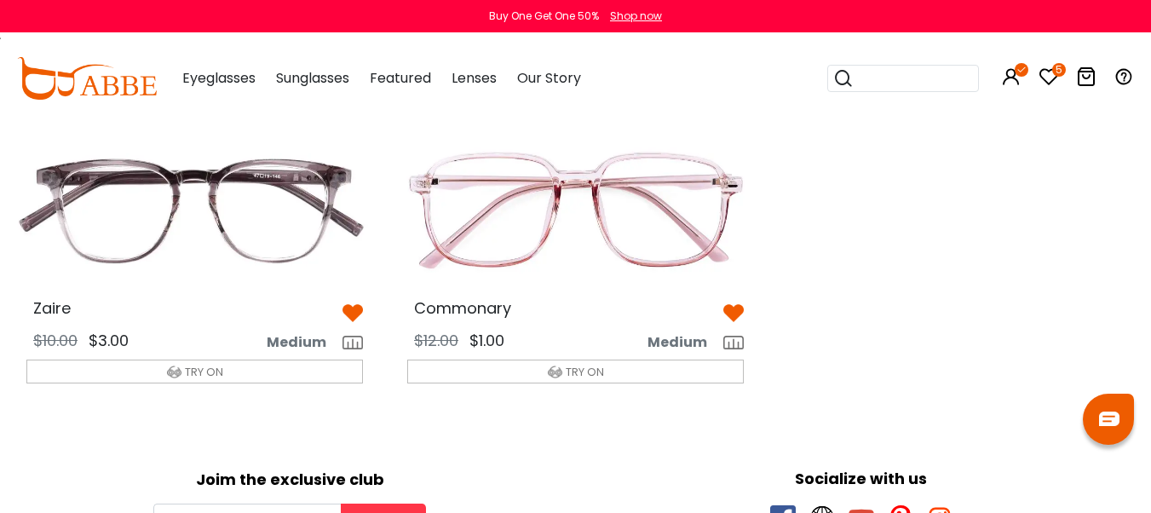
click at [170, 195] on img at bounding box center [195, 209] width 364 height 182
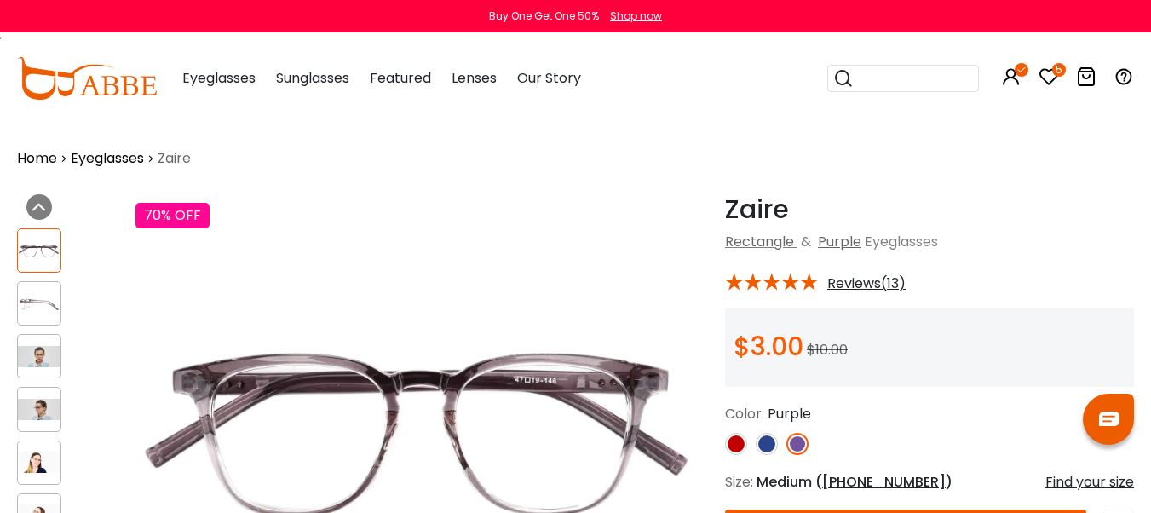
click at [34, 359] on img at bounding box center [39, 356] width 43 height 21
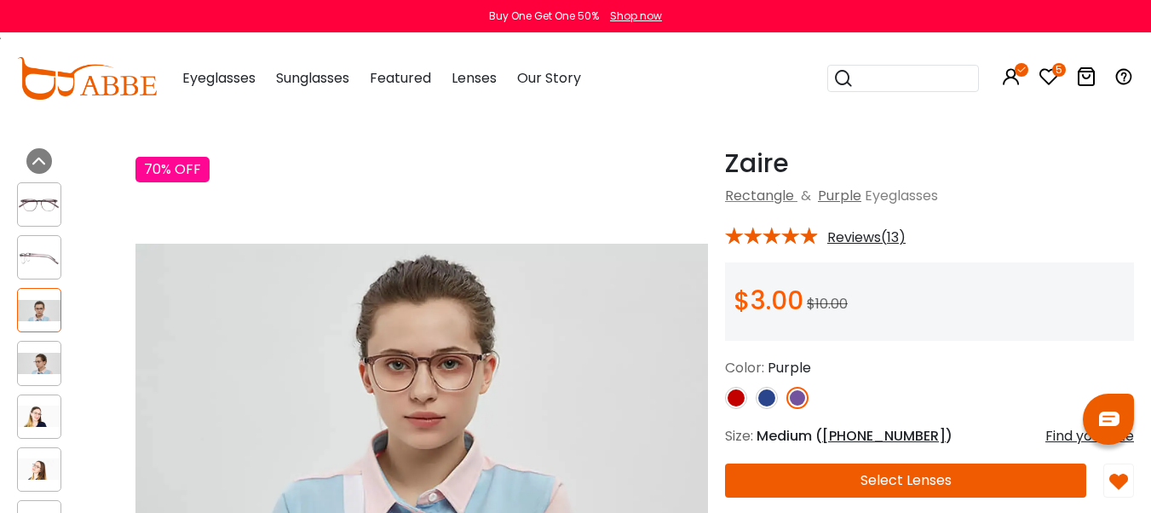
scroll to position [85, 0]
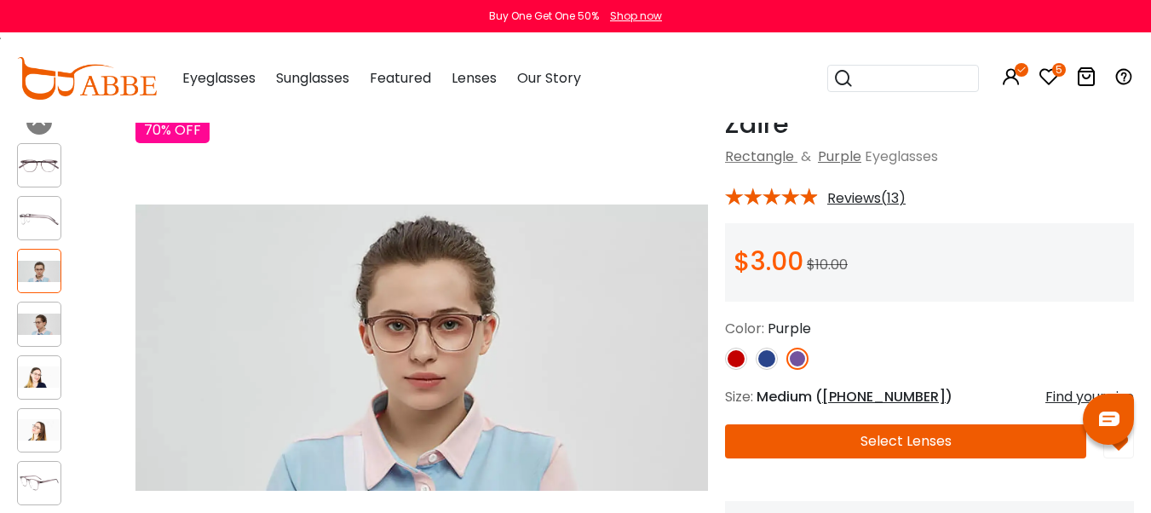
click at [35, 370] on img at bounding box center [39, 376] width 43 height 21
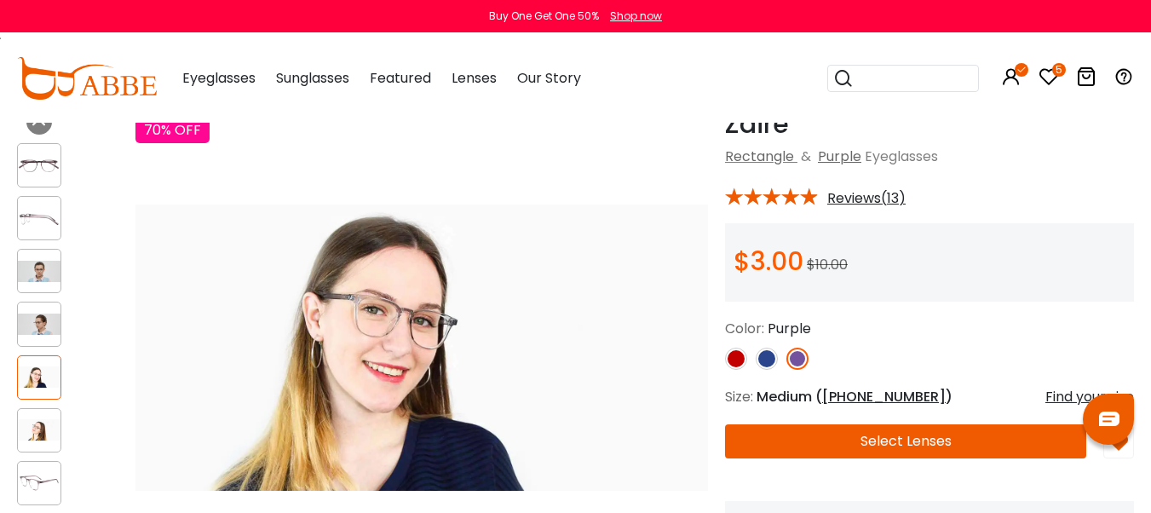
click at [44, 433] on img at bounding box center [39, 429] width 43 height 21
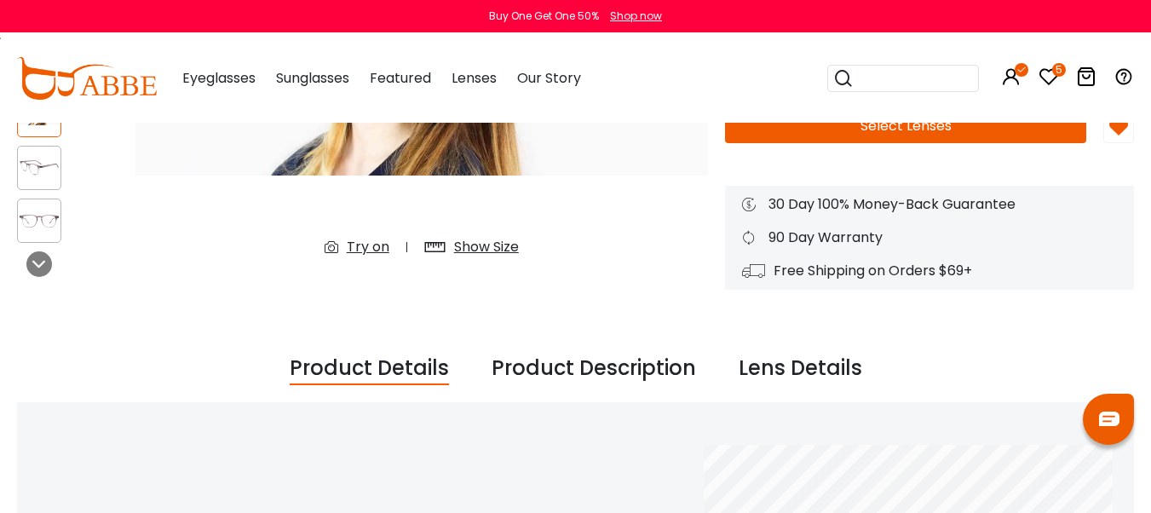
scroll to position [426, 0]
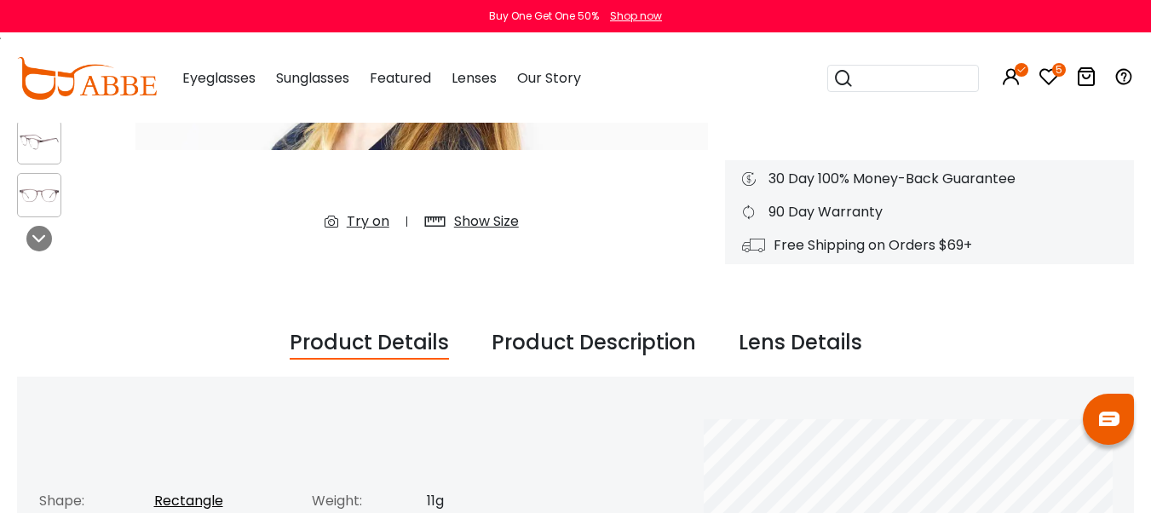
click at [374, 222] on div "Try on" at bounding box center [368, 221] width 43 height 20
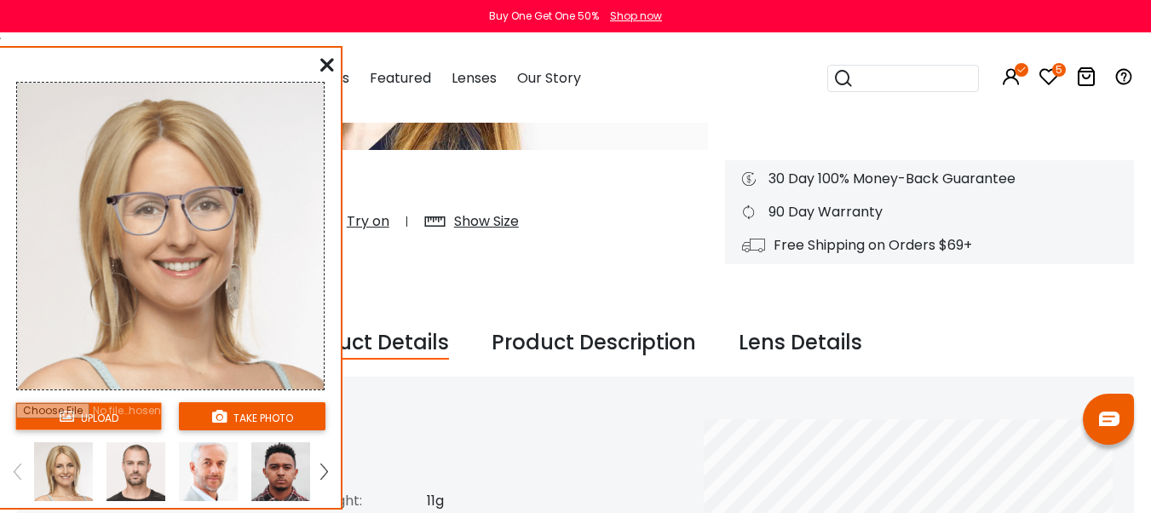
click at [133, 473] on img at bounding box center [136, 471] width 59 height 59
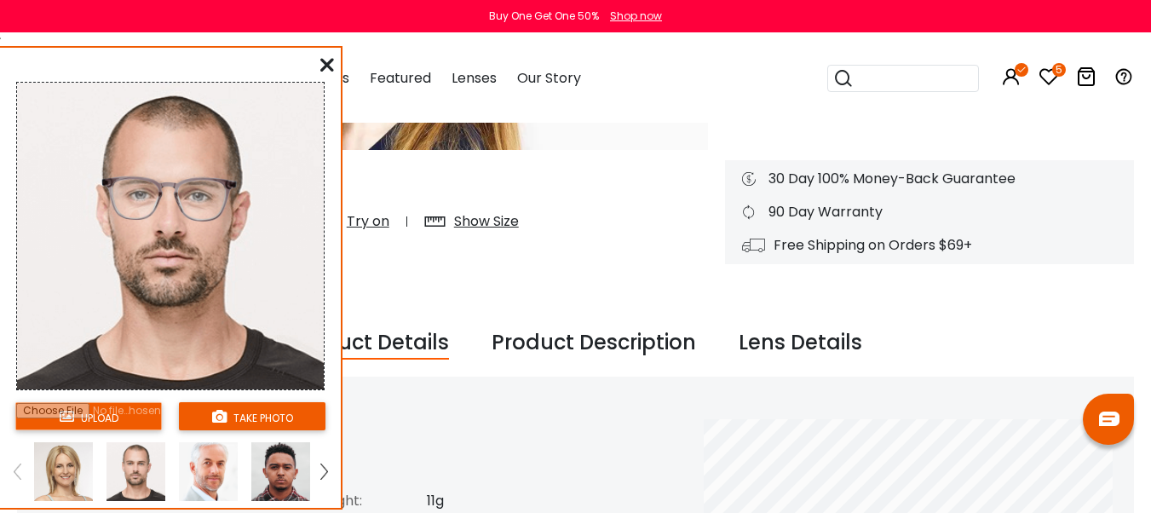
click at [210, 462] on img at bounding box center [208, 471] width 59 height 59
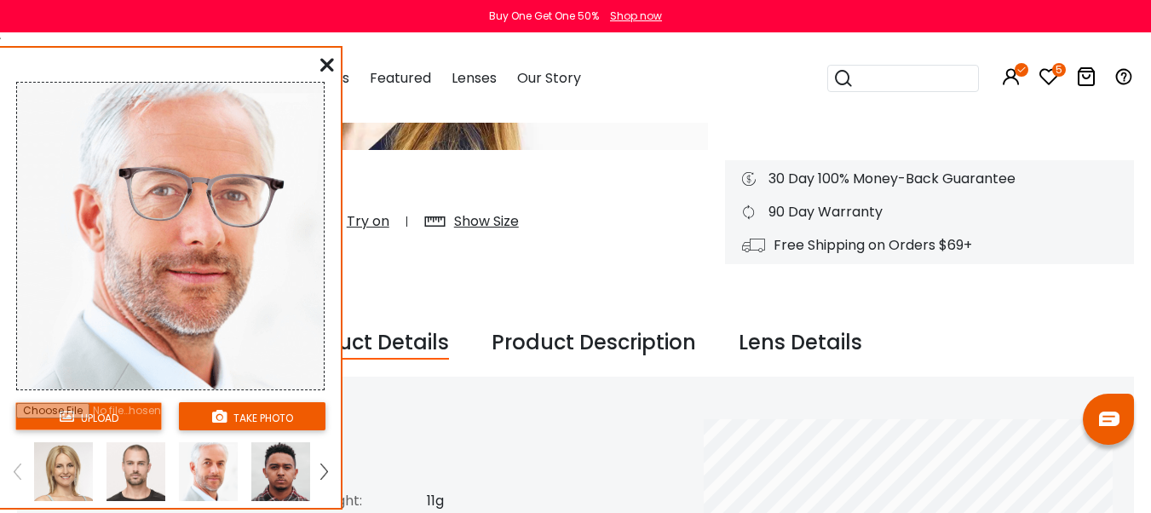
click at [270, 469] on img at bounding box center [280, 471] width 59 height 59
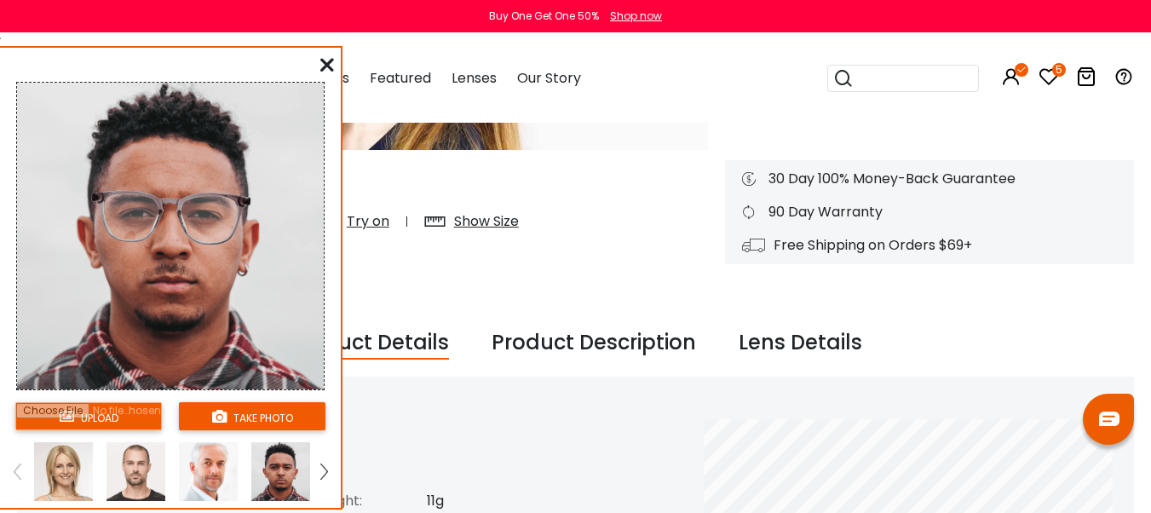
click at [329, 61] on icon at bounding box center [327, 65] width 14 height 14
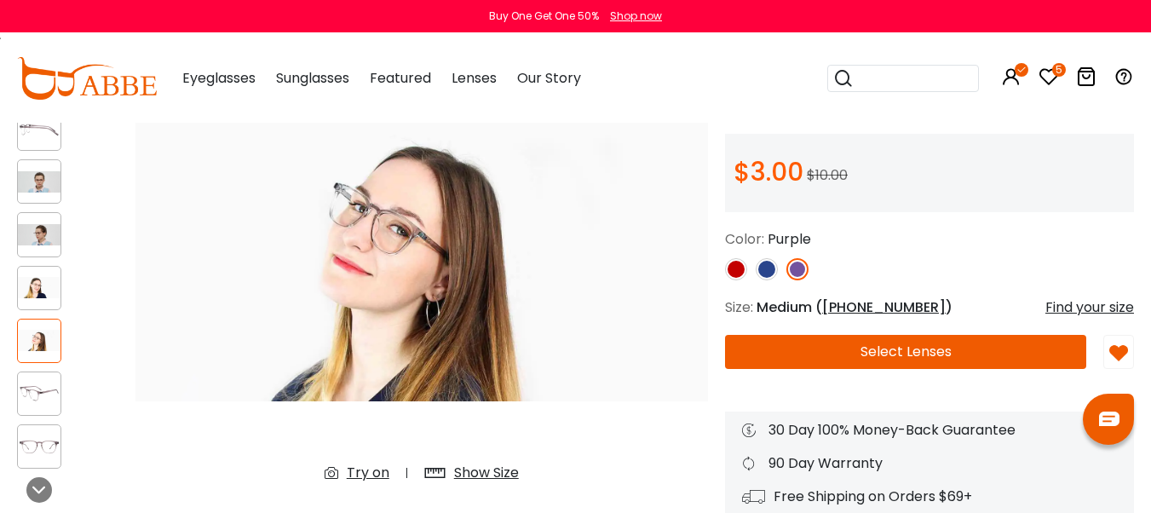
scroll to position [170, 0]
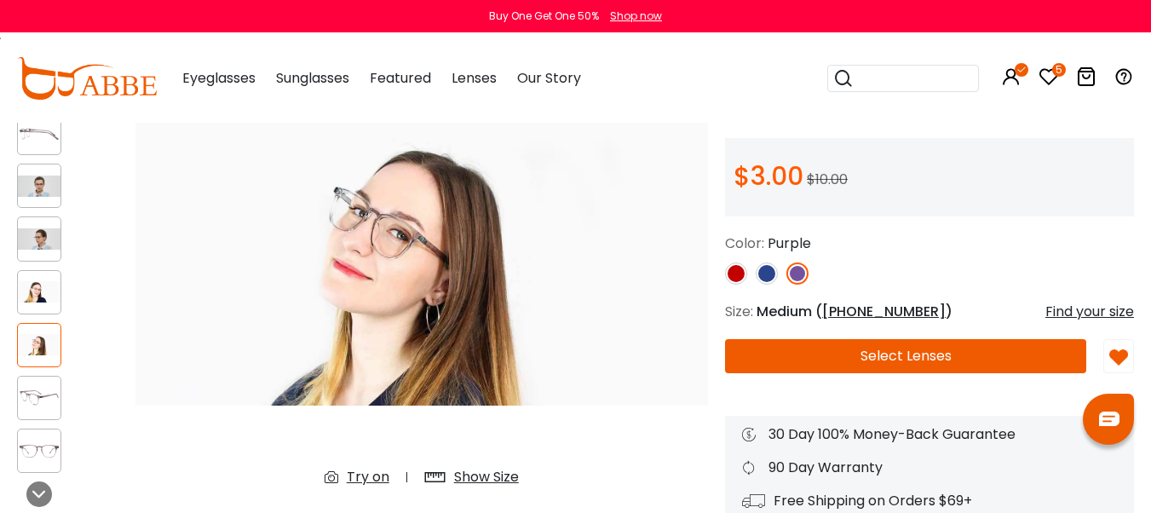
click at [1048, 73] on icon at bounding box center [1049, 76] width 20 height 20
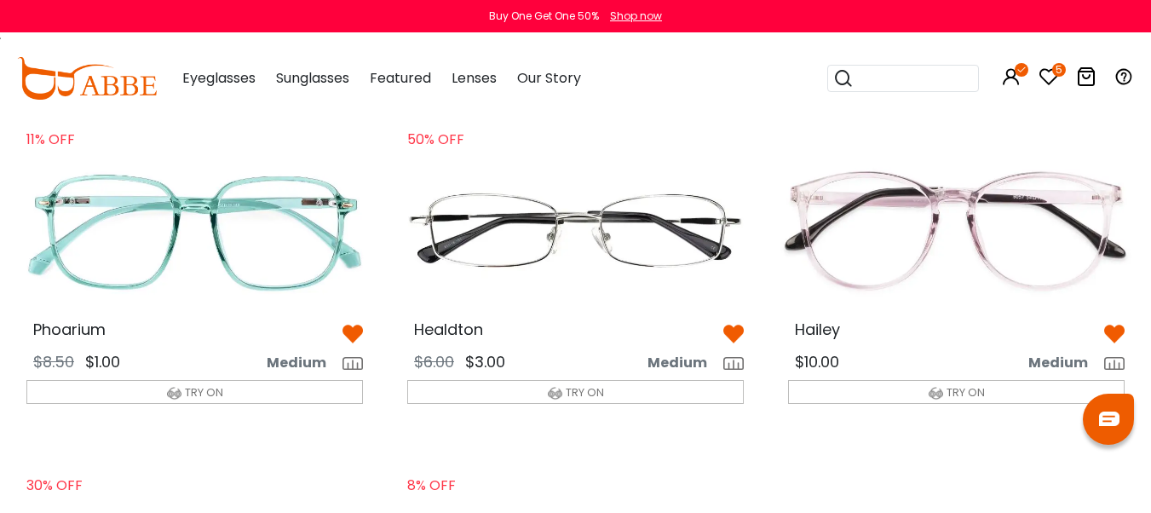
scroll to position [3, 0]
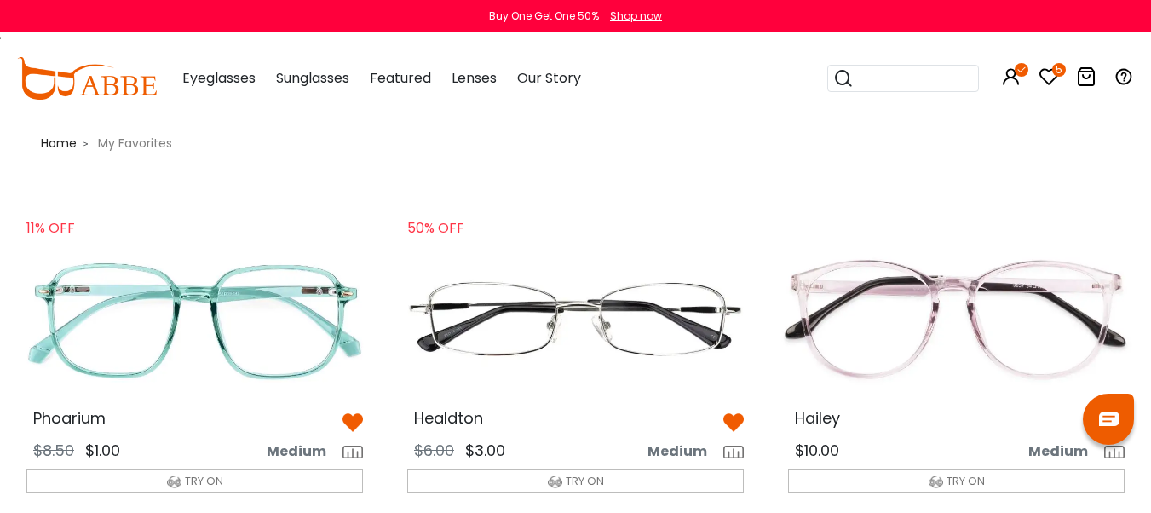
click at [583, 304] on img at bounding box center [576, 319] width 364 height 182
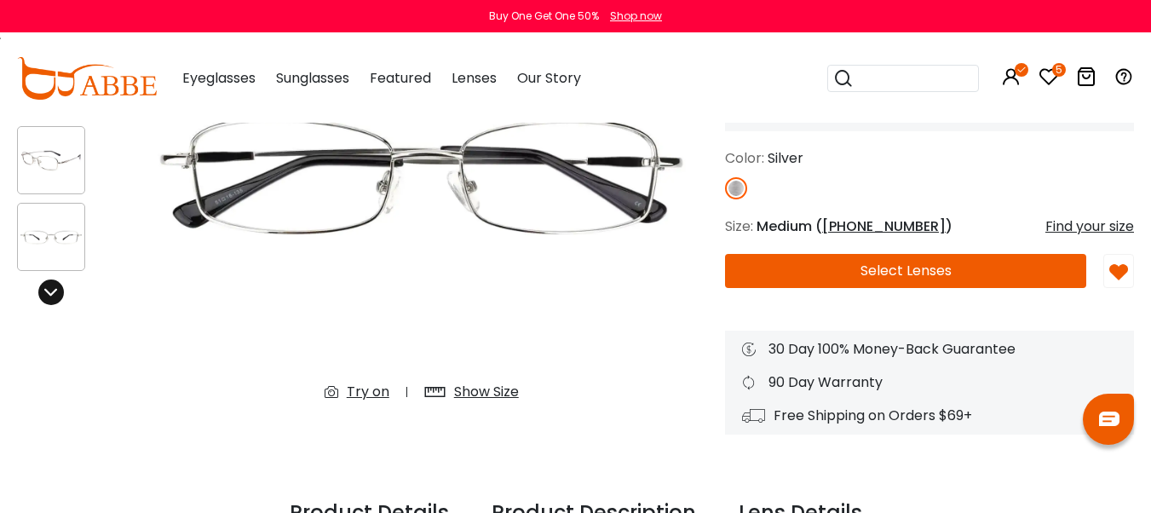
click at [47, 285] on icon at bounding box center [51, 292] width 14 height 14
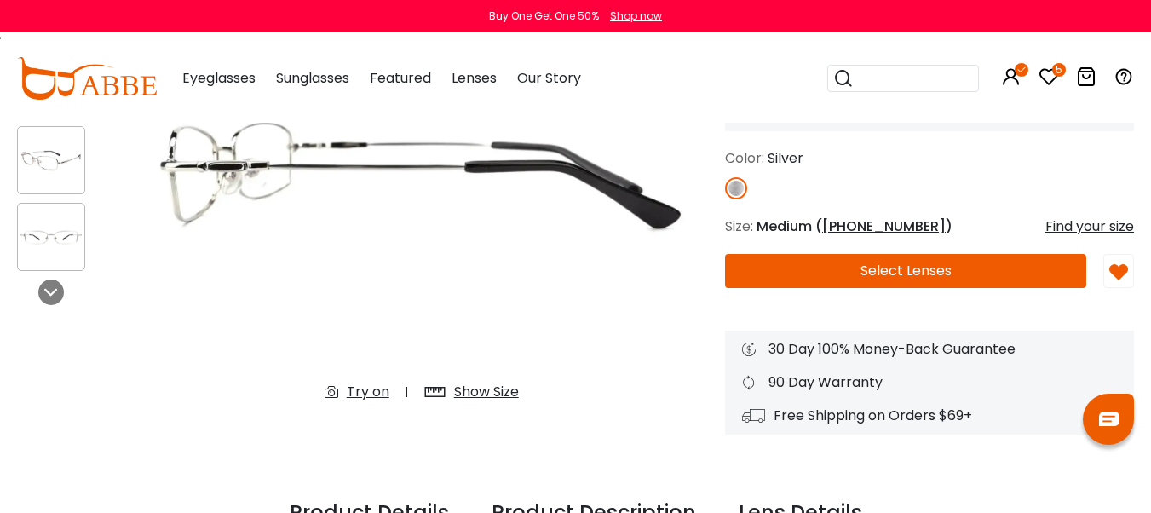
click at [367, 392] on div "Try on" at bounding box center [368, 392] width 43 height 20
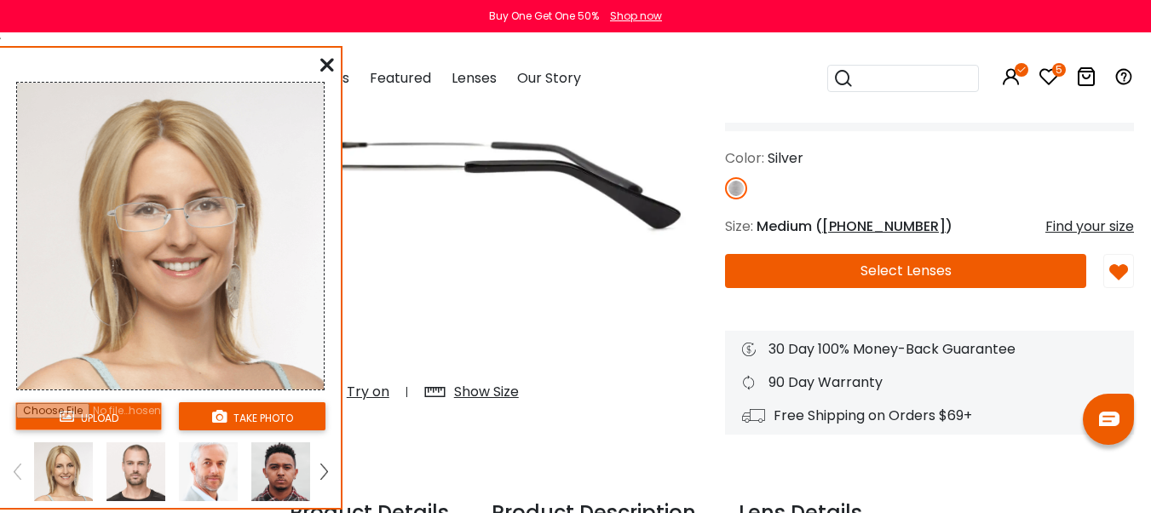
click at [129, 470] on img at bounding box center [136, 471] width 59 height 59
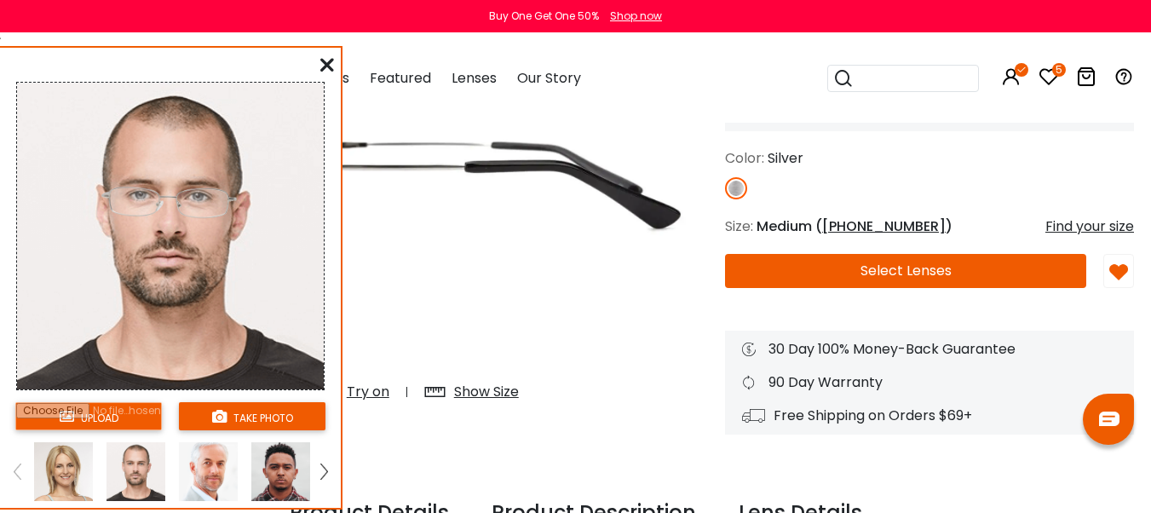
click at [206, 470] on img at bounding box center [208, 471] width 59 height 59
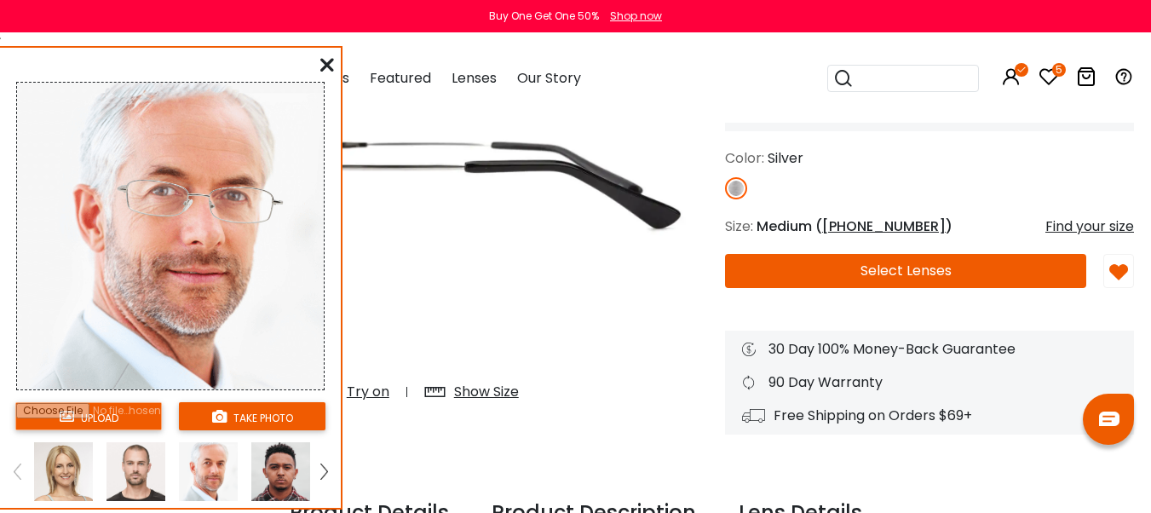
click at [274, 470] on img at bounding box center [280, 471] width 59 height 59
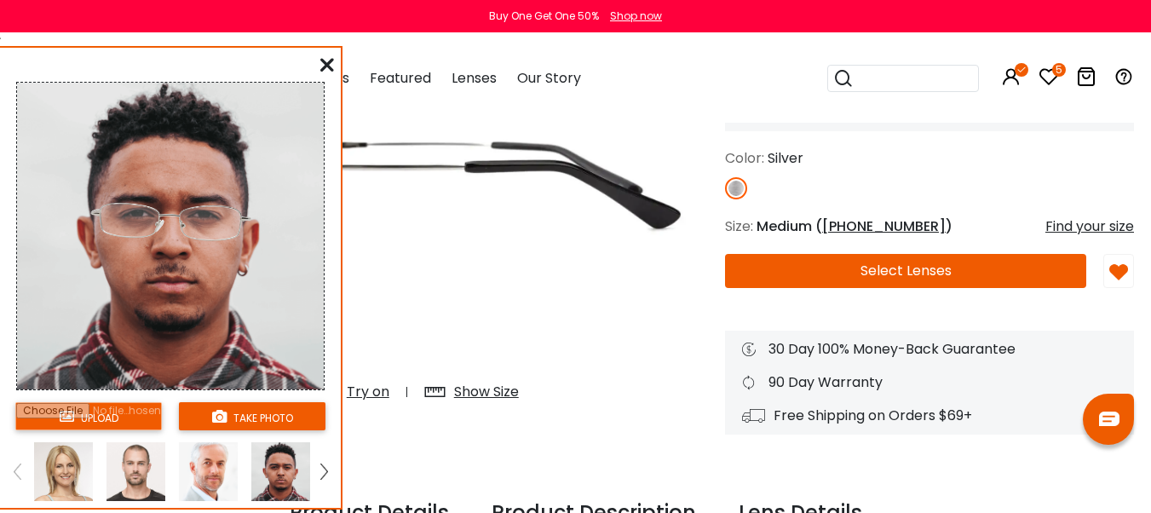
click at [325, 62] on icon at bounding box center [327, 65] width 14 height 14
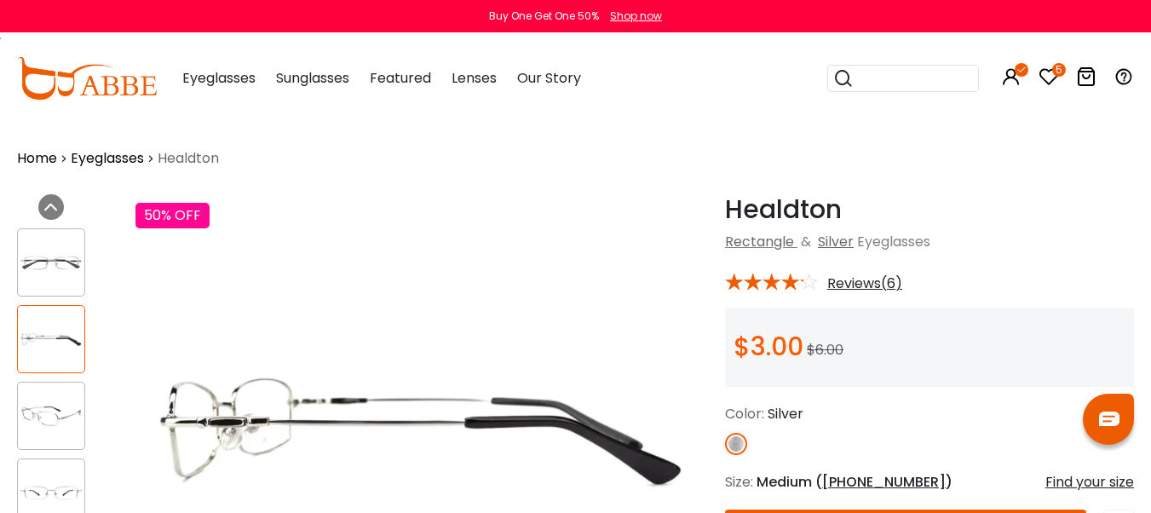
click at [851, 283] on span "Reviews(6)" at bounding box center [864, 283] width 75 height 15
click at [861, 285] on span "Reviews(6)" at bounding box center [864, 283] width 75 height 15
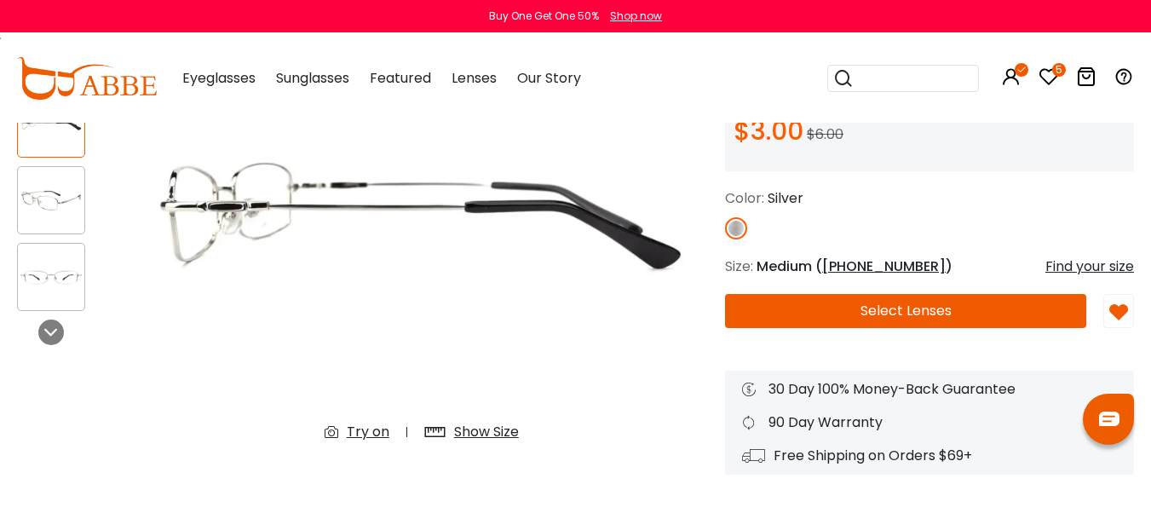
scroll to position [256, 0]
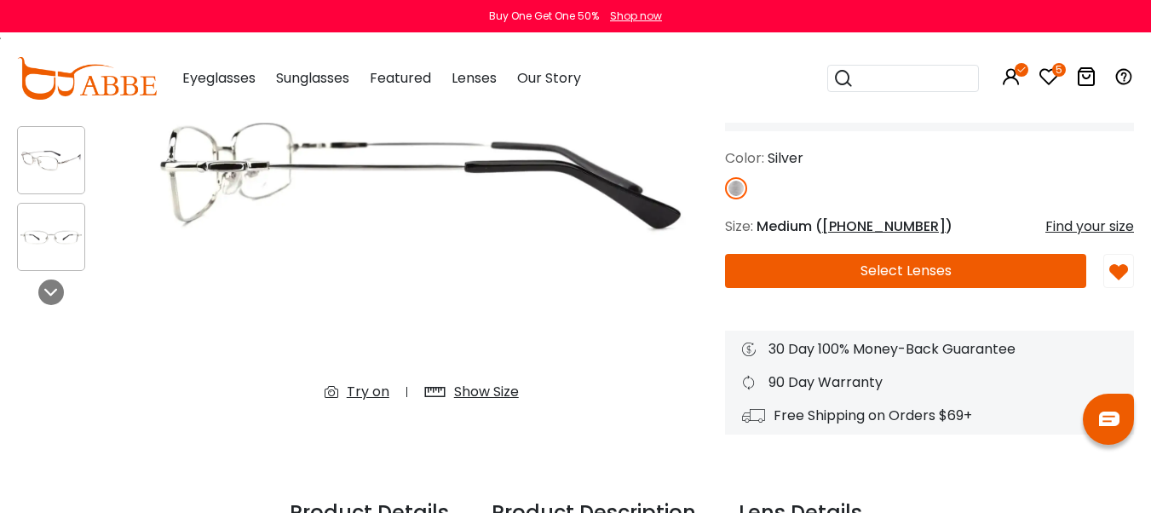
click at [922, 269] on button "Select Lenses" at bounding box center [905, 271] width 361 height 34
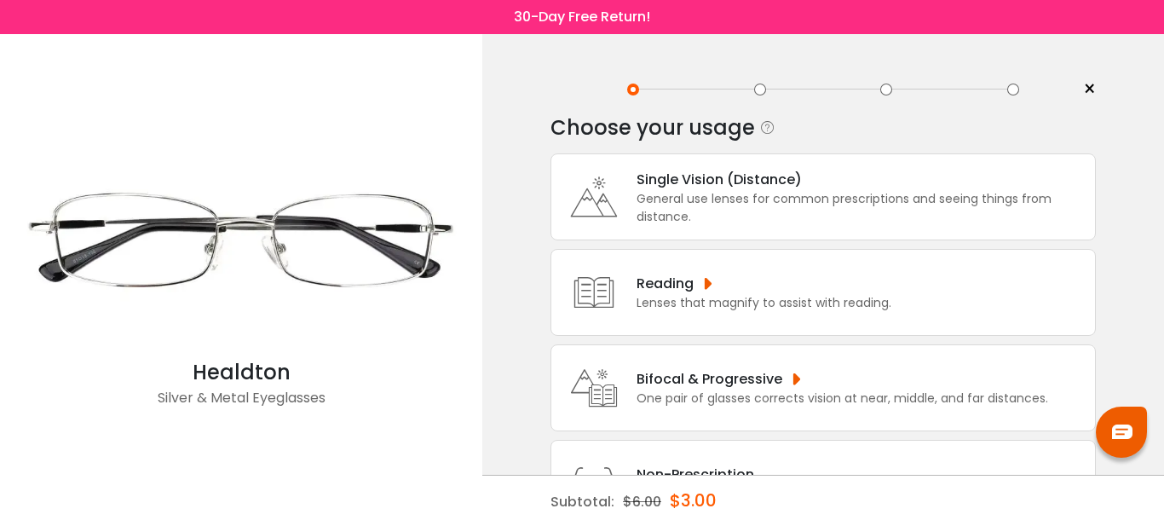
click at [673, 197] on div "General use lenses for common prescriptions and seeing things from distance." at bounding box center [862, 208] width 450 height 36
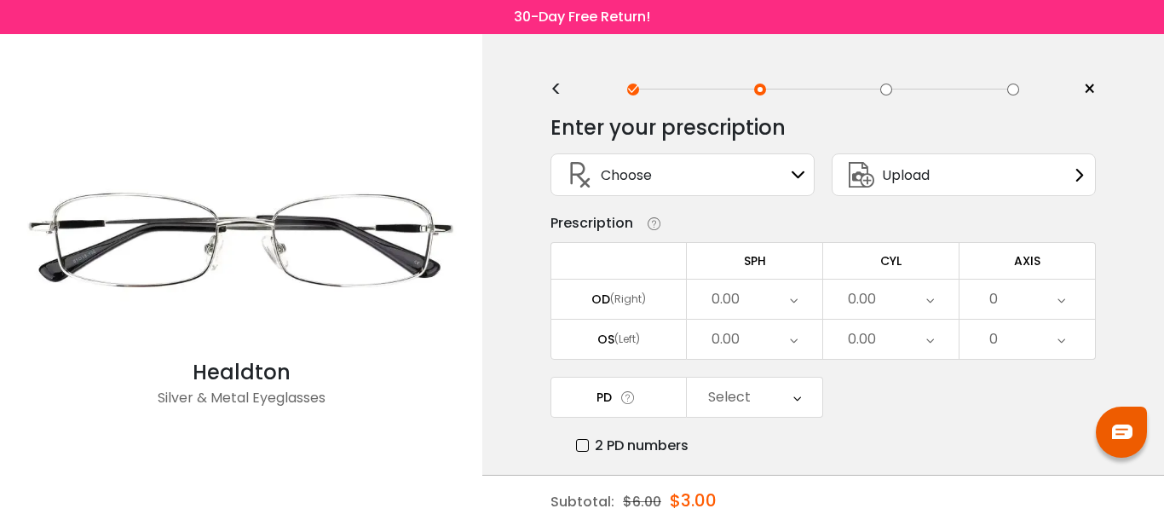
click at [724, 293] on div "0.00" at bounding box center [726, 299] width 28 height 34
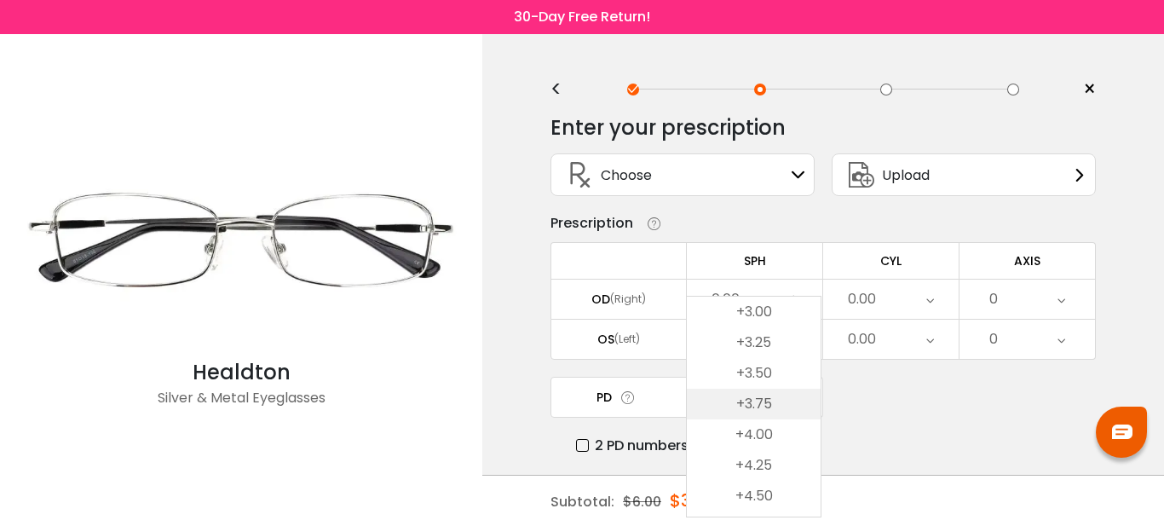
scroll to position [2855, 0]
click at [759, 342] on li "+3.25" at bounding box center [754, 341] width 134 height 31
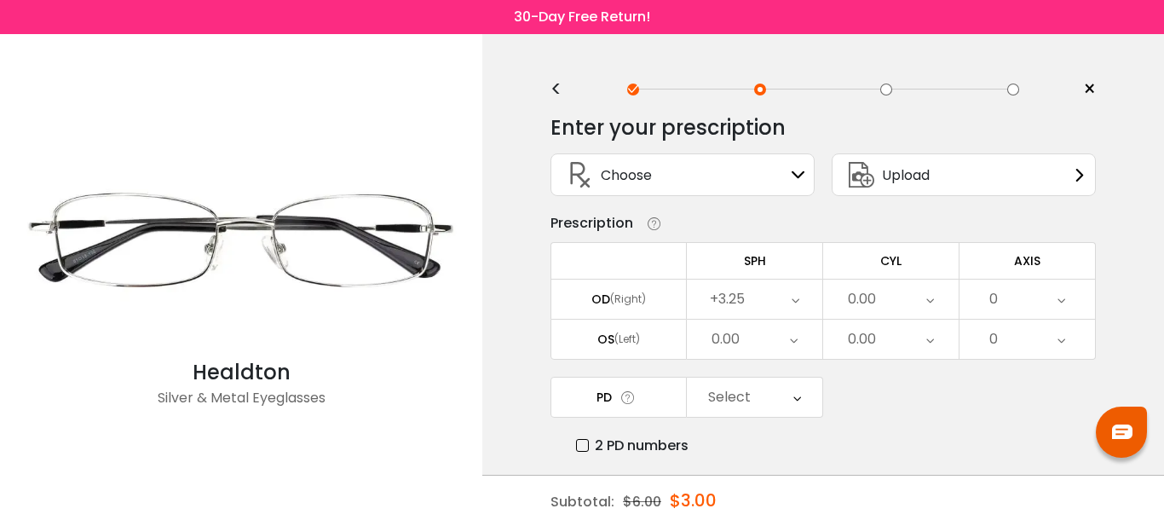
click at [868, 297] on div "0.00" at bounding box center [862, 299] width 28 height 34
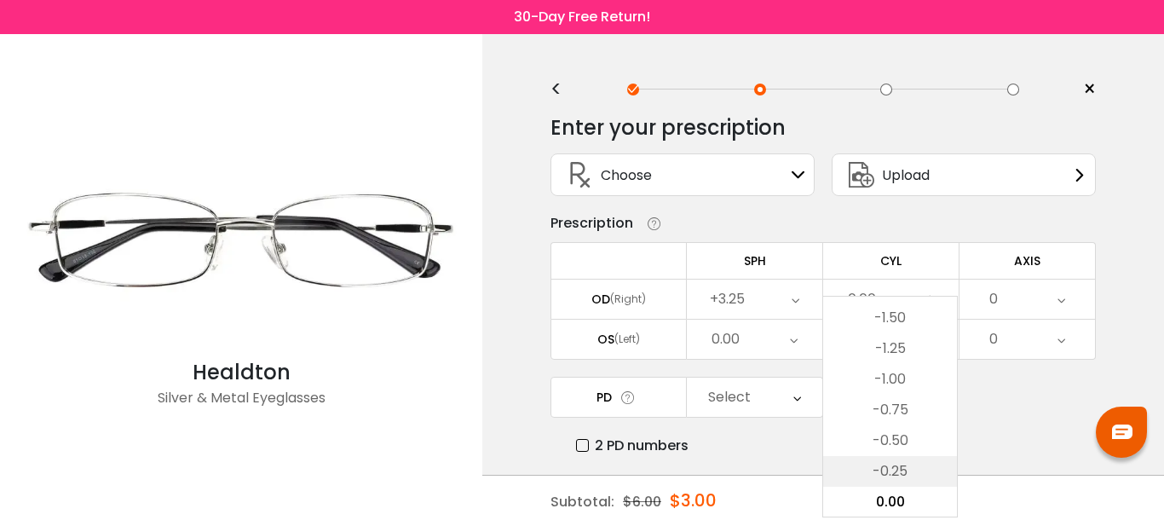
scroll to position [455, 0]
click at [892, 435] on li "-1.25" at bounding box center [890, 439] width 134 height 31
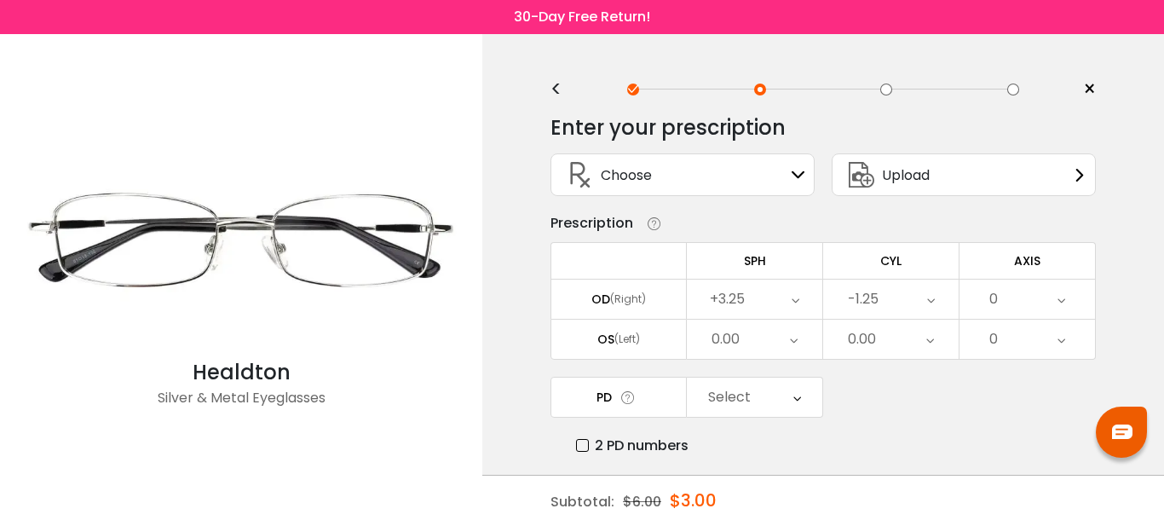
click at [1017, 304] on div "0" at bounding box center [1026, 298] width 135 height 39
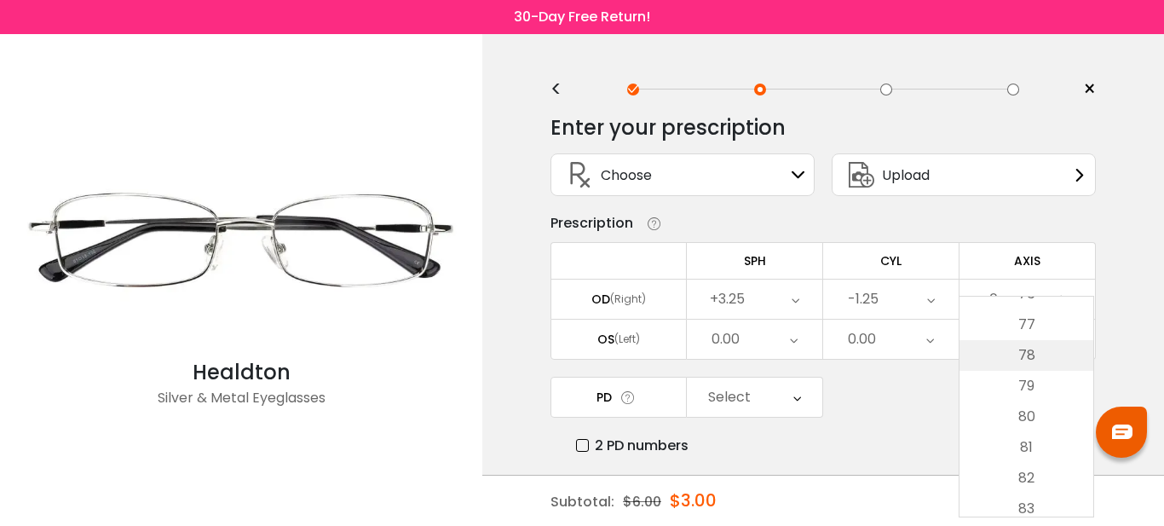
scroll to position [2727, 0]
click at [1027, 494] on li "95" at bounding box center [1026, 499] width 134 height 31
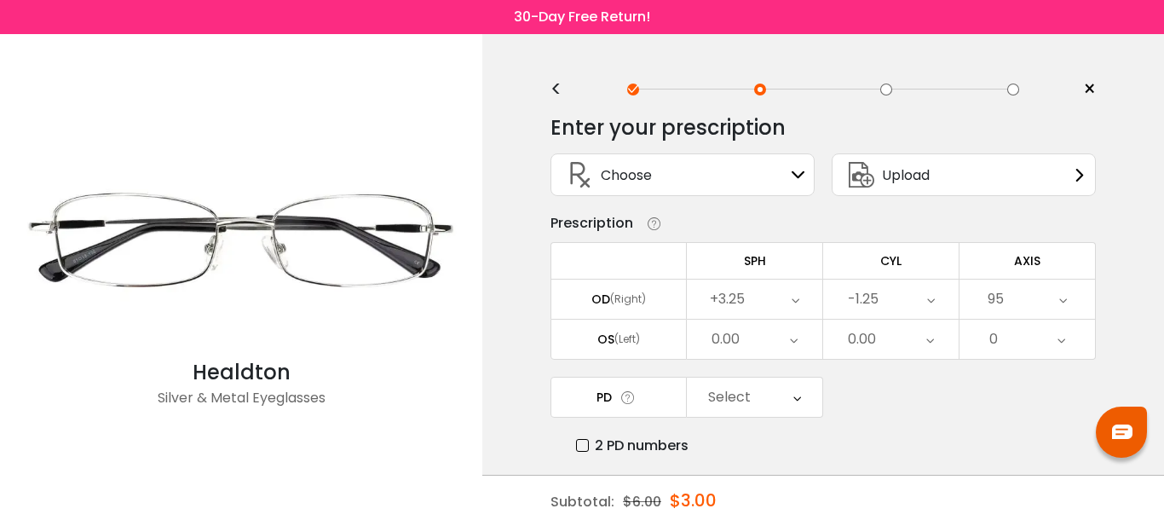
click at [758, 335] on div "0.00" at bounding box center [754, 339] width 135 height 39
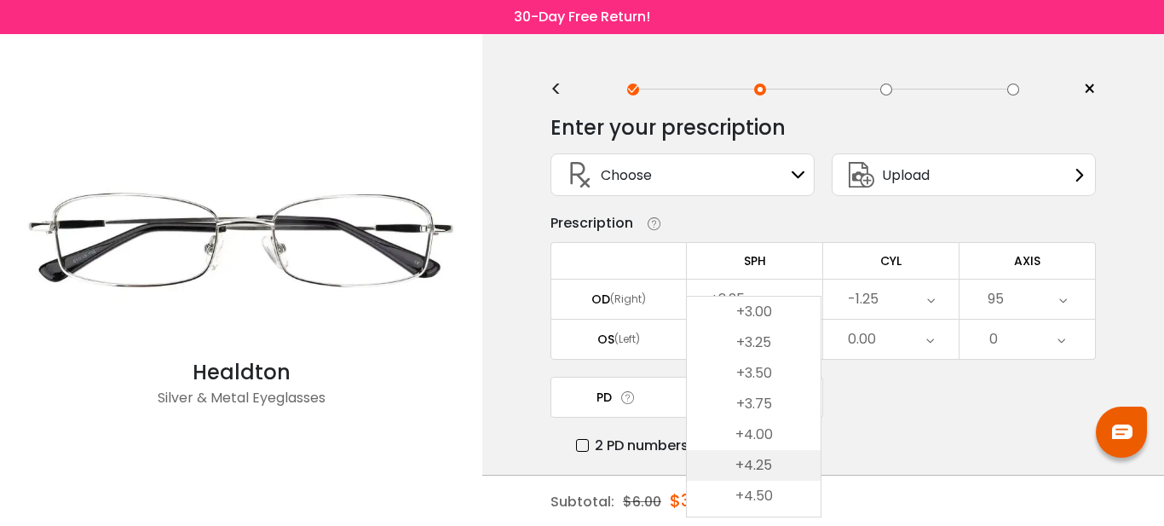
scroll to position [2855, 0]
click at [754, 435] on li "+4.00" at bounding box center [754, 433] width 134 height 31
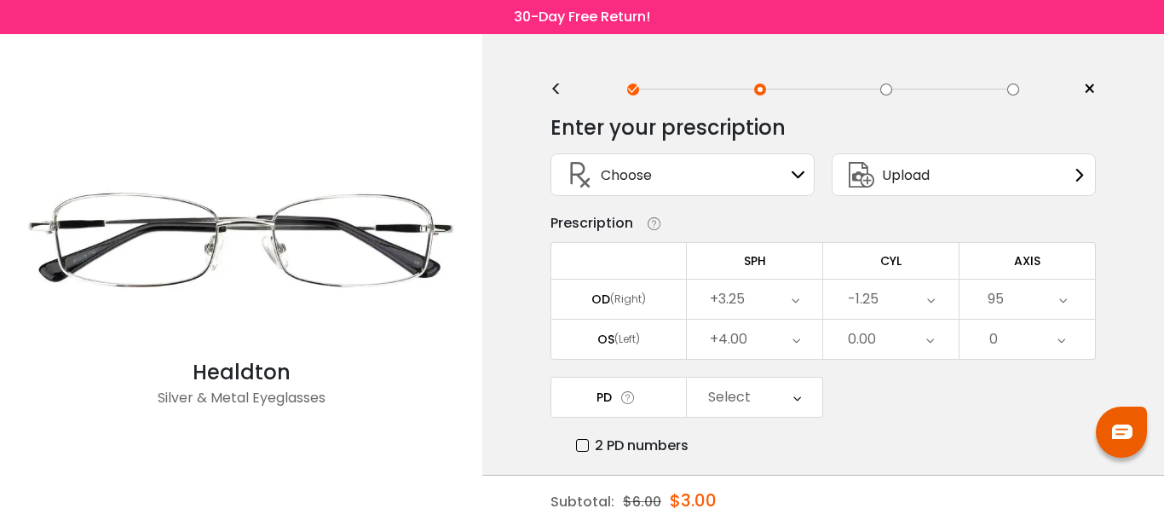
click at [870, 338] on div "0.00" at bounding box center [862, 339] width 28 height 34
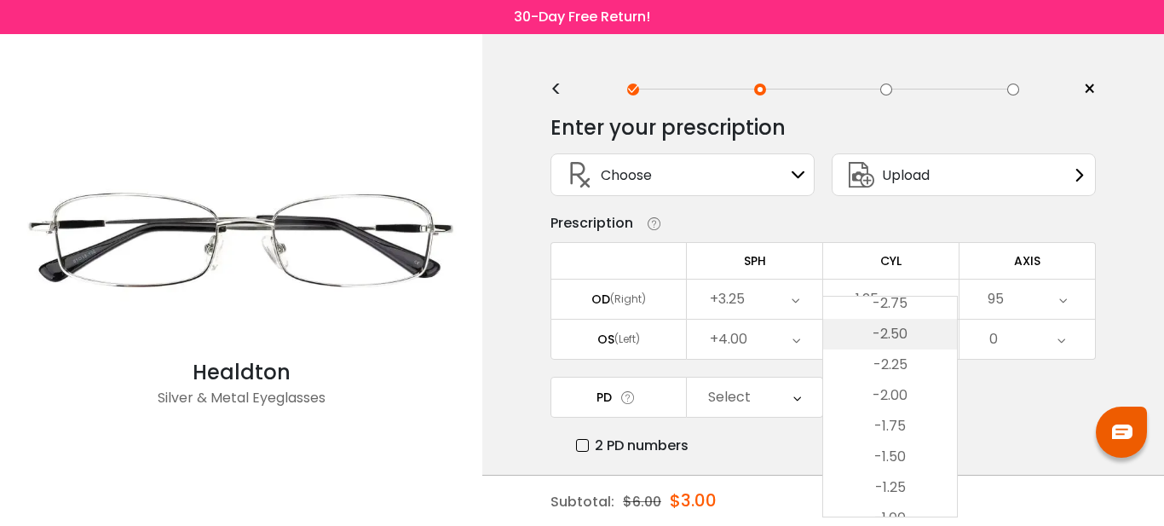
scroll to position [370, 0]
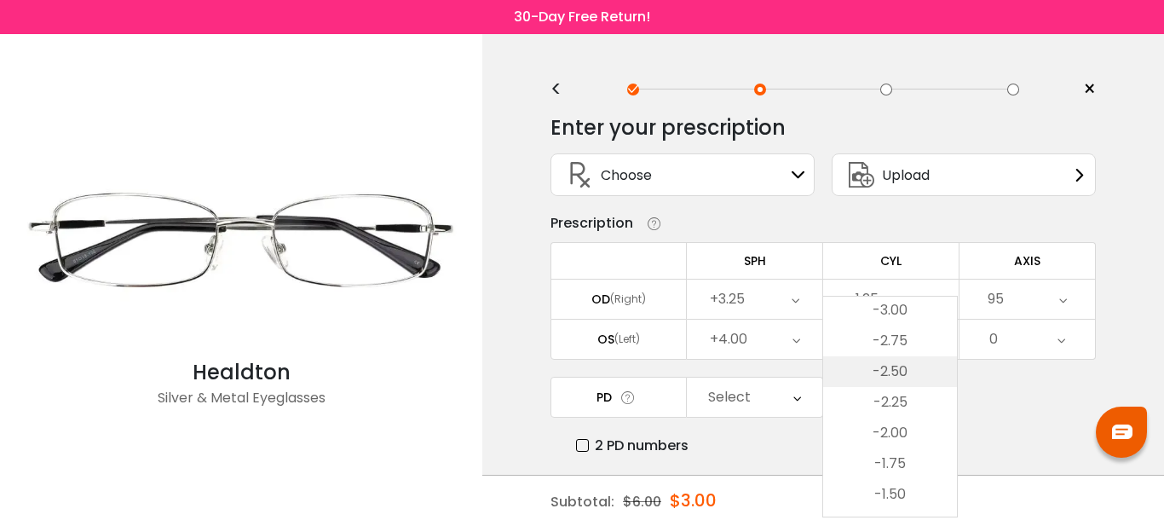
click at [892, 371] on li "-2.50" at bounding box center [890, 371] width 134 height 31
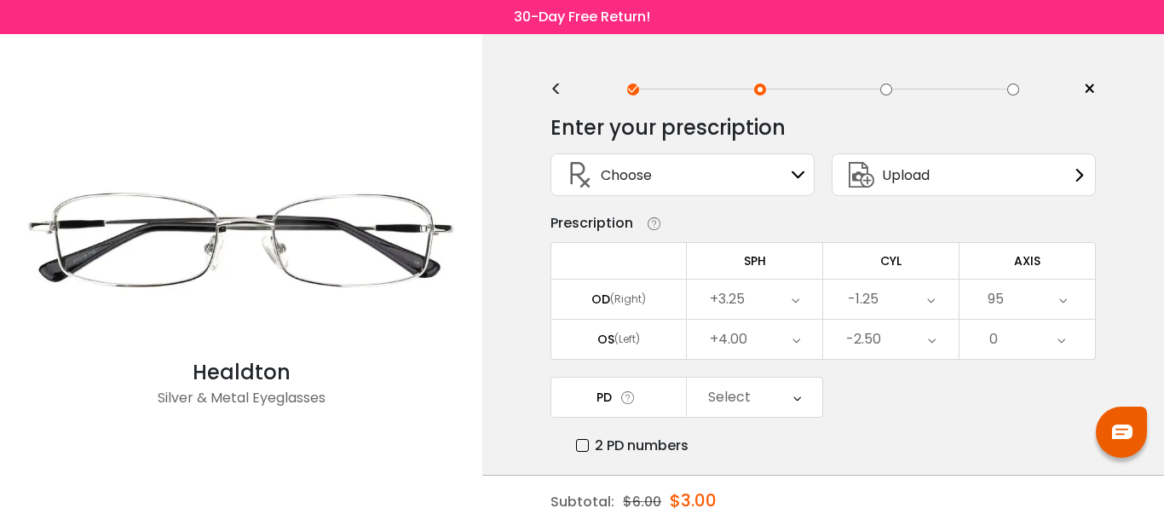
click at [1015, 339] on div "0" at bounding box center [1026, 339] width 135 height 39
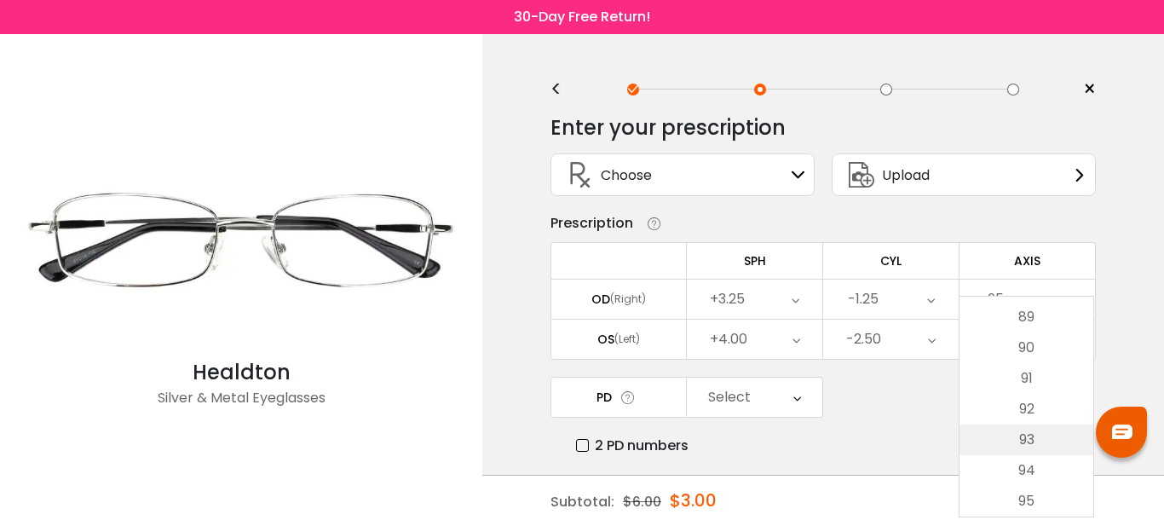
scroll to position [2727, 0]
click at [1022, 498] on li "95" at bounding box center [1026, 499] width 134 height 31
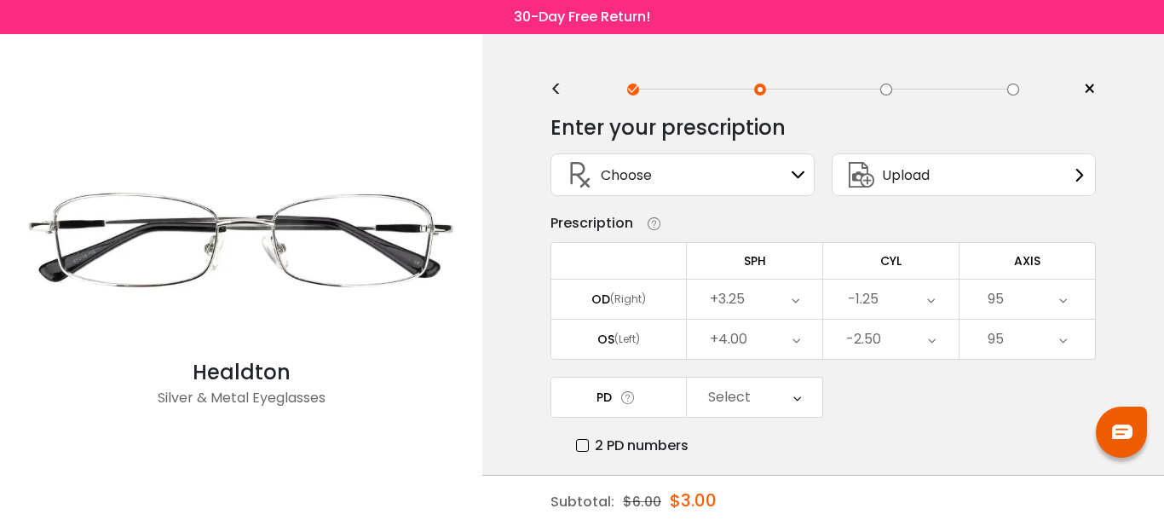
click at [732, 402] on div "Select" at bounding box center [729, 397] width 43 height 34
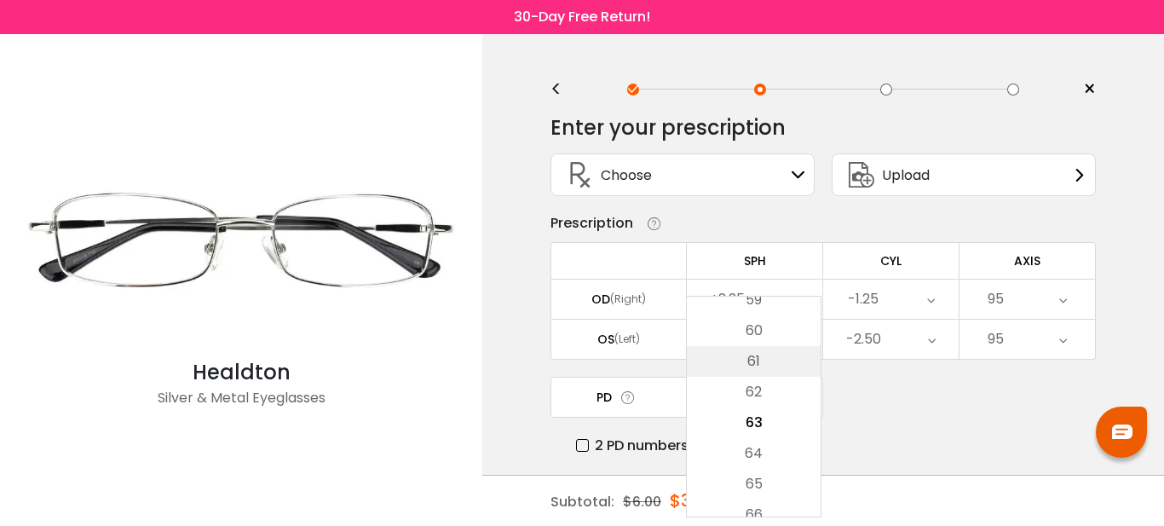
click at [749, 359] on li "61" at bounding box center [754, 361] width 134 height 31
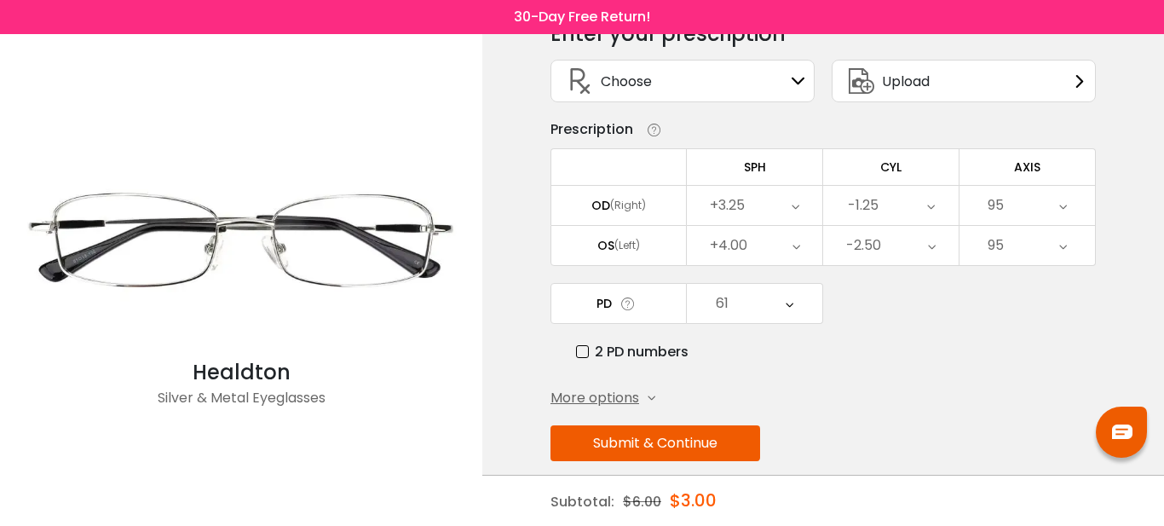
scroll to position [114, 0]
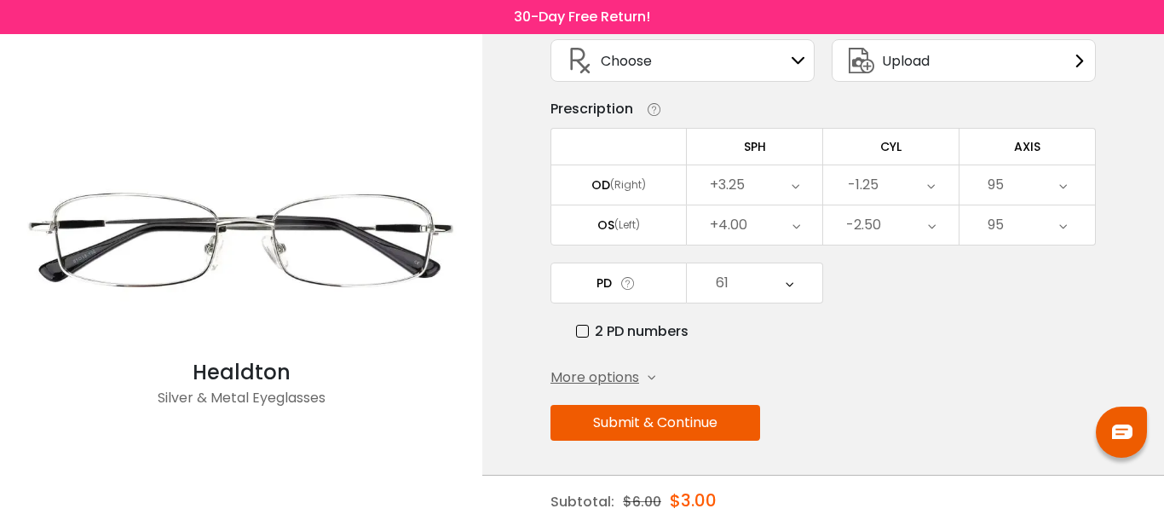
click at [641, 418] on button "Submit & Continue" at bounding box center [655, 423] width 210 height 36
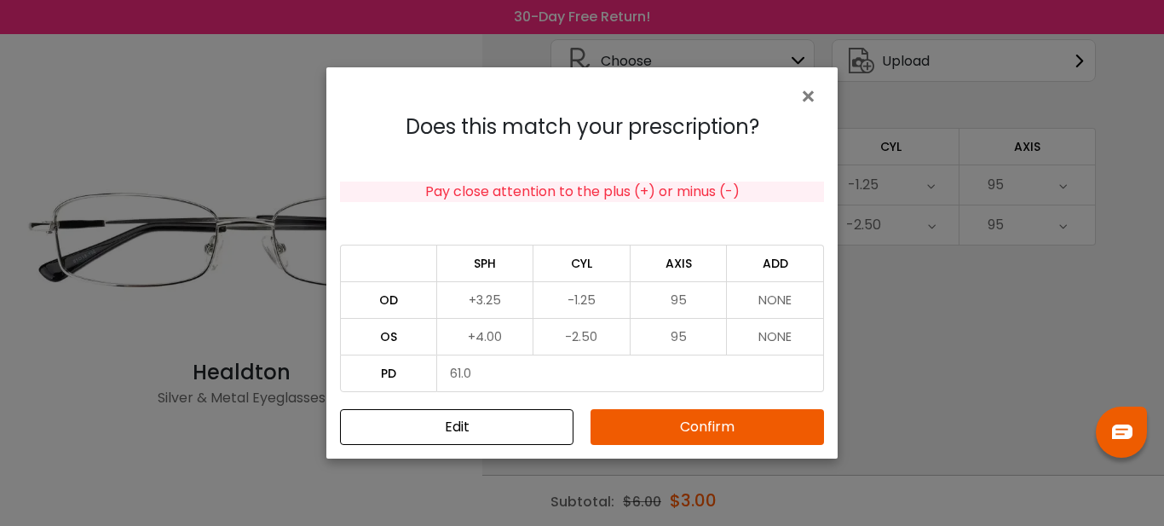
click at [688, 429] on button "Confirm" at bounding box center [707, 427] width 233 height 36
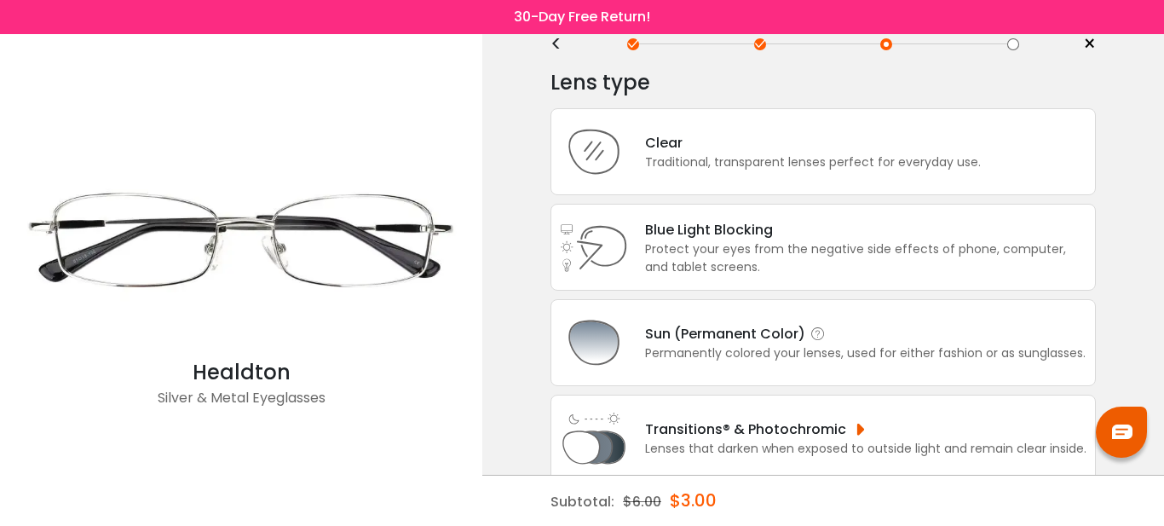
scroll to position [4, 0]
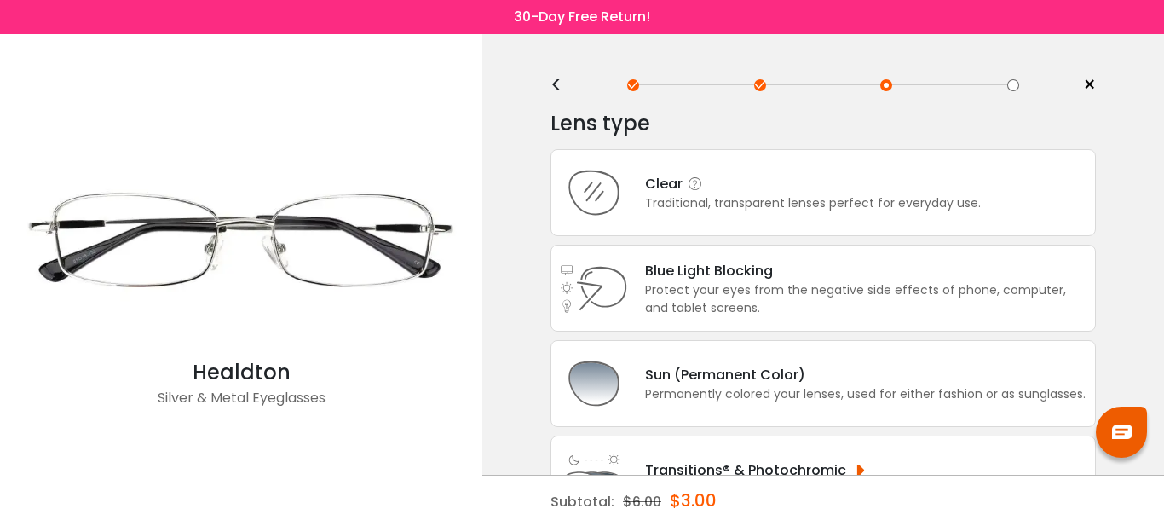
click at [751, 197] on div "Traditional, transparent lenses perfect for everyday use." at bounding box center [813, 203] width 336 height 18
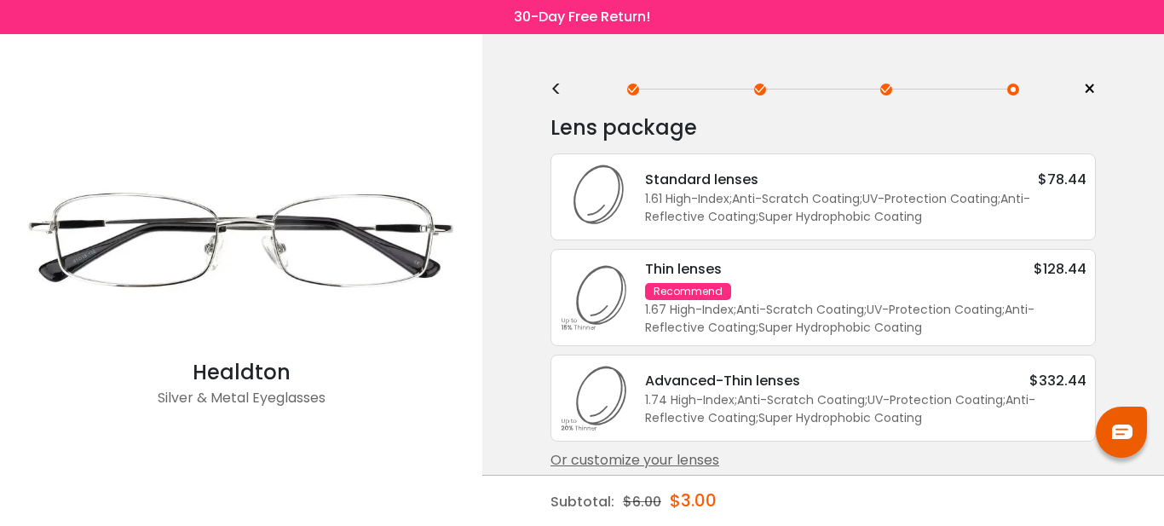
scroll to position [13, 0]
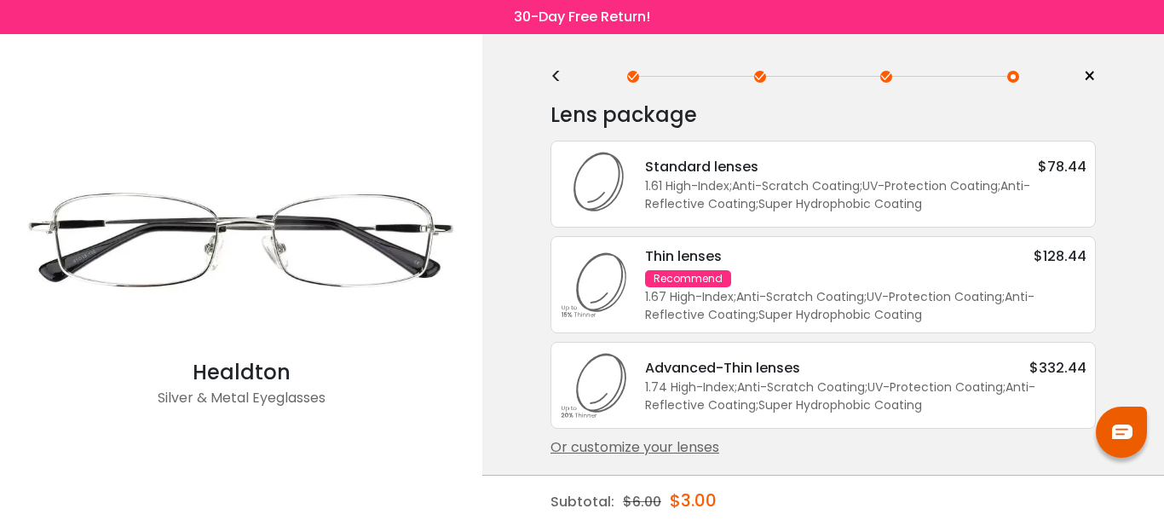
click at [671, 445] on div "Or customize your lenses" at bounding box center [822, 447] width 545 height 20
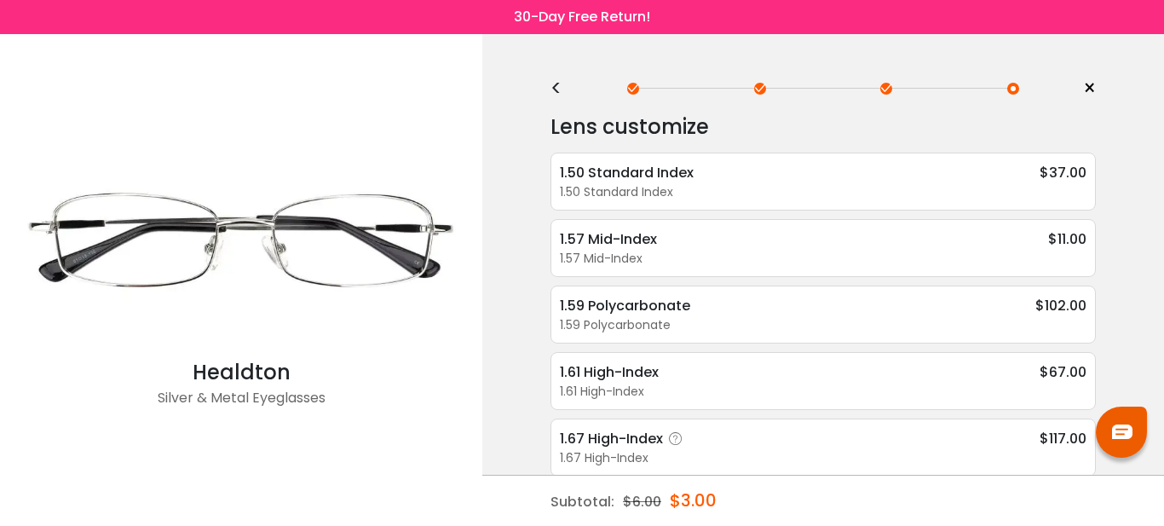
scroll to position [0, 0]
click at [1086, 88] on span "×" at bounding box center [1089, 90] width 13 height 26
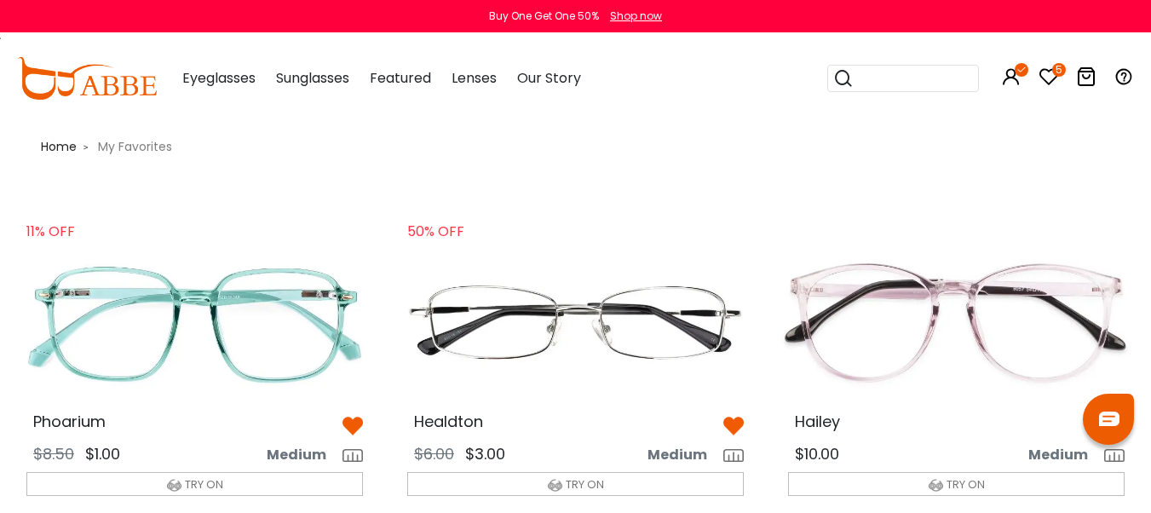
click at [348, 423] on img at bounding box center [353, 426] width 20 height 20
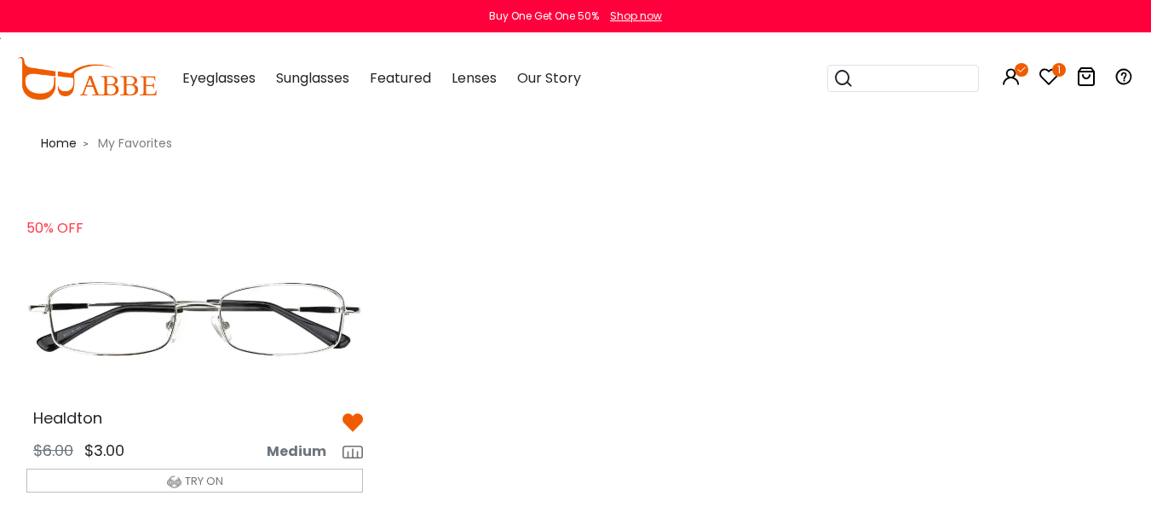
click at [351, 420] on img at bounding box center [353, 422] width 20 height 20
